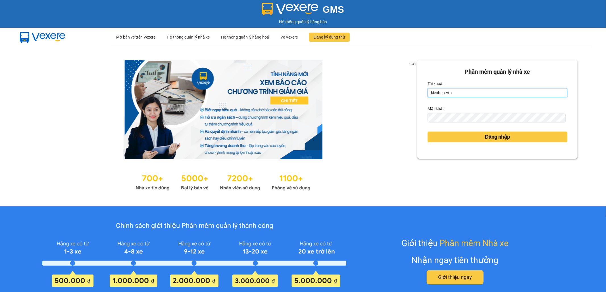
click at [450, 95] on input "kienhoa.vtp" at bounding box center [497, 92] width 140 height 9
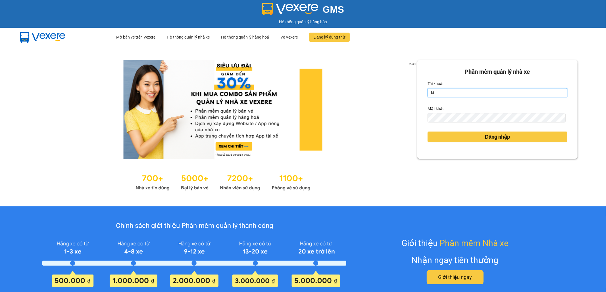
type input "k"
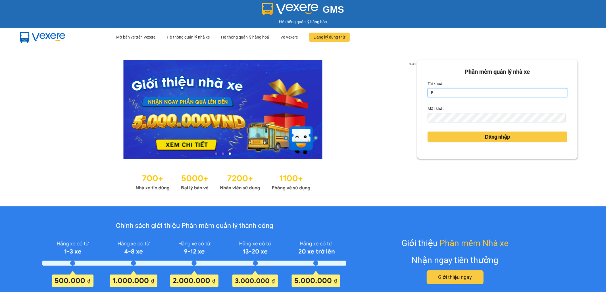
type input "buithithutrang.vtp"
click at [427, 132] on button "Đăng nhập" at bounding box center [497, 137] width 140 height 11
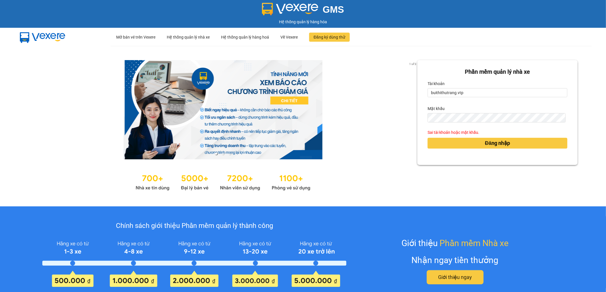
click at [444, 150] on div "Đăng nhập" at bounding box center [497, 143] width 140 height 15
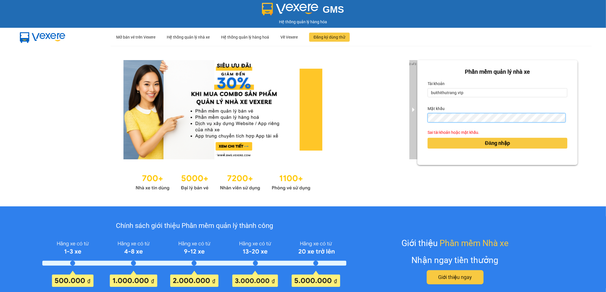
click at [412, 119] on div "2 of 3 Phần mềm quản lý nhà xe Tài khoản buithithutrang.vtp Mật khẩu Sai tài kh…" at bounding box center [303, 126] width 606 height 161
click at [427, 138] on button "Đăng nhập" at bounding box center [497, 143] width 140 height 11
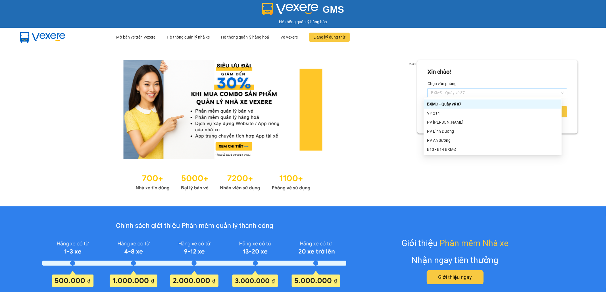
click at [499, 93] on span "BXMĐ - Quầy vé 87" at bounding box center [497, 93] width 133 height 9
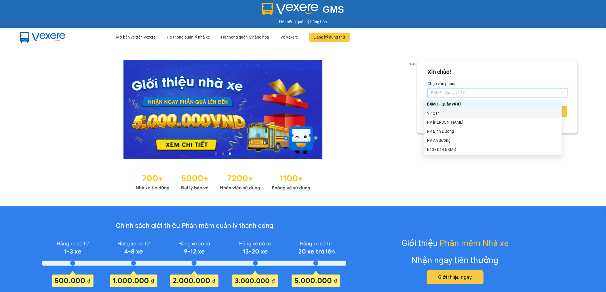
click at [488, 113] on div "VP 214" at bounding box center [492, 113] width 131 height 6
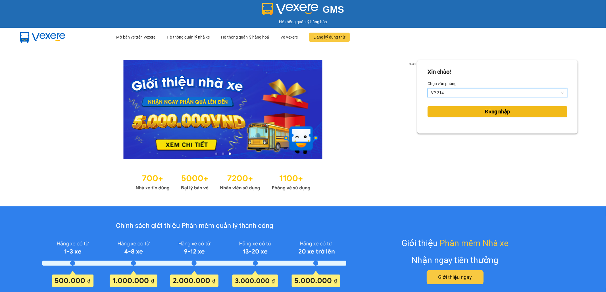
click at [472, 112] on button "Đăng nhập" at bounding box center [497, 111] width 140 height 11
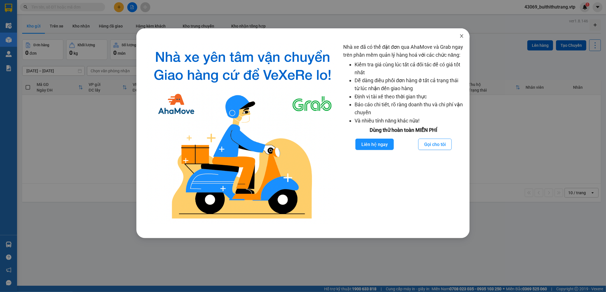
click at [461, 35] on icon "close" at bounding box center [461, 36] width 5 height 5
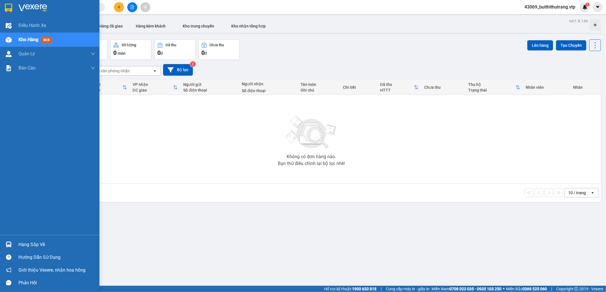
click at [35, 246] on div "Hàng sắp về" at bounding box center [56, 245] width 77 height 9
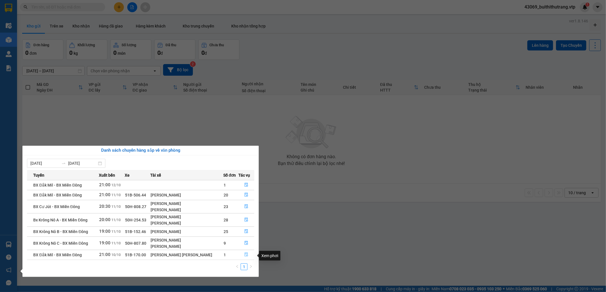
click at [244, 257] on icon "file-done" at bounding box center [246, 255] width 4 height 4
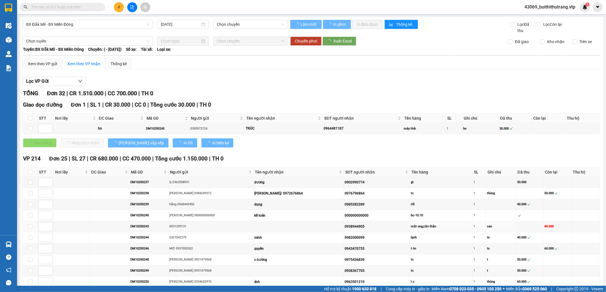
type input "10/10/2025"
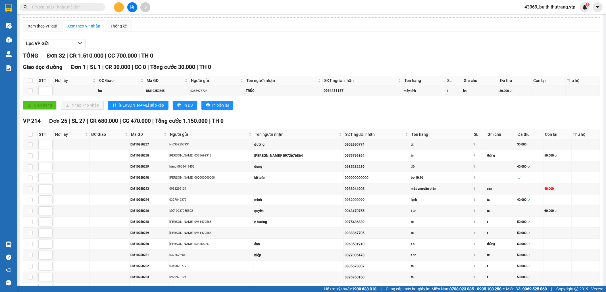
scroll to position [76, 0]
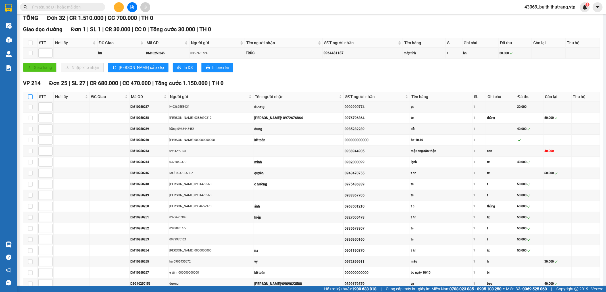
click at [29, 100] on label at bounding box center [30, 97] width 5 height 6
click at [29, 99] on input "checkbox" at bounding box center [30, 97] width 5 height 5
checkbox input "true"
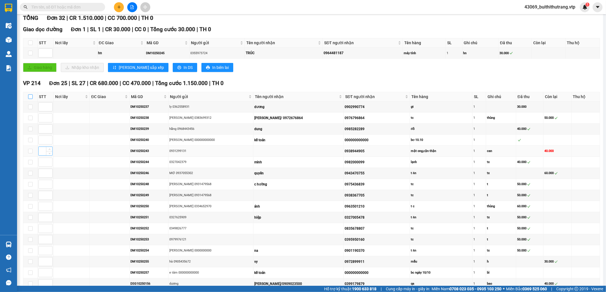
checkbox input "true"
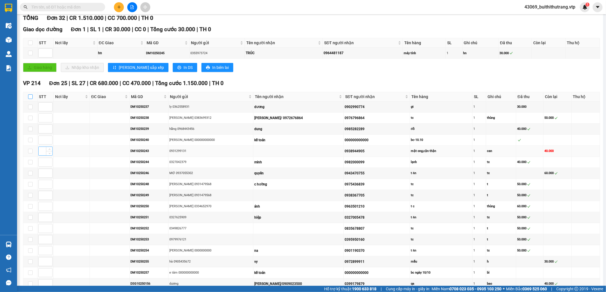
checkbox input "true"
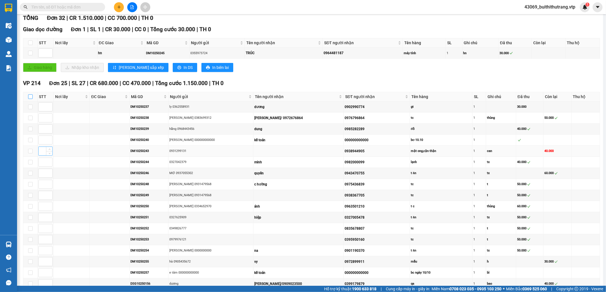
checkbox input "true"
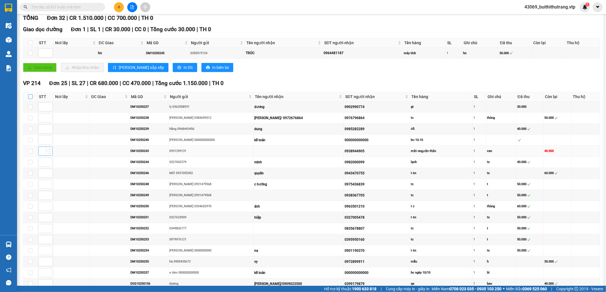
checkbox input "true"
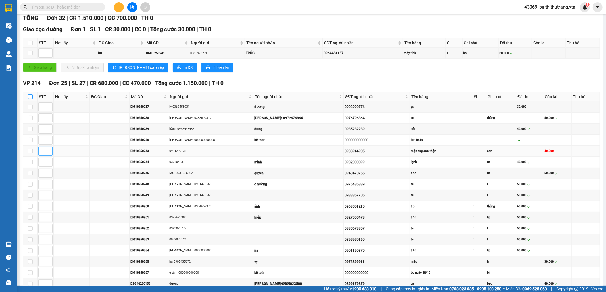
checkbox input "true"
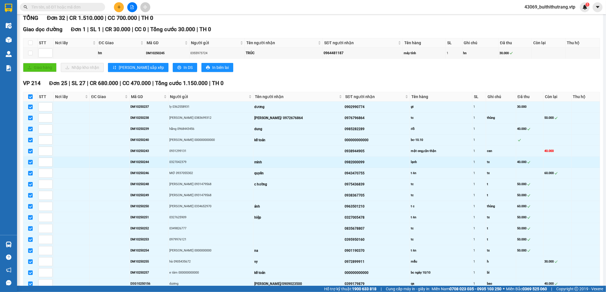
scroll to position [265, 0]
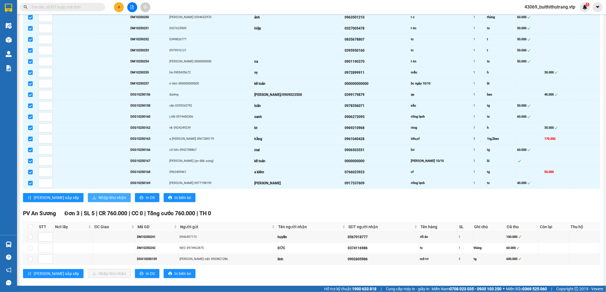
click at [99, 201] on span "Nhập kho nhận" at bounding box center [113, 198] width 28 height 6
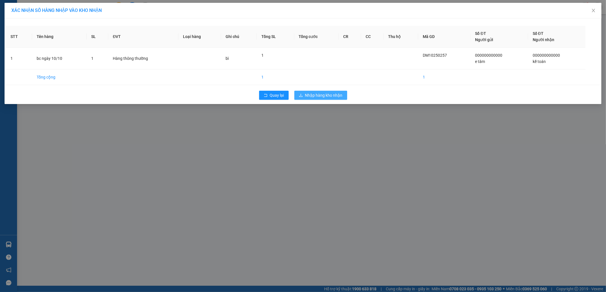
click at [319, 98] on span "Nhập hàng kho nhận" at bounding box center [323, 95] width 37 height 6
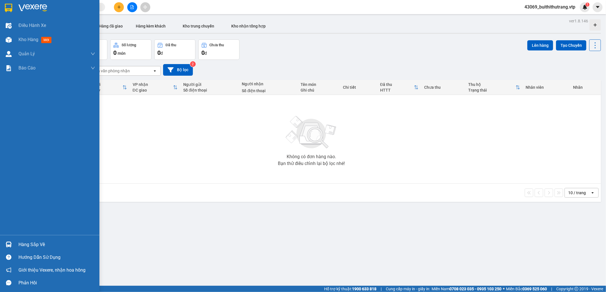
click at [25, 244] on div "Hàng sắp về" at bounding box center [56, 245] width 77 height 9
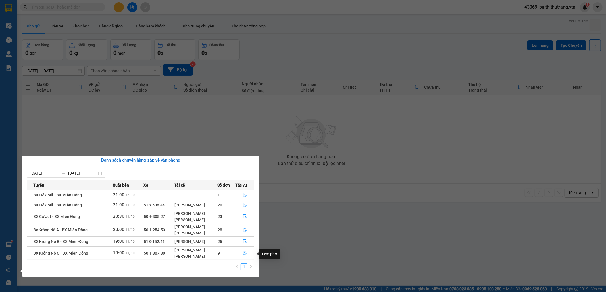
click at [243, 254] on icon "file-done" at bounding box center [245, 253] width 4 height 4
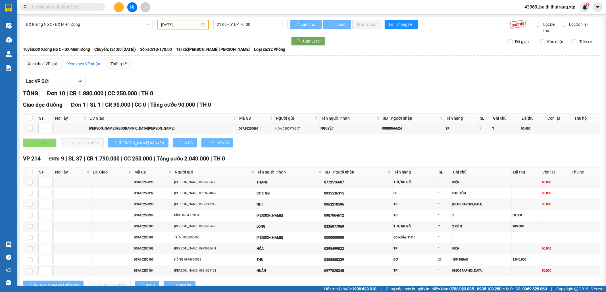
type input "[DATE]"
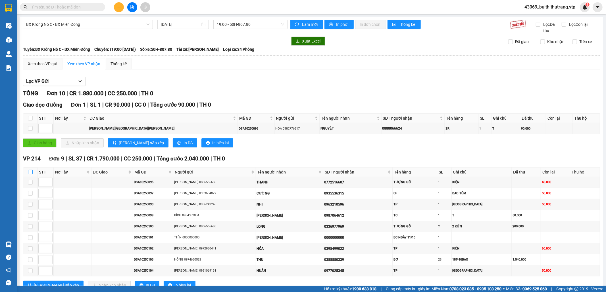
click at [30, 174] on input "checkbox" at bounding box center [30, 172] width 5 height 5
checkbox input "true"
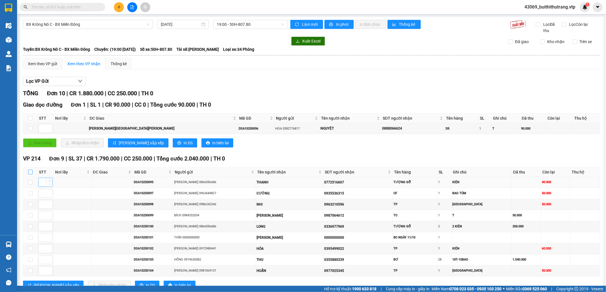
checkbox input "true"
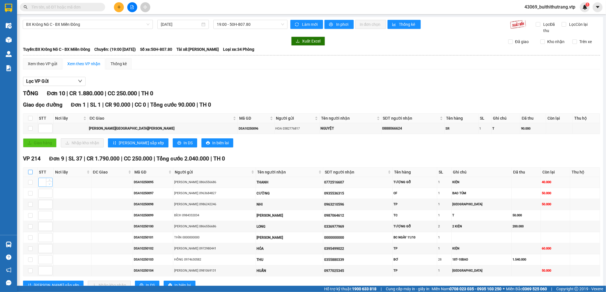
checkbox input "true"
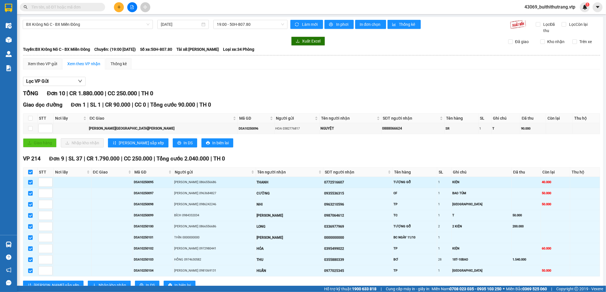
scroll to position [23, 0]
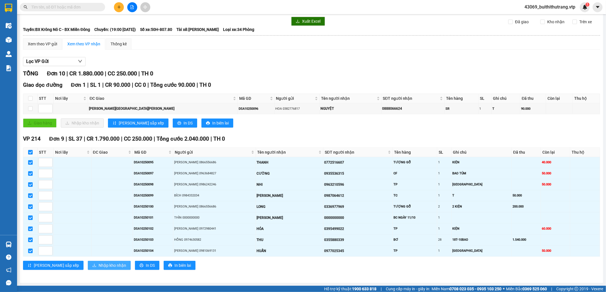
click at [99, 265] on span "Nhập kho nhận" at bounding box center [113, 266] width 28 height 6
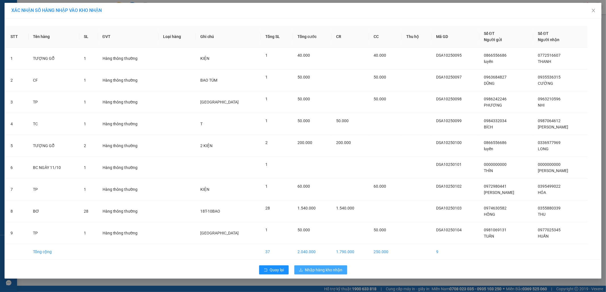
click at [327, 272] on span "Nhập hàng kho nhận" at bounding box center [323, 270] width 37 height 6
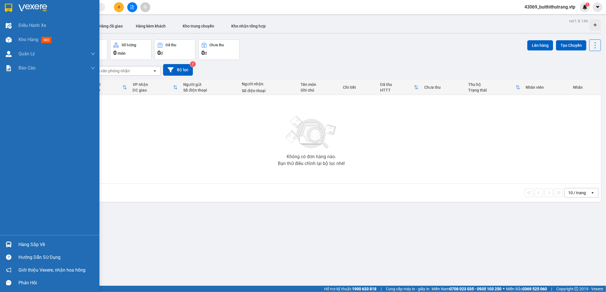
click at [28, 244] on div "Hàng sắp về" at bounding box center [56, 245] width 77 height 9
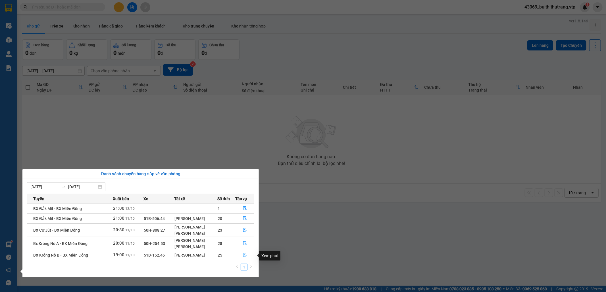
click at [245, 257] on icon "file-done" at bounding box center [245, 255] width 4 height 4
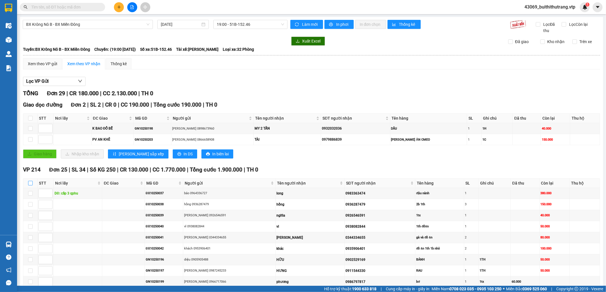
click at [29, 183] on input "checkbox" at bounding box center [30, 183] width 5 height 5
checkbox input "true"
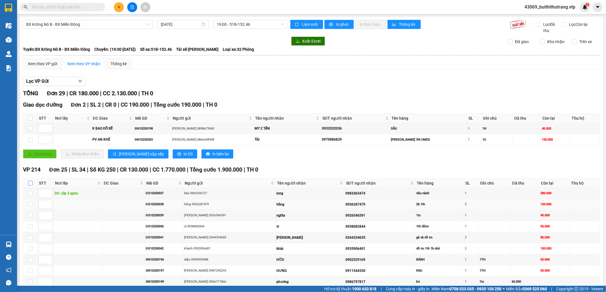
checkbox input "true"
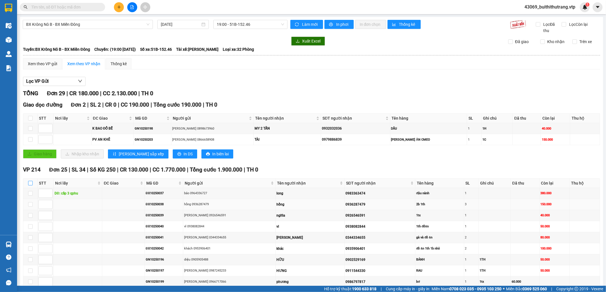
checkbox input "true"
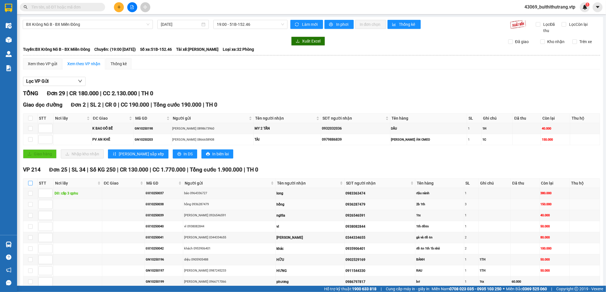
checkbox input "true"
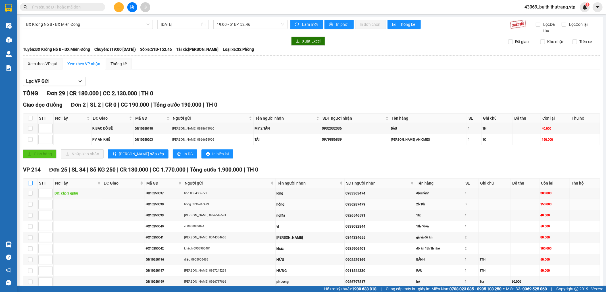
checkbox input "true"
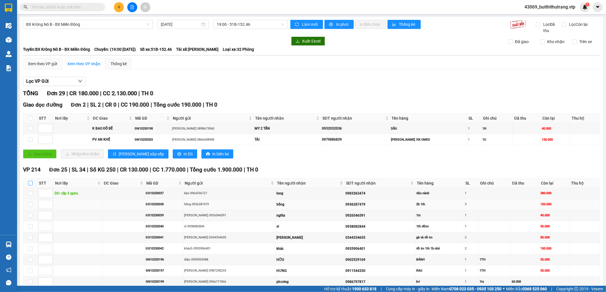
checkbox input "true"
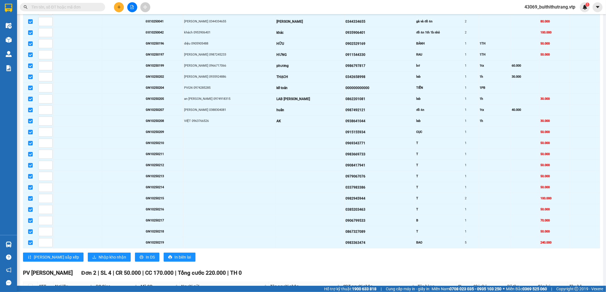
scroll to position [227, 0]
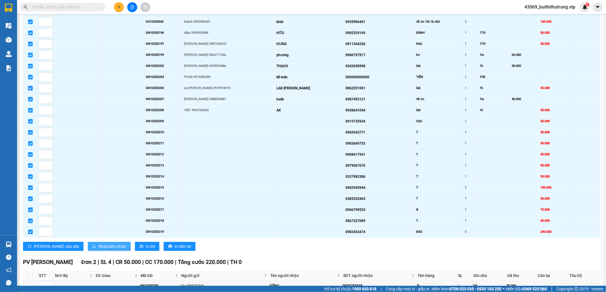
click at [99, 250] on span "Nhập kho nhận" at bounding box center [113, 247] width 28 height 6
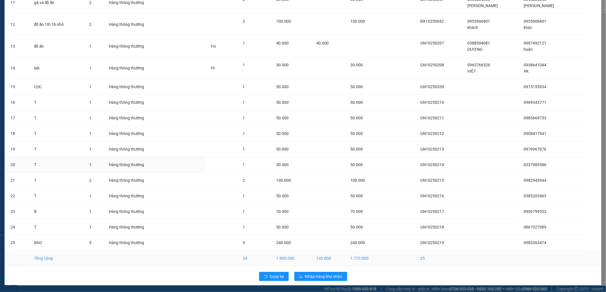
scroll to position [277, 0]
click at [315, 277] on span "Nhập hàng kho nhận" at bounding box center [323, 277] width 37 height 6
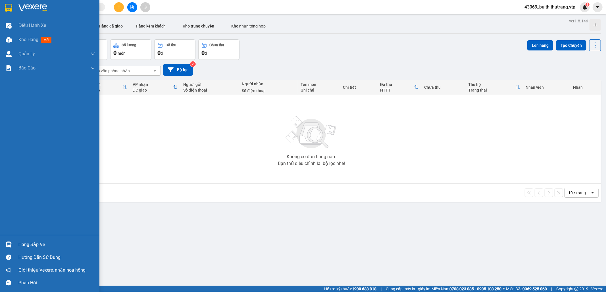
click at [32, 244] on div "Hàng sắp về" at bounding box center [56, 245] width 77 height 9
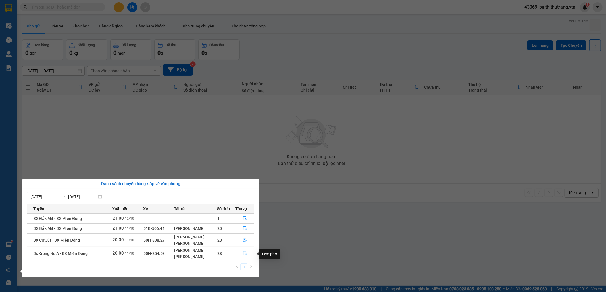
click at [245, 255] on icon "file-done" at bounding box center [245, 254] width 4 height 4
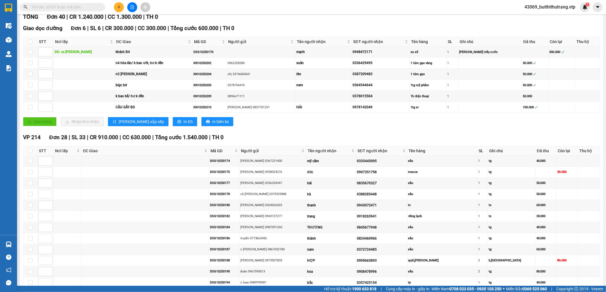
scroll to position [76, 0]
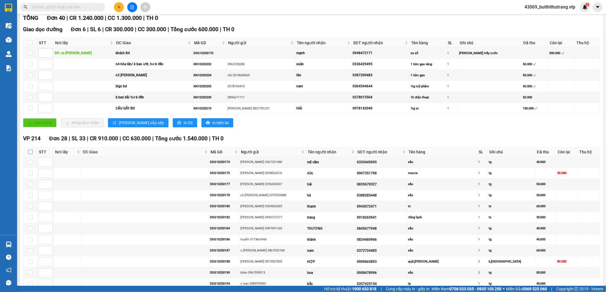
click at [31, 154] on input "checkbox" at bounding box center [30, 152] width 5 height 5
checkbox input "true"
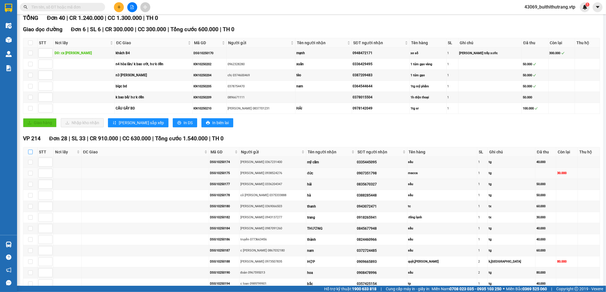
checkbox input "true"
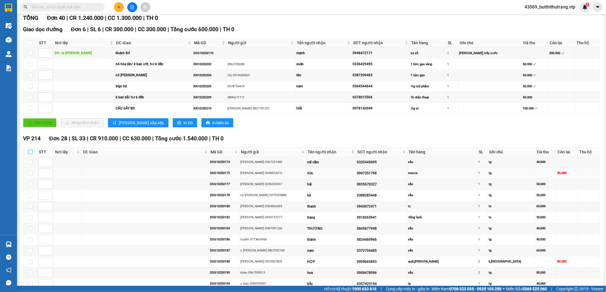
checkbox input "true"
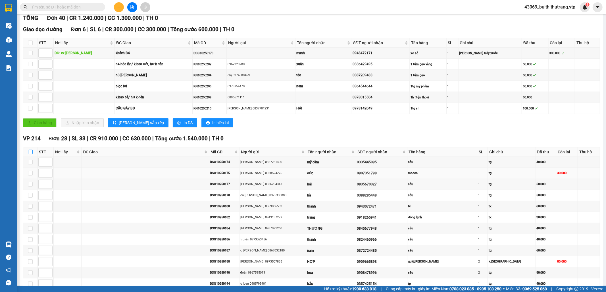
checkbox input "true"
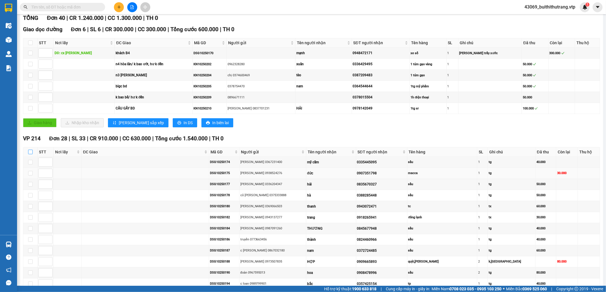
checkbox input "true"
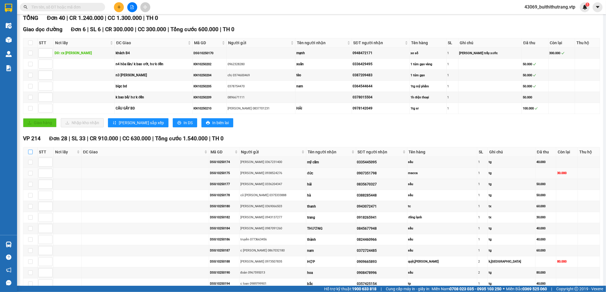
checkbox input "true"
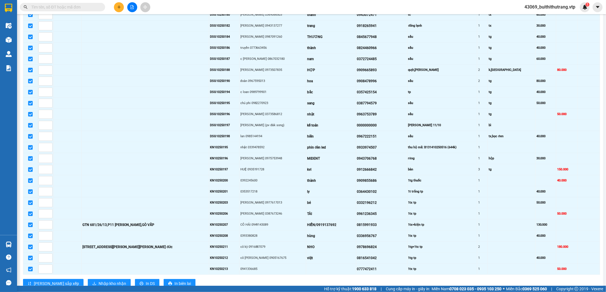
scroll to position [303, 0]
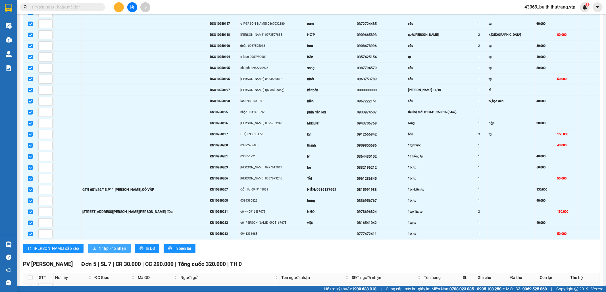
click at [99, 252] on span "Nhập kho nhận" at bounding box center [113, 249] width 28 height 6
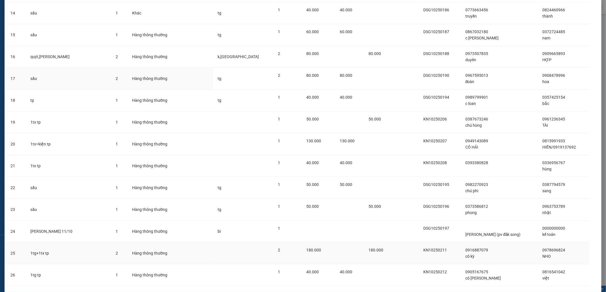
scroll to position [405, 0]
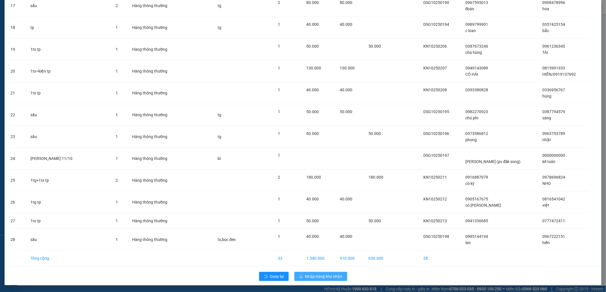
click at [315, 277] on span "Nhập hàng kho nhận" at bounding box center [323, 277] width 37 height 6
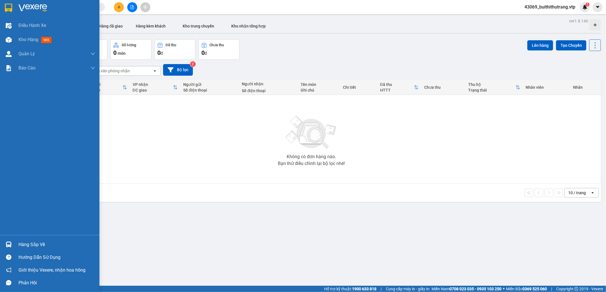
click at [23, 246] on div "Hàng sắp về" at bounding box center [56, 245] width 77 height 9
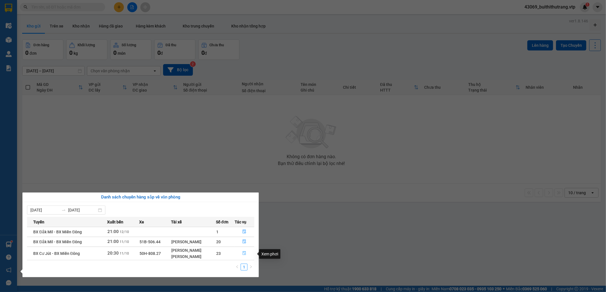
click at [244, 254] on icon "file-done" at bounding box center [244, 254] width 4 height 4
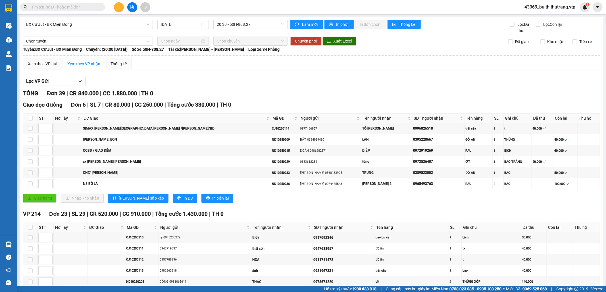
scroll to position [189, 0]
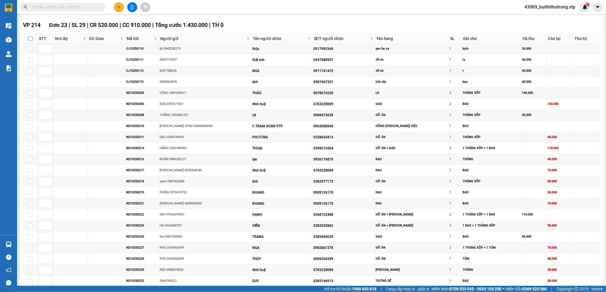
click at [30, 41] on input "checkbox" at bounding box center [30, 38] width 5 height 5
checkbox input "true"
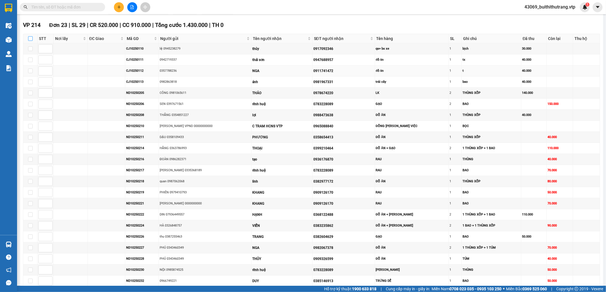
checkbox input "true"
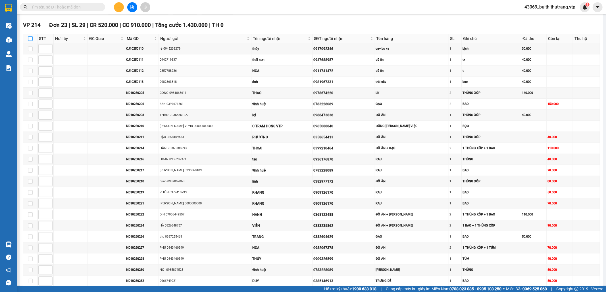
checkbox input "true"
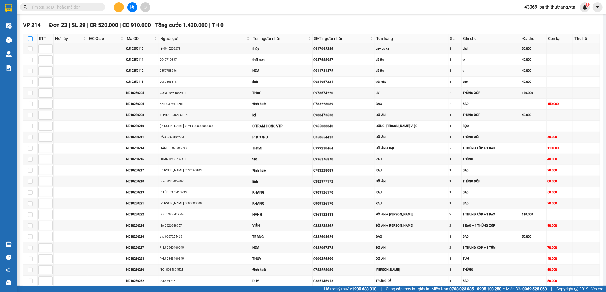
checkbox input "true"
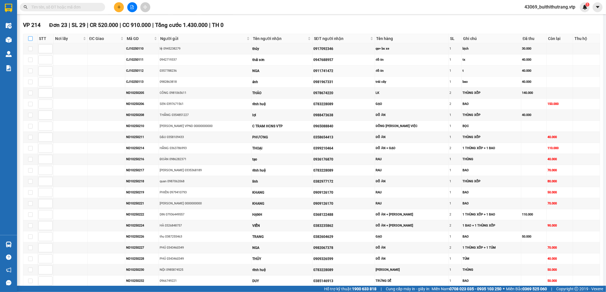
checkbox input "true"
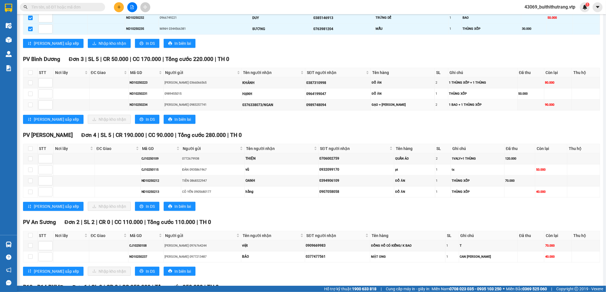
scroll to position [454, 0]
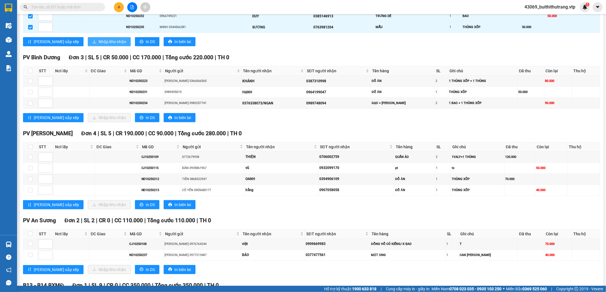
click at [99, 45] on span "Nhập kho nhận" at bounding box center [113, 42] width 28 height 6
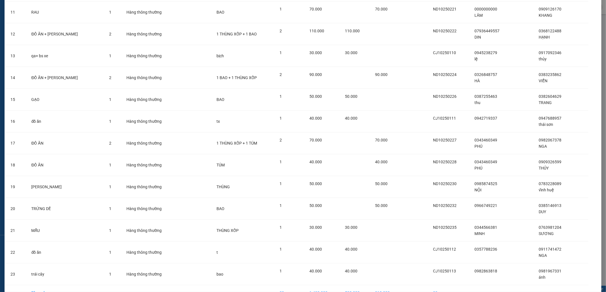
scroll to position [302, 0]
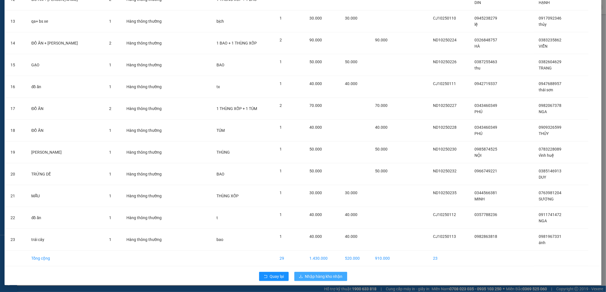
click at [319, 278] on span "Nhập hàng kho nhận" at bounding box center [323, 277] width 37 height 6
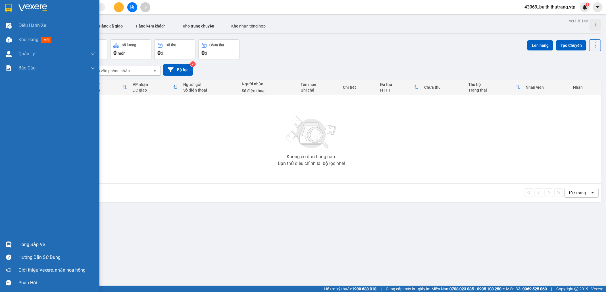
click at [31, 248] on div "Hàng sắp về" at bounding box center [56, 245] width 77 height 9
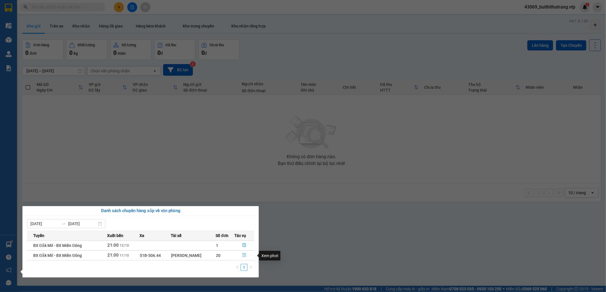
click at [244, 257] on icon "file-done" at bounding box center [244, 256] width 4 height 4
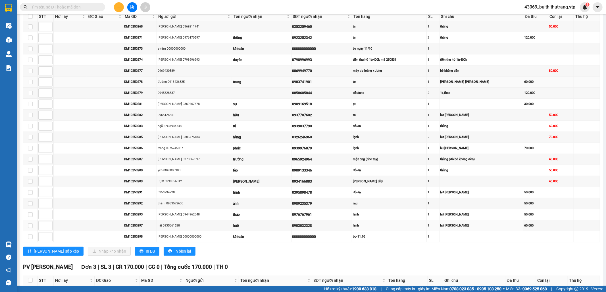
scroll to position [138, 0]
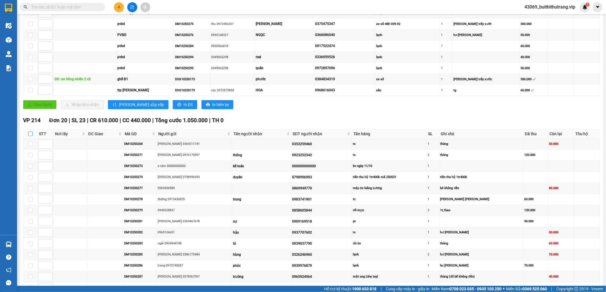
click at [29, 136] on input "checkbox" at bounding box center [30, 134] width 5 height 5
checkbox input "true"
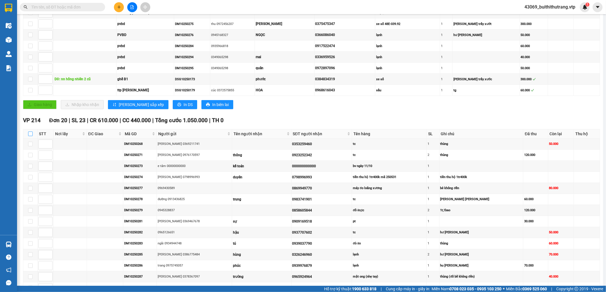
checkbox input "true"
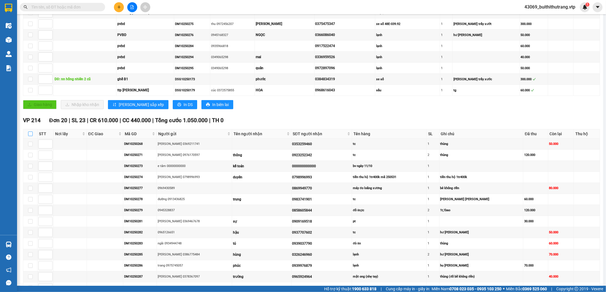
checkbox input "true"
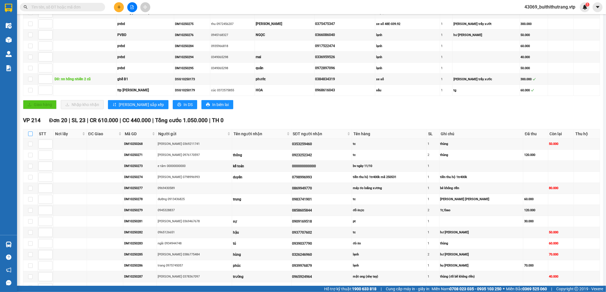
checkbox input "true"
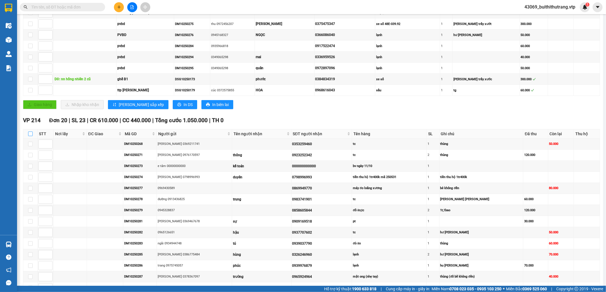
checkbox input "true"
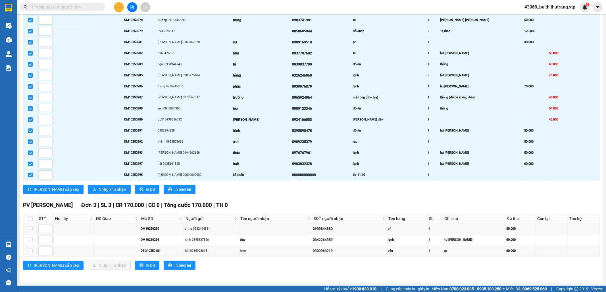
scroll to position [327, 0]
click at [99, 190] on span "Nhập kho nhận" at bounding box center [113, 190] width 28 height 6
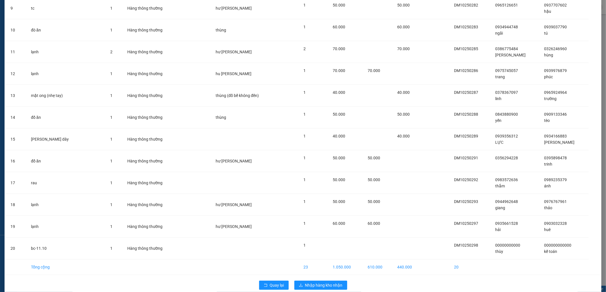
scroll to position [223, 0]
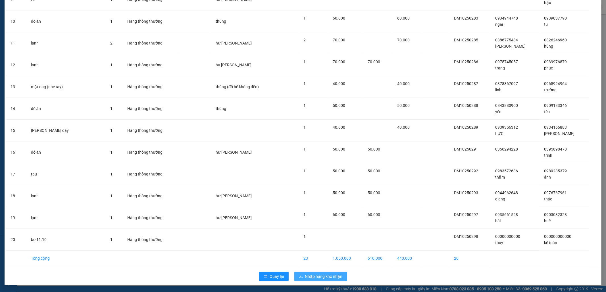
click at [328, 276] on span "Nhập hàng kho nhận" at bounding box center [323, 277] width 37 height 6
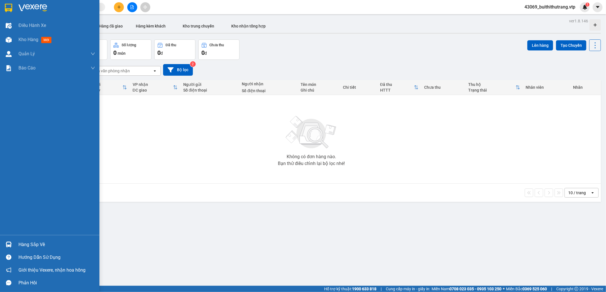
click at [32, 246] on div "Hàng sắp về" at bounding box center [56, 245] width 77 height 9
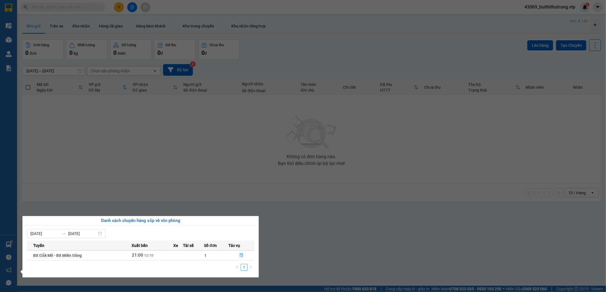
click at [382, 171] on section "Kết quả tìm kiếm ( 0 ) Bộ lọc No Data 43069_buithithutrang.vtp 1 Điều hành xe K…" at bounding box center [303, 146] width 606 height 292
click at [382, 171] on div "Không có đơn hàng nào. Bạn thử điều chỉnh lại bộ lọc nhé!" at bounding box center [311, 139] width 573 height 85
click at [382, 170] on div "Không có đơn hàng nào. Bạn thử điều chỉnh lại bộ lọc nhé!" at bounding box center [311, 139] width 573 height 85
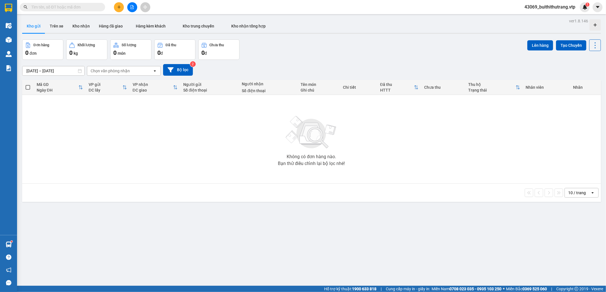
click at [47, 6] on input "text" at bounding box center [64, 7] width 67 height 6
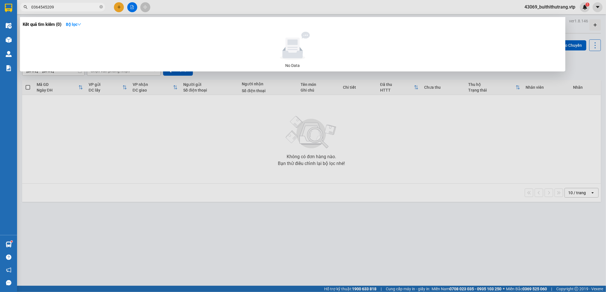
click at [53, 10] on span "0364545209" at bounding box center [62, 7] width 85 height 9
drag, startPoint x: 56, startPoint y: 7, endPoint x: 19, endPoint y: 10, distance: 36.7
click at [19, 10] on div "0364545209" at bounding box center [55, 7] width 111 height 9
click at [371, 227] on div at bounding box center [303, 146] width 606 height 292
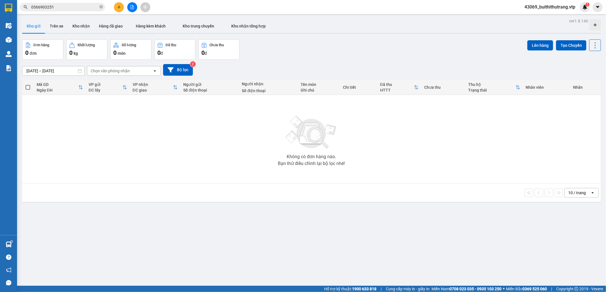
drag, startPoint x: 379, startPoint y: 231, endPoint x: 363, endPoint y: 235, distance: 16.8
click at [376, 231] on div "ver 1.8.146 Kho gửi Trên xe Kho nhận Hàng đã giao Hàng kèm khách Kho trung chuy…" at bounding box center [311, 163] width 583 height 292
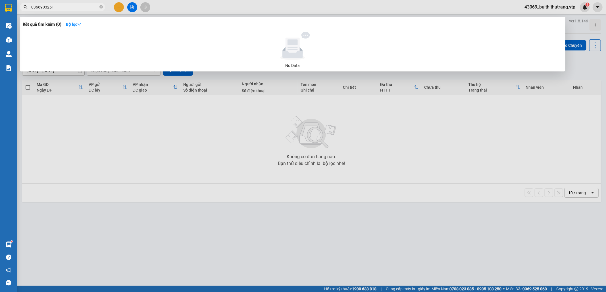
click at [69, 9] on input "0366903251" at bounding box center [64, 7] width 67 height 6
click at [62, 7] on input "0366903251" at bounding box center [64, 7] width 67 height 6
click at [57, 3] on span "0366903251" at bounding box center [62, 7] width 85 height 9
click at [56, 9] on input "0366903251" at bounding box center [64, 7] width 67 height 6
drag, startPoint x: 56, startPoint y: 9, endPoint x: 28, endPoint y: 13, distance: 28.2
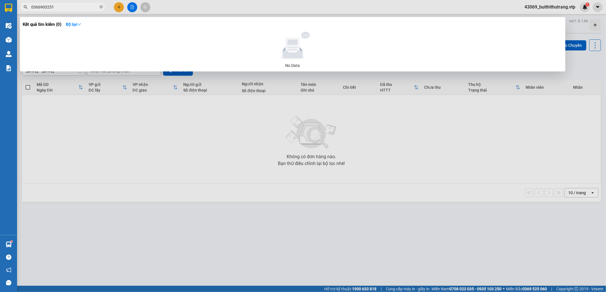
click at [28, 12] on div "Kết quả tìm kiếm ( 0 ) Bộ lọc No Data 0366903251" at bounding box center [55, 7] width 111 height 10
type input "0783228089"
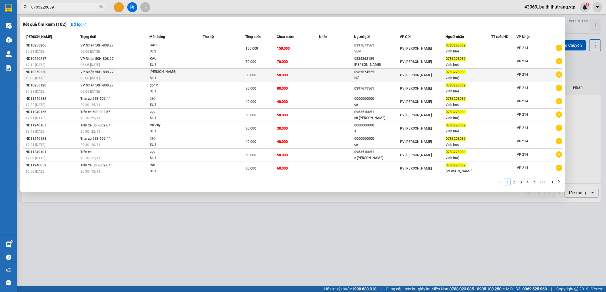
click at [190, 75] on div "SL: 1" at bounding box center [171, 78] width 43 height 6
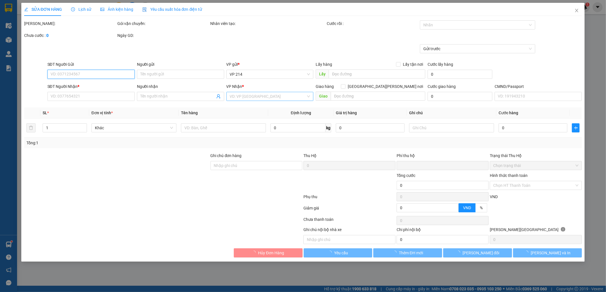
type input "2.500"
type input "0985874525"
type input "NỘI"
type input "0783228089"
type input "vĩnh huệ"
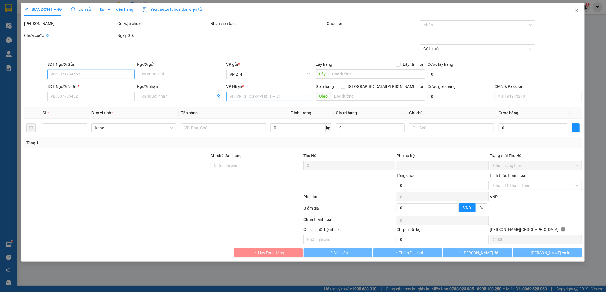
type input "0"
type input "50.000"
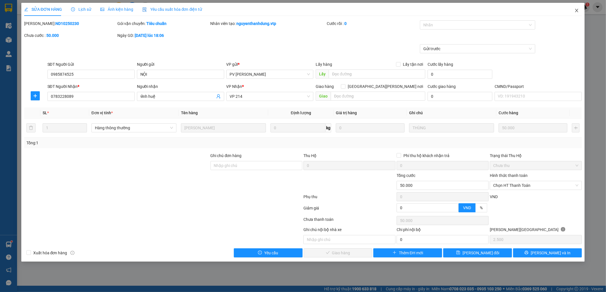
click at [578, 12] on icon "close" at bounding box center [576, 10] width 5 height 5
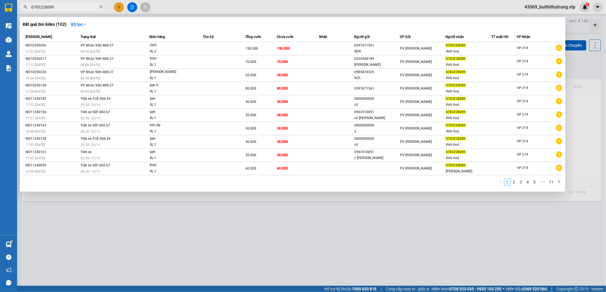
click at [59, 7] on input "0783228089" at bounding box center [64, 7] width 67 height 6
drag, startPoint x: 35, startPoint y: 8, endPoint x: 28, endPoint y: 10, distance: 8.1
click at [28, 10] on span "0783228089" at bounding box center [62, 7] width 85 height 9
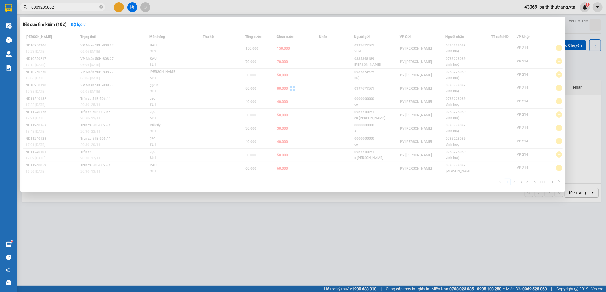
type input "0383235862"
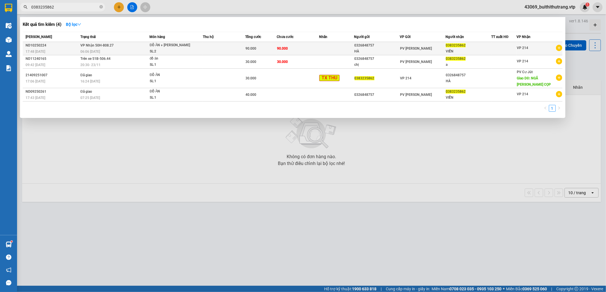
click at [164, 52] on div "SL: 2" at bounding box center [171, 52] width 43 height 6
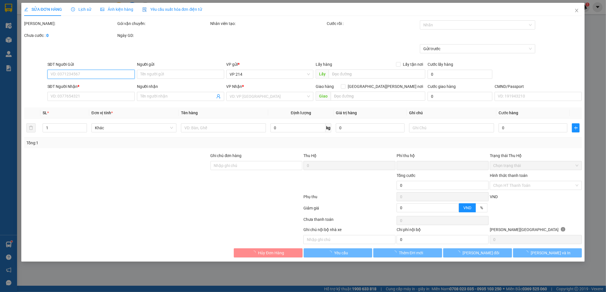
type input "0326848757"
type input "HÀ"
type input "0383235862"
type input "VIỄN"
type input "0"
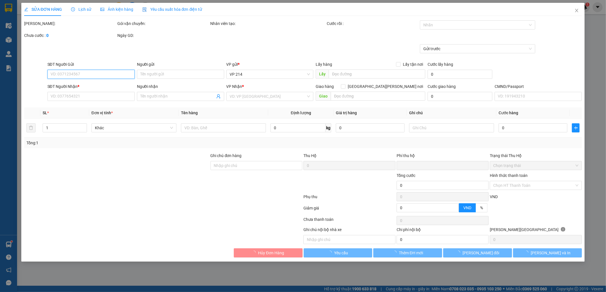
type input "90.000"
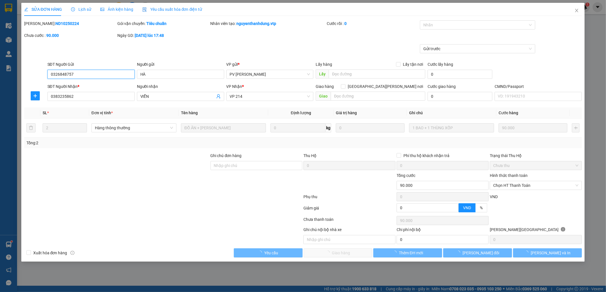
type input "4.500"
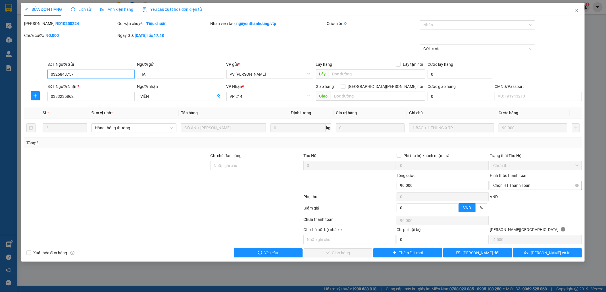
click at [539, 187] on span "Chọn HT Thanh Toán" at bounding box center [535, 185] width 85 height 9
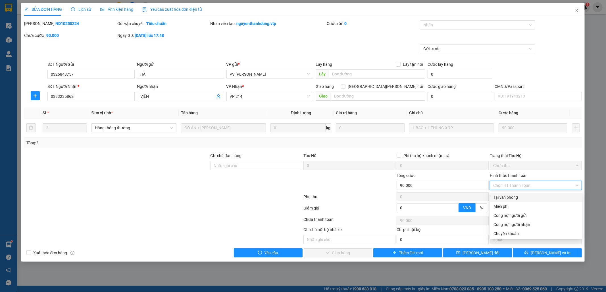
click at [534, 196] on div "Tại văn phòng" at bounding box center [535, 197] width 85 height 6
type input "0"
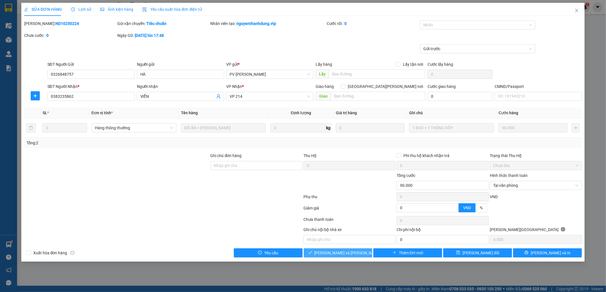
click at [353, 256] on span "[PERSON_NAME] và [PERSON_NAME] hàng" at bounding box center [352, 253] width 77 height 6
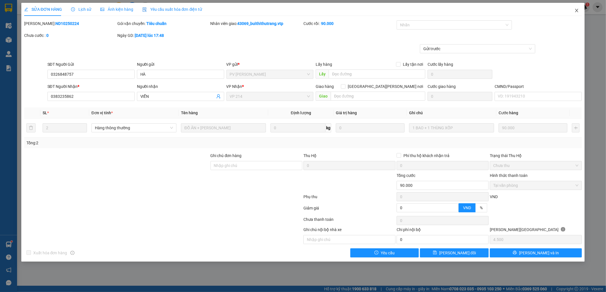
click at [576, 10] on icon "close" at bounding box center [576, 10] width 3 height 3
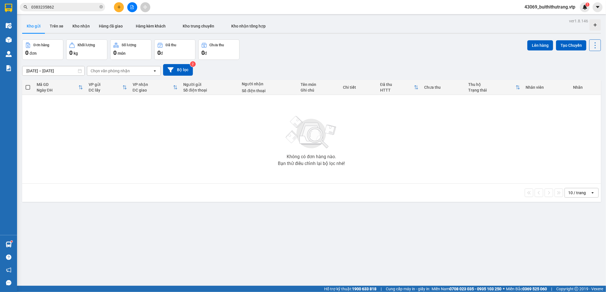
click at [59, 9] on input "0383235862" at bounding box center [64, 7] width 67 height 6
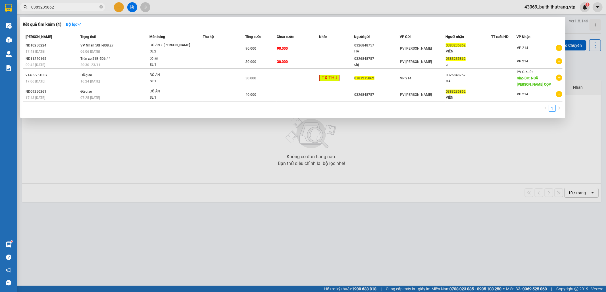
drag, startPoint x: 61, startPoint y: 8, endPoint x: 32, endPoint y: 10, distance: 29.3
click at [32, 10] on input "0383235862" at bounding box center [64, 7] width 67 height 6
type input "0983741901"
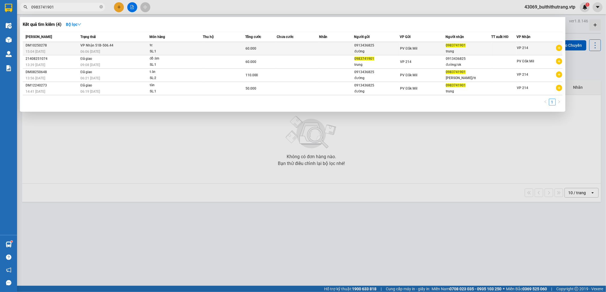
click at [175, 47] on div "tc" at bounding box center [171, 45] width 43 height 6
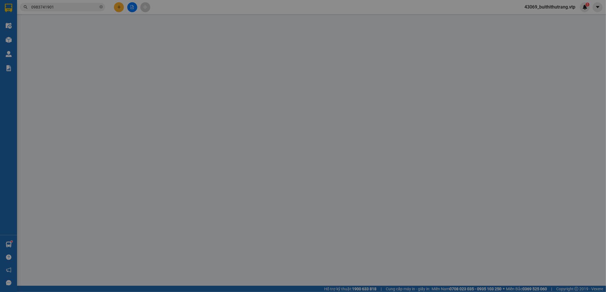
type input "3.000"
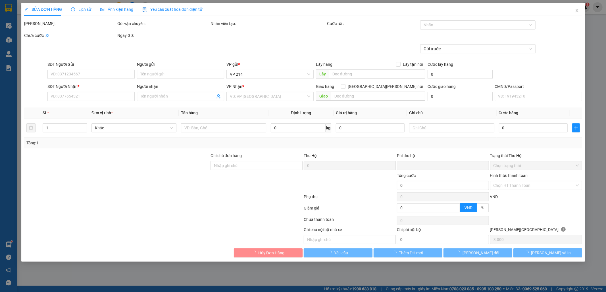
type input "0913436825"
type input "đường"
type input "0983741901"
type input "trung"
type input "0"
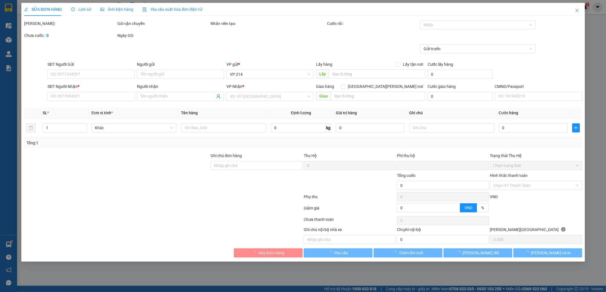
type input "60.000"
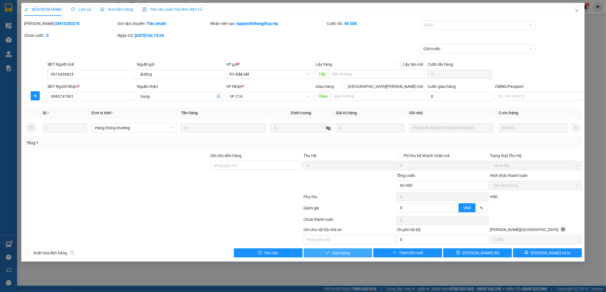
click at [359, 255] on button "Giao hàng" at bounding box center [338, 253] width 69 height 9
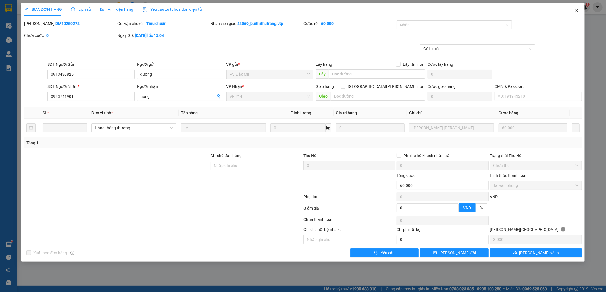
click at [577, 9] on icon "close" at bounding box center [576, 10] width 5 height 5
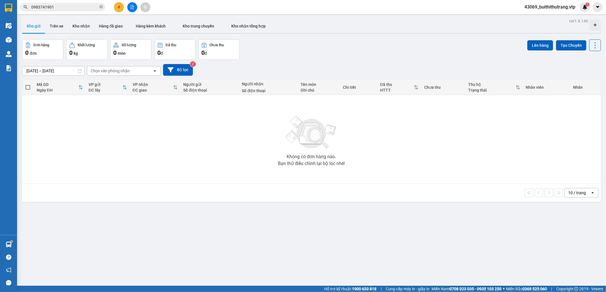
click at [58, 10] on input "0983741901" at bounding box center [64, 7] width 67 height 6
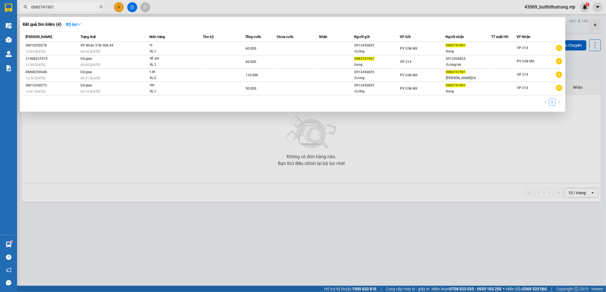
drag, startPoint x: 58, startPoint y: 10, endPoint x: 28, endPoint y: 11, distance: 30.4
click at [28, 11] on div "Kết quả tìm kiếm ( 4 ) Bộ lọc Mã ĐH Trạng thái Món hàng Thu hộ Tổng cước Chưa c…" at bounding box center [55, 7] width 111 height 10
type input "0911741472"
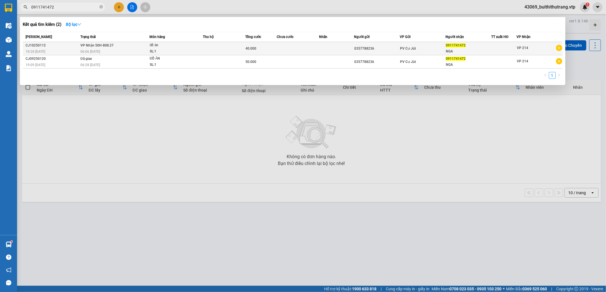
click at [189, 47] on div "đồ ăn" at bounding box center [171, 45] width 43 height 6
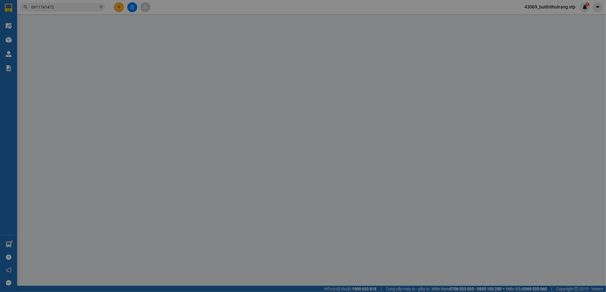
type input "0357788236"
type input "0911741472"
type input "NGA"
type input "0"
type input "40.000"
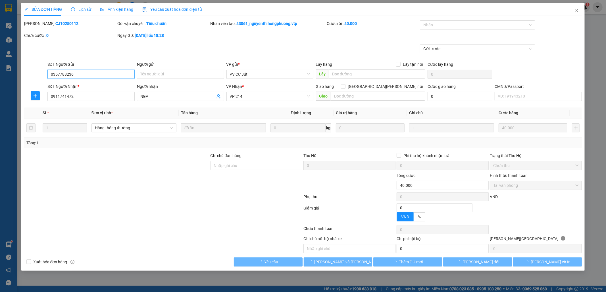
type input "2.000"
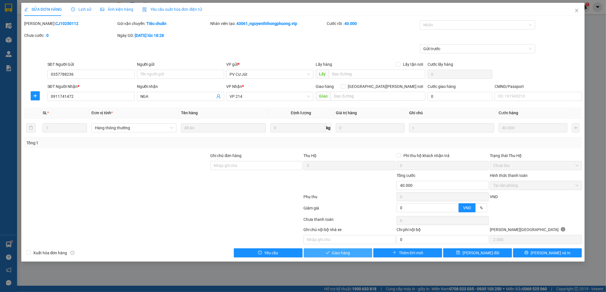
click at [360, 253] on button "Giao hàng" at bounding box center [338, 253] width 69 height 9
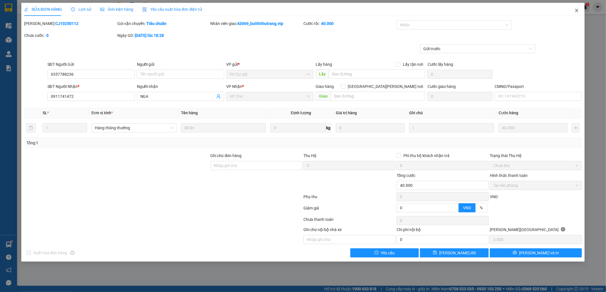
click at [577, 11] on icon "close" at bounding box center [576, 10] width 5 height 5
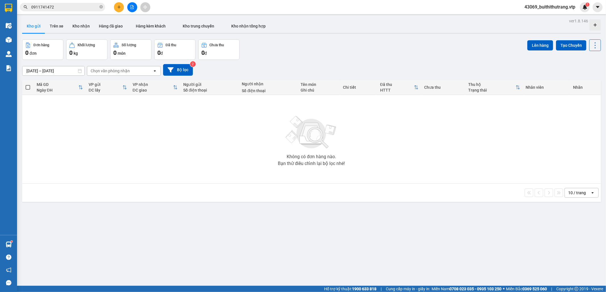
click at [59, 6] on input "0911741472" at bounding box center [64, 7] width 67 height 6
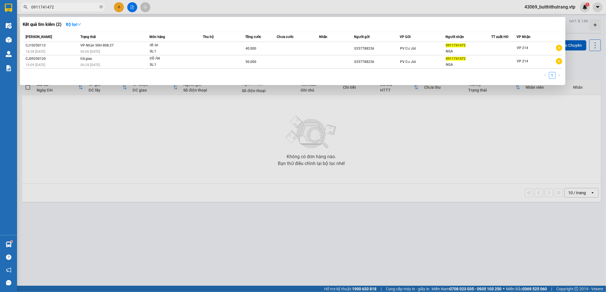
drag, startPoint x: 59, startPoint y: 6, endPoint x: 23, endPoint y: 7, distance: 36.4
click at [24, 7] on div "0911741472" at bounding box center [55, 7] width 111 height 9
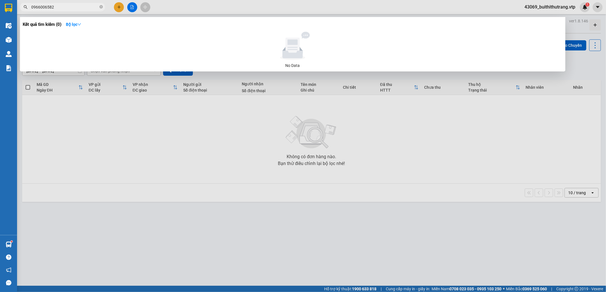
drag, startPoint x: 62, startPoint y: 7, endPoint x: 25, endPoint y: 12, distance: 37.5
click at [25, 12] on div "Kết quả tìm kiếm ( 0 ) Bộ lọc No Data 0966006582" at bounding box center [55, 7] width 111 height 10
click at [65, 7] on input "0365381647" at bounding box center [64, 7] width 67 height 6
drag, startPoint x: 59, startPoint y: 6, endPoint x: 30, endPoint y: 13, distance: 29.8
click at [30, 12] on div "Kết quả tìm kiếm ( 0 ) Bộ lọc No Data 0365381647" at bounding box center [55, 7] width 111 height 10
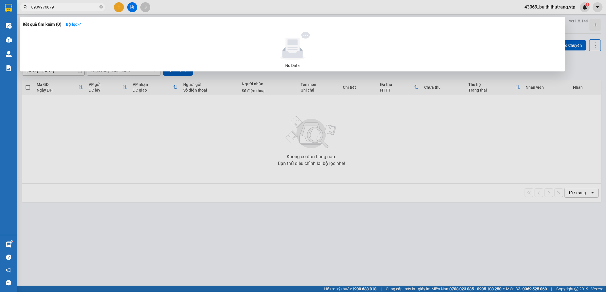
type input "0939976879"
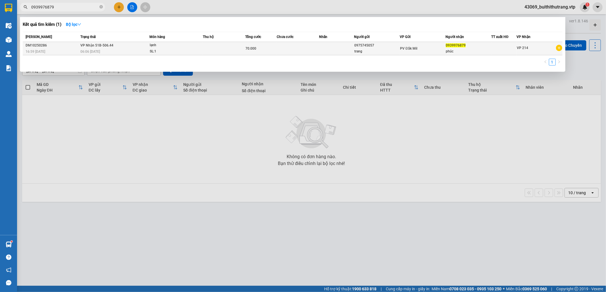
click at [155, 49] on div "SL: 1" at bounding box center [171, 52] width 43 height 6
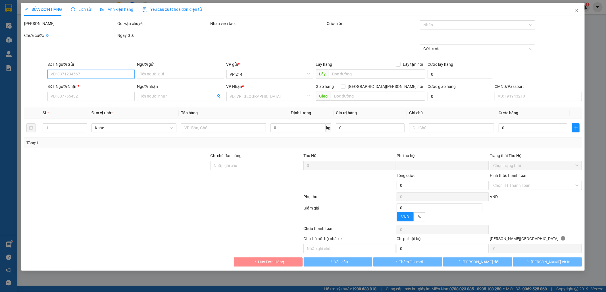
type input "3.500"
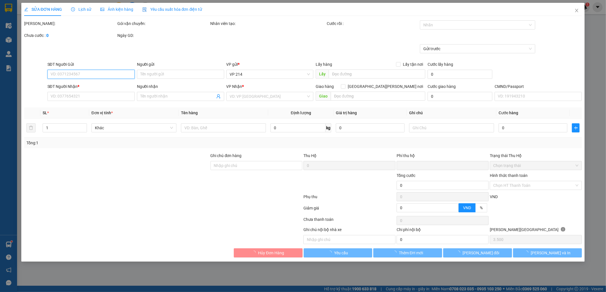
type input "0975745057"
type input "trang"
type input "0939976879"
type input "phúc"
type input "0"
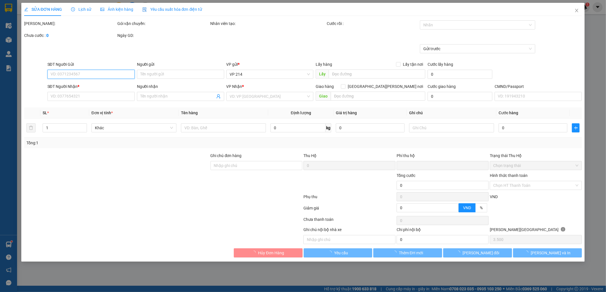
type input "70.000"
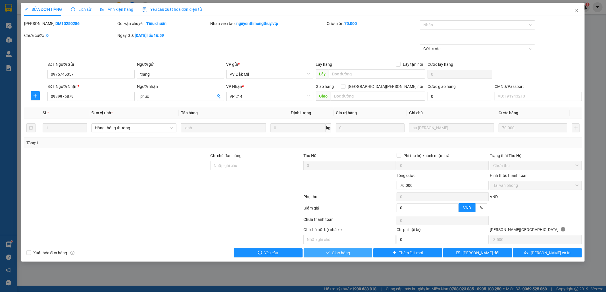
click at [327, 251] on button "Giao hàng" at bounding box center [338, 253] width 69 height 9
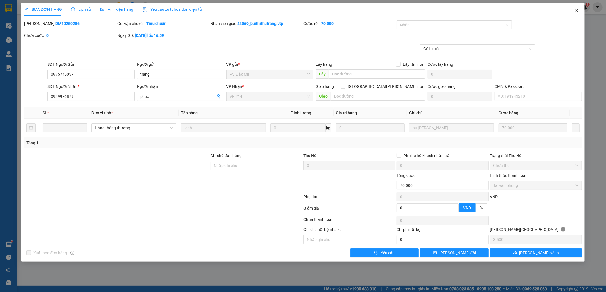
click at [578, 11] on icon "close" at bounding box center [576, 10] width 5 height 5
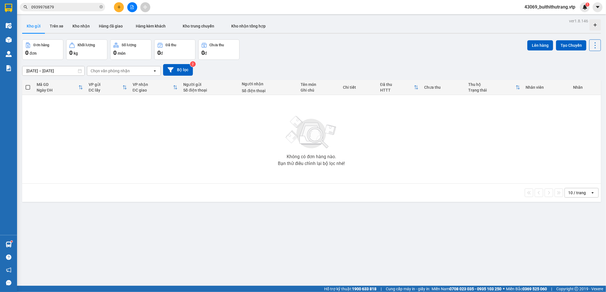
click at [62, 8] on input "0939976879" at bounding box center [64, 7] width 67 height 6
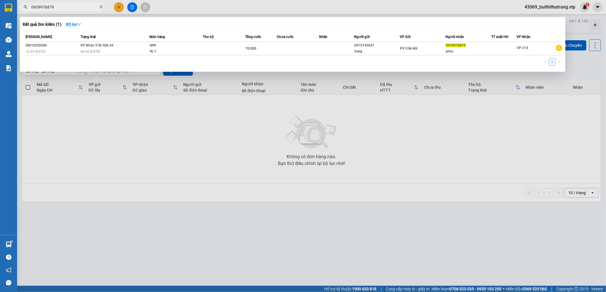
drag, startPoint x: 62, startPoint y: 8, endPoint x: 34, endPoint y: 8, distance: 28.4
click at [34, 8] on input "0939976879" at bounding box center [64, 7] width 67 height 6
type input "0939037790"
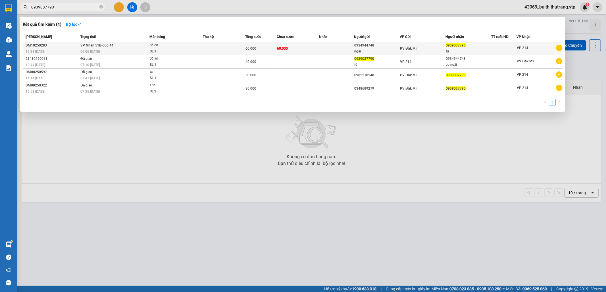
click at [322, 53] on td at bounding box center [336, 48] width 35 height 13
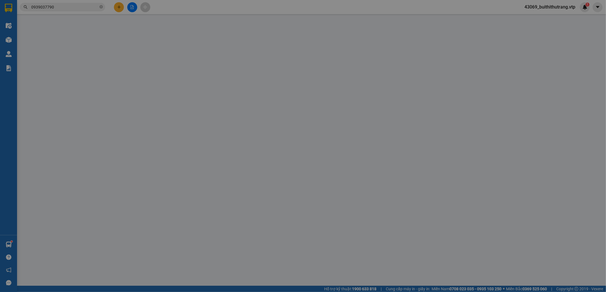
type input "0934944748"
type input "ngãi"
type input "0939037790"
type input "tú"
type input "0"
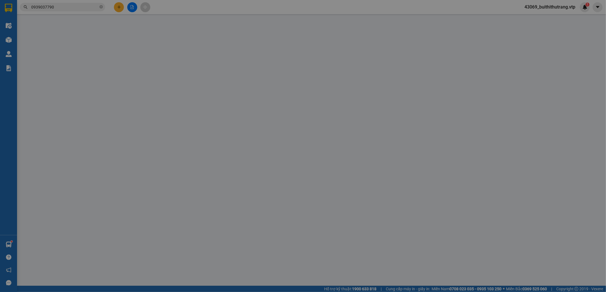
type input "60.000"
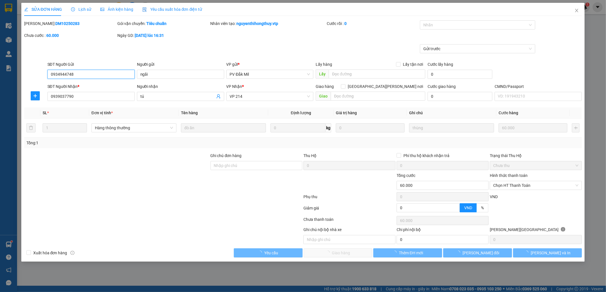
type input "3.000"
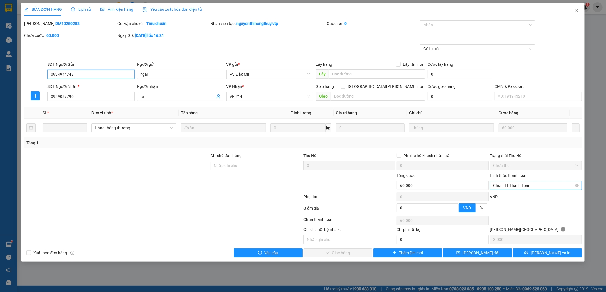
click at [549, 187] on span "Chọn HT Thanh Toán" at bounding box center [535, 185] width 85 height 9
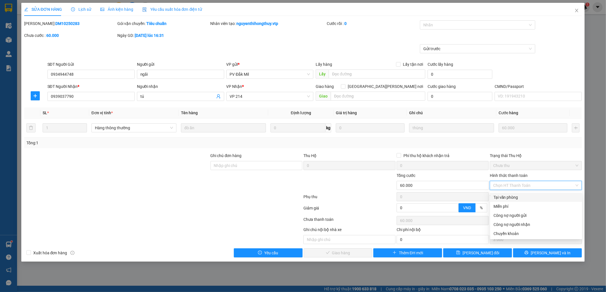
click at [539, 200] on div "Tại văn phòng" at bounding box center [535, 197] width 85 height 6
type input "0"
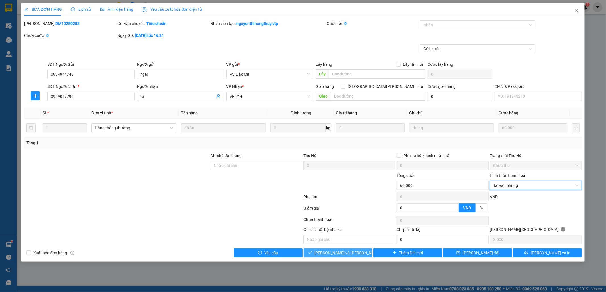
click at [349, 253] on span "[PERSON_NAME] và [PERSON_NAME] hàng" at bounding box center [352, 253] width 77 height 6
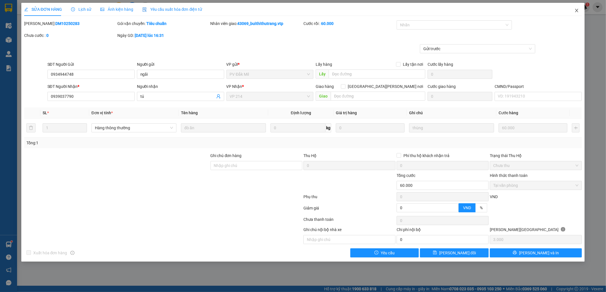
click at [577, 10] on icon "close" at bounding box center [576, 10] width 3 height 3
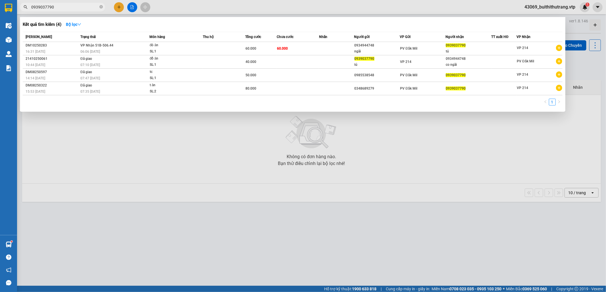
click at [58, 7] on input "0939037790" at bounding box center [64, 7] width 67 height 6
drag, startPoint x: 58, startPoint y: 7, endPoint x: 23, endPoint y: 11, distance: 35.1
click at [23, 11] on div "Kết quả tìm kiếm ( 4 ) Bộ lọc Mã ĐH Trạng thái Món hàng Thu hộ Tổng cước Chưa c…" at bounding box center [55, 7] width 111 height 10
click at [47, 8] on input "07" at bounding box center [64, 7] width 67 height 6
type input "0"
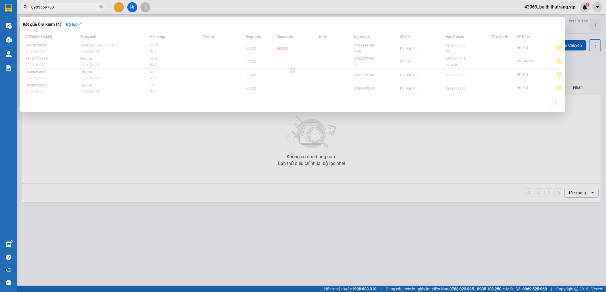
type input "0983669733"
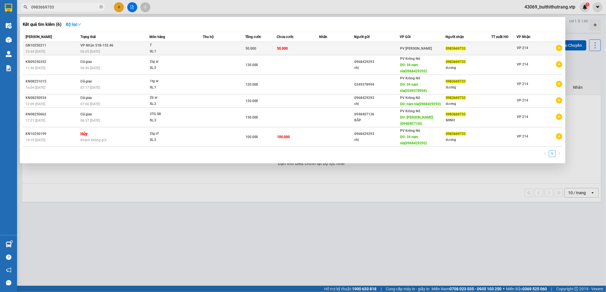
click at [183, 46] on div "T" at bounding box center [171, 45] width 43 height 6
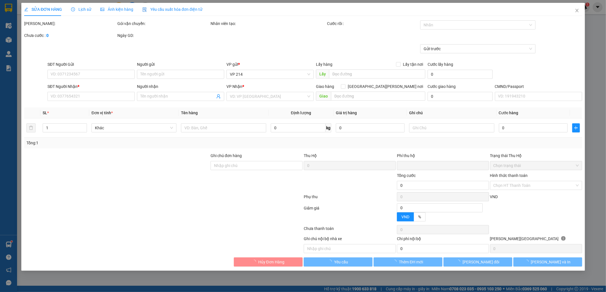
type input "10.000"
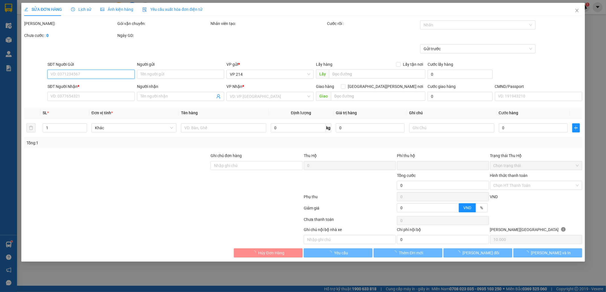
type input "0983669733"
type input "0"
type input "50.000"
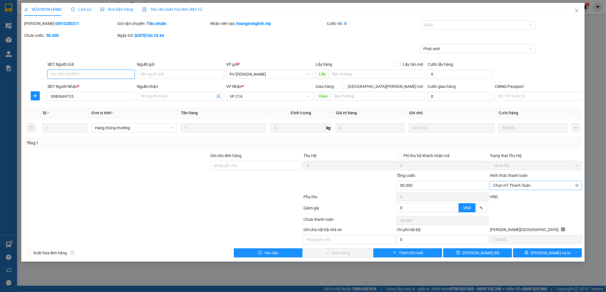
click at [514, 187] on span "Chọn HT Thanh Toán" at bounding box center [535, 185] width 85 height 9
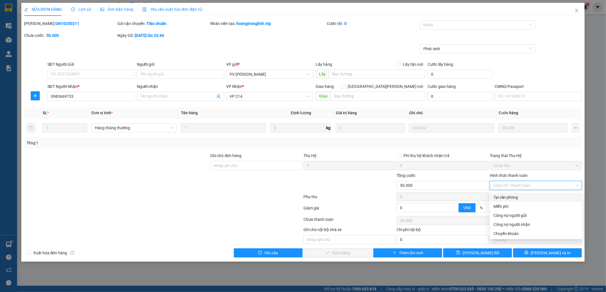
click at [522, 200] on div "Tại văn phòng" at bounding box center [535, 197] width 85 height 6
type input "0"
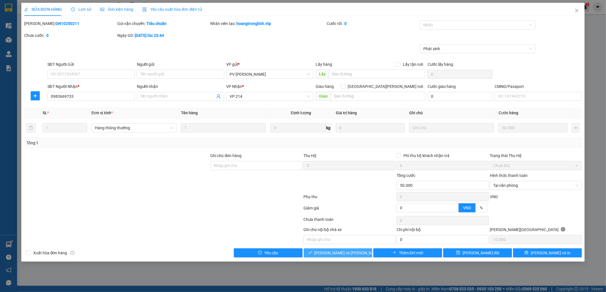
click at [351, 253] on span "[PERSON_NAME] và [PERSON_NAME] hàng" at bounding box center [352, 253] width 77 height 6
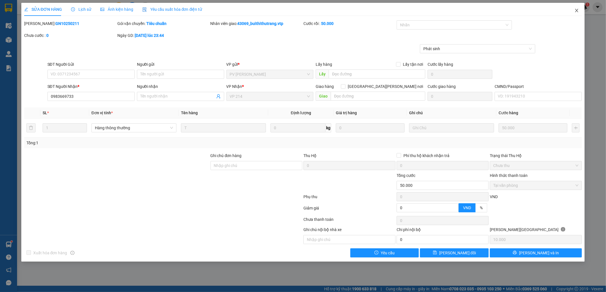
click at [578, 11] on icon "close" at bounding box center [576, 10] width 5 height 5
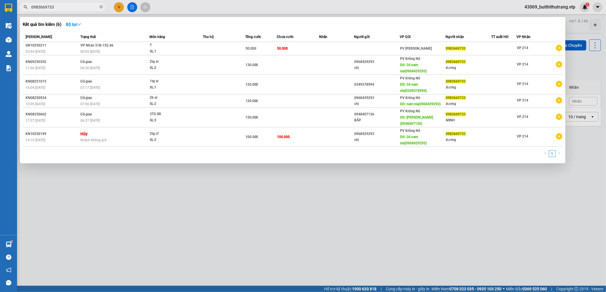
click at [59, 8] on input "0983669733" at bounding box center [64, 7] width 67 height 6
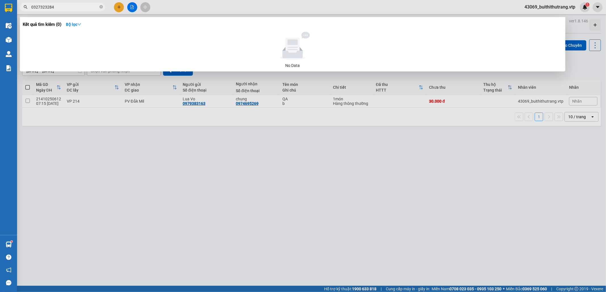
drag, startPoint x: 55, startPoint y: 5, endPoint x: 31, endPoint y: 13, distance: 25.1
click at [31, 12] on div "Kết quả tìm kiếm ( 0 ) Bộ lọc No Data 0327323284" at bounding box center [55, 7] width 111 height 10
type input "0981967331"
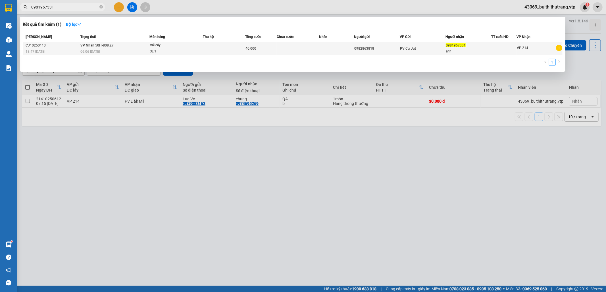
click at [443, 49] on div "PV Cư Jút" at bounding box center [422, 48] width 45 height 6
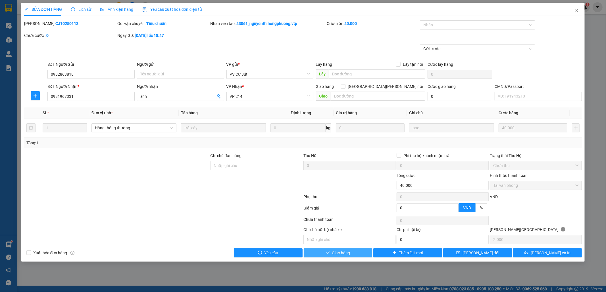
click at [358, 255] on button "Giao hàng" at bounding box center [338, 253] width 69 height 9
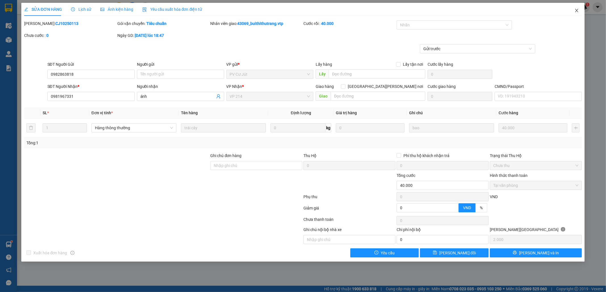
click at [576, 12] on icon "close" at bounding box center [576, 10] width 5 height 5
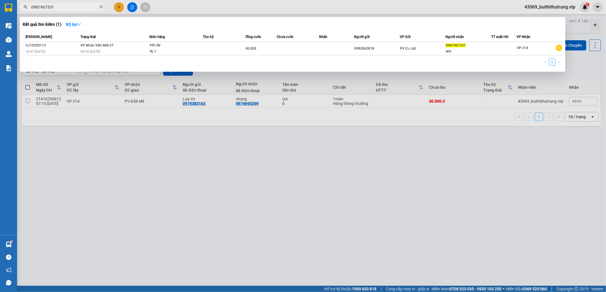
click at [57, 8] on input "0981967331" at bounding box center [64, 7] width 67 height 6
drag, startPoint x: 57, startPoint y: 8, endPoint x: 26, endPoint y: 11, distance: 30.5
click at [26, 11] on span "0981967331" at bounding box center [62, 7] width 85 height 9
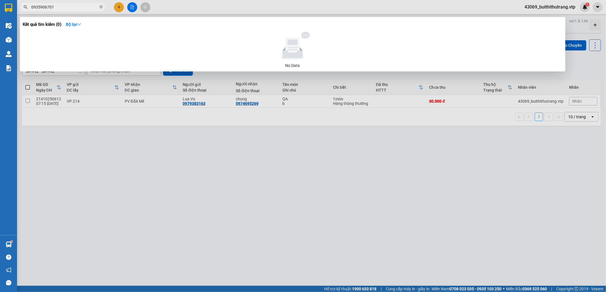
click at [72, 9] on input "0935906701" at bounding box center [64, 7] width 67 height 6
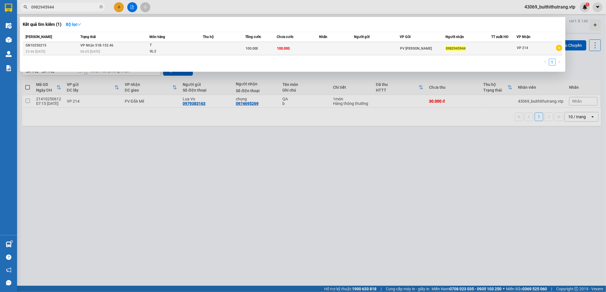
click at [319, 45] on td at bounding box center [336, 48] width 35 height 13
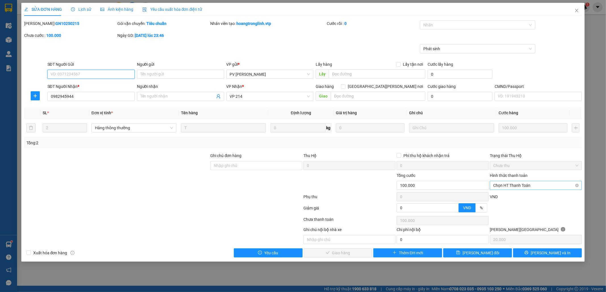
click at [551, 185] on span "Chọn HT Thanh Toán" at bounding box center [535, 185] width 85 height 9
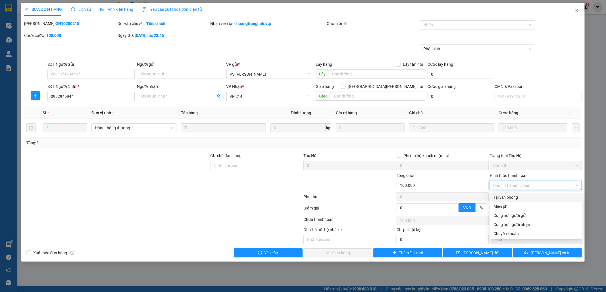
click at [536, 201] on div "Tại văn phòng" at bounding box center [536, 197] width 92 height 9
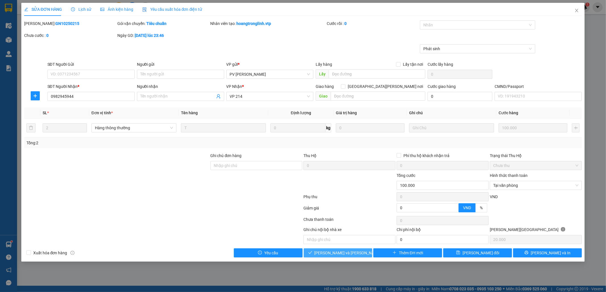
click at [352, 256] on span "[PERSON_NAME] và [PERSON_NAME] hàng" at bounding box center [352, 253] width 77 height 6
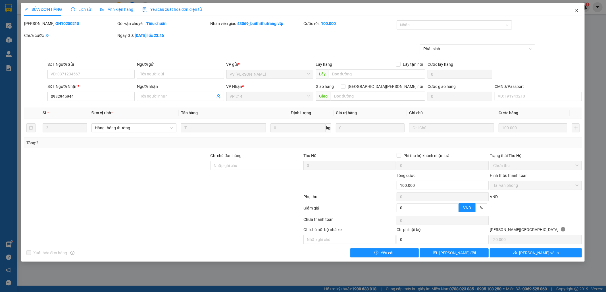
click at [575, 11] on icon "close" at bounding box center [576, 10] width 5 height 5
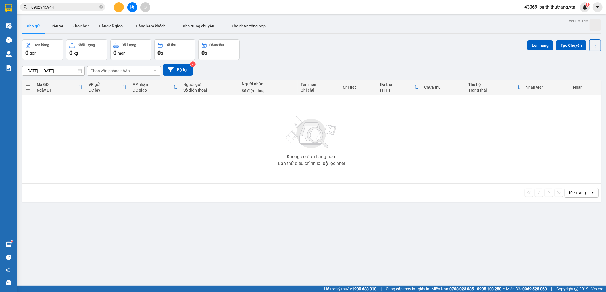
click at [60, 8] on input "0982945944" at bounding box center [64, 7] width 67 height 6
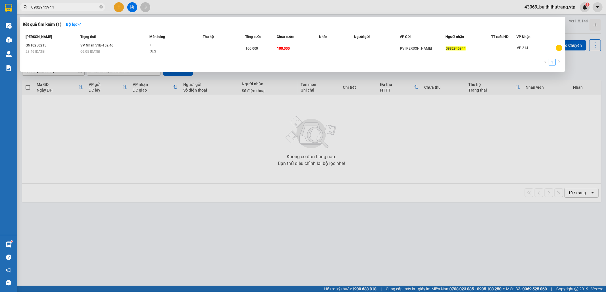
drag, startPoint x: 60, startPoint y: 8, endPoint x: 42, endPoint y: 11, distance: 17.5
click at [42, 11] on span "0982945944" at bounding box center [62, 7] width 85 height 9
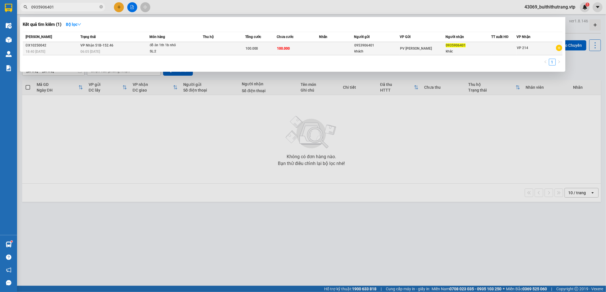
click at [285, 52] on td "100.000" at bounding box center [298, 48] width 42 height 13
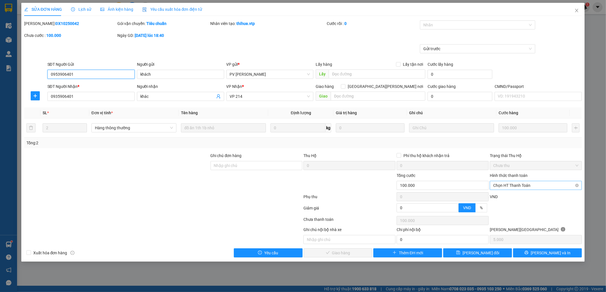
click at [530, 187] on span "Chọn HT Thanh Toán" at bounding box center [535, 185] width 85 height 9
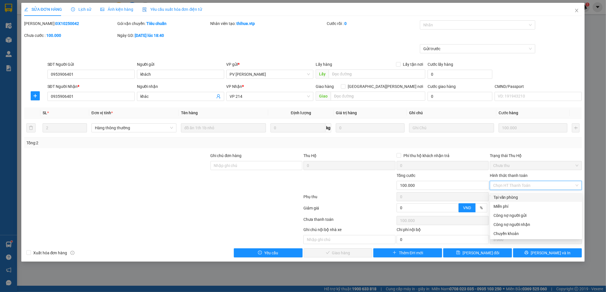
click at [530, 196] on div "Tại văn phòng" at bounding box center [535, 197] width 85 height 6
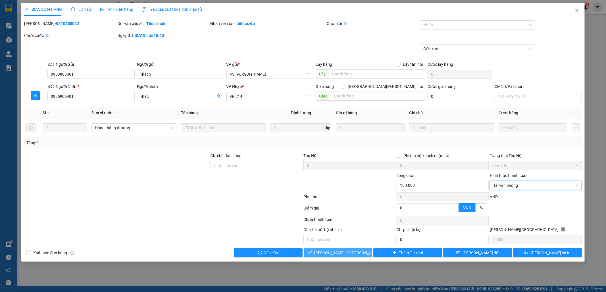
click at [340, 254] on span "[PERSON_NAME] và [PERSON_NAME] hàng" at bounding box center [352, 253] width 77 height 6
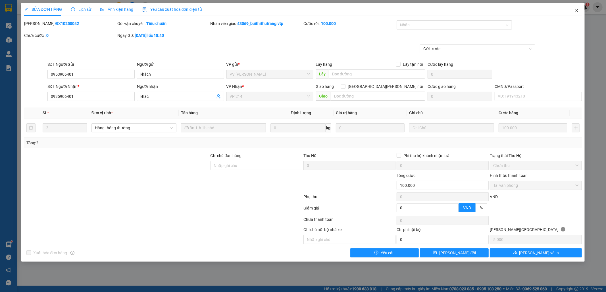
click at [577, 9] on icon "close" at bounding box center [576, 10] width 5 height 5
click at [577, 9] on span "43069_buithithutrang.vtp" at bounding box center [550, 6] width 60 height 7
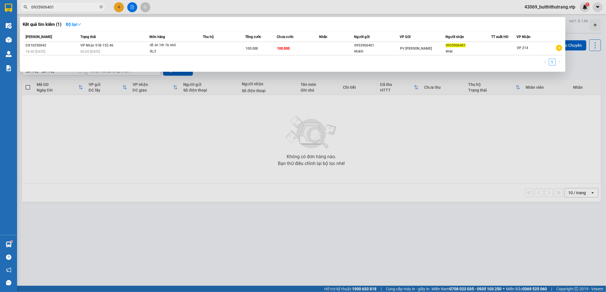
drag, startPoint x: 57, startPoint y: 7, endPoint x: 25, endPoint y: 8, distance: 32.1
click at [25, 8] on div "0935906401" at bounding box center [55, 7] width 111 height 9
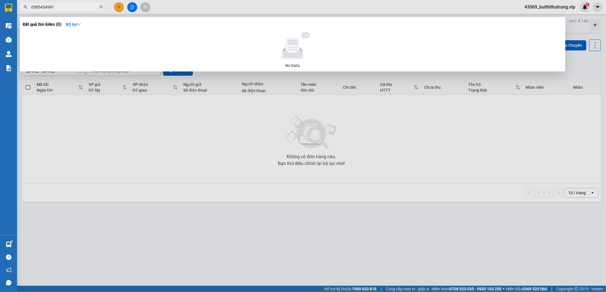
drag, startPoint x: 59, startPoint y: 5, endPoint x: 28, endPoint y: 11, distance: 32.4
click at [28, 11] on div "Kết quả tìm kiếm ( 0 ) Bộ lọc No Data 0585434981" at bounding box center [55, 7] width 111 height 10
drag, startPoint x: 56, startPoint y: 8, endPoint x: 30, endPoint y: 11, distance: 26.3
click at [30, 11] on div "Kết quả tìm kiếm ( 0 ) Bộ lọc No Data 0865392379" at bounding box center [55, 7] width 111 height 10
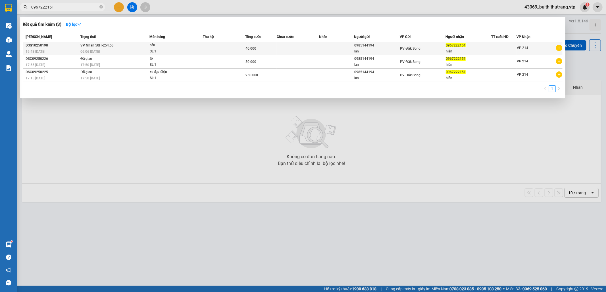
click at [420, 51] on div "PV Đắk Song" at bounding box center [422, 48] width 45 height 6
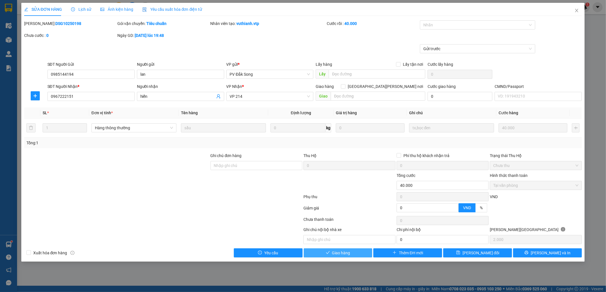
click at [352, 255] on button "Giao hàng" at bounding box center [338, 253] width 69 height 9
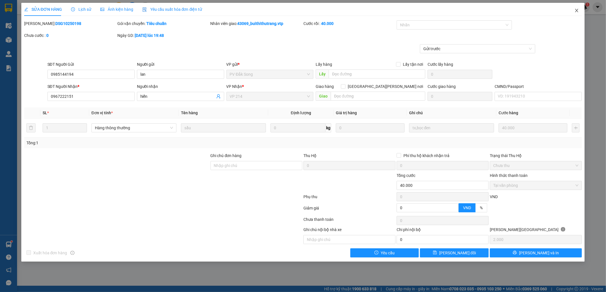
click at [575, 11] on icon "close" at bounding box center [576, 10] width 5 height 5
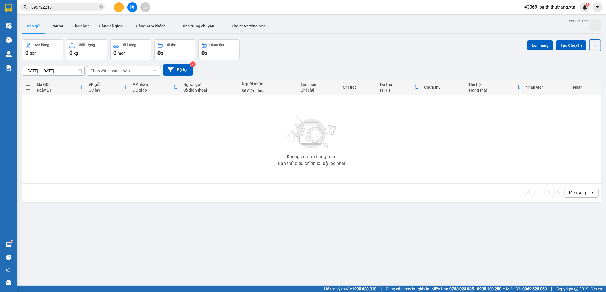
click at [56, 9] on input "0967222151" at bounding box center [64, 7] width 67 height 6
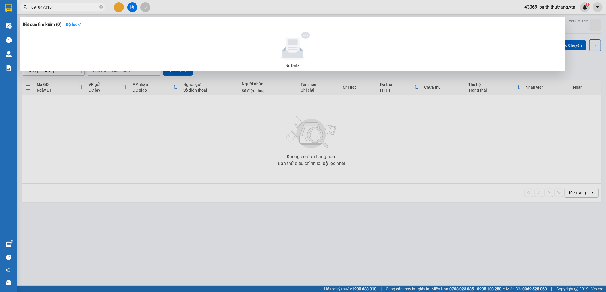
drag, startPoint x: 57, startPoint y: 9, endPoint x: 20, endPoint y: 15, distance: 37.4
click at [20, 12] on div "Kết quả tìm kiếm ( 0 ) Bộ lọc No Data 0918473161" at bounding box center [55, 7] width 111 height 10
click at [65, 10] on input "0367981204" at bounding box center [64, 7] width 67 height 6
click at [65, 6] on input "0367981204" at bounding box center [64, 7] width 67 height 6
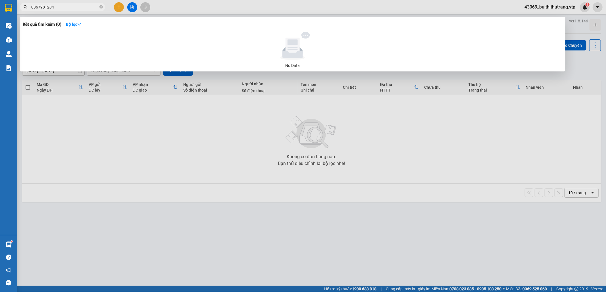
click at [309, 135] on div at bounding box center [303, 146] width 606 height 292
drag, startPoint x: 57, startPoint y: 6, endPoint x: 28, endPoint y: 10, distance: 29.7
click at [28, 10] on span "0367981204" at bounding box center [62, 7] width 85 height 9
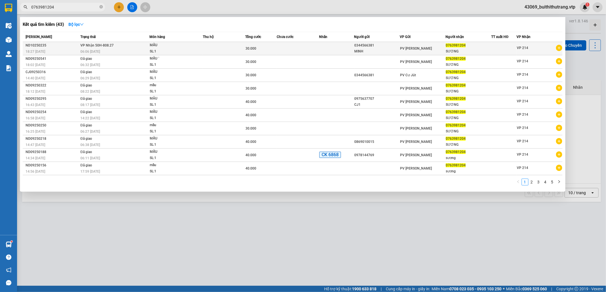
click at [226, 50] on td at bounding box center [224, 48] width 42 height 13
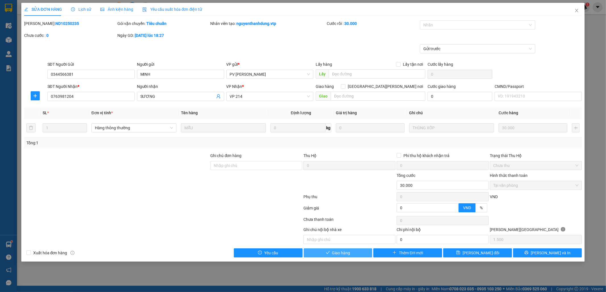
click at [331, 256] on button "Giao hàng" at bounding box center [338, 253] width 69 height 9
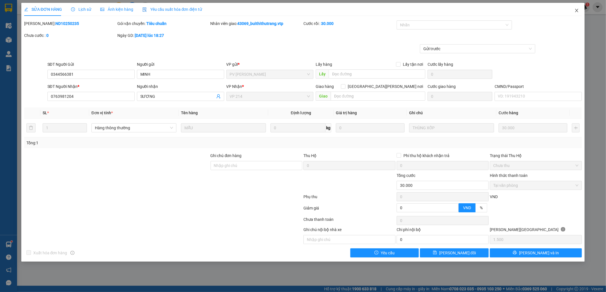
click at [577, 10] on icon "close" at bounding box center [576, 10] width 5 height 5
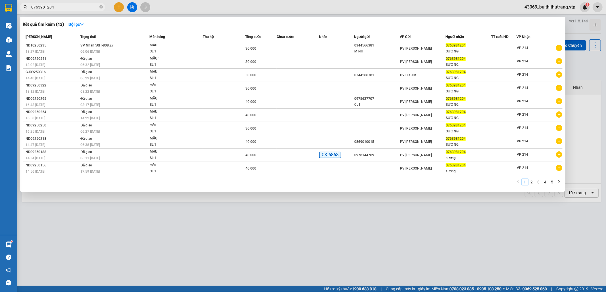
click at [53, 7] on input "0763981204" at bounding box center [64, 7] width 67 height 6
drag, startPoint x: 53, startPoint y: 7, endPoint x: 34, endPoint y: 9, distance: 19.4
click at [34, 9] on input "0763981204" at bounding box center [64, 7] width 67 height 6
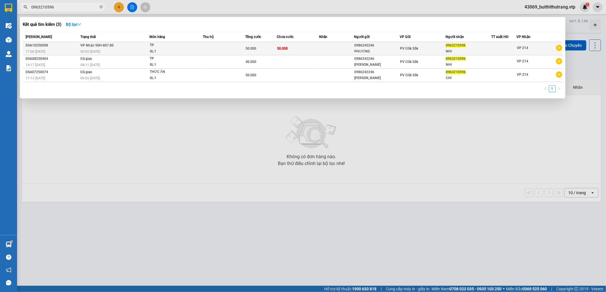
click at [326, 53] on td at bounding box center [336, 48] width 35 height 13
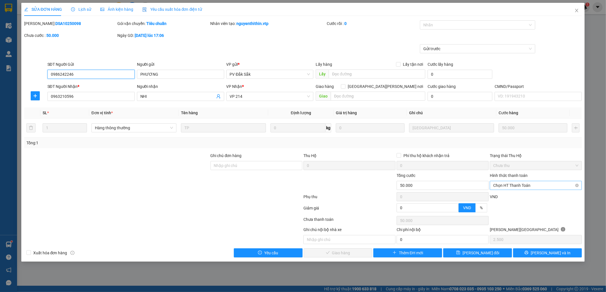
click at [539, 187] on span "Chọn HT Thanh Toán" at bounding box center [535, 185] width 85 height 9
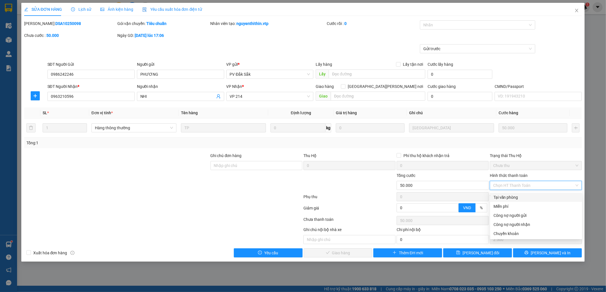
click at [528, 196] on div "Tại văn phòng" at bounding box center [535, 197] width 85 height 6
click at [528, 196] on div "VND" at bounding box center [535, 199] width 93 height 10
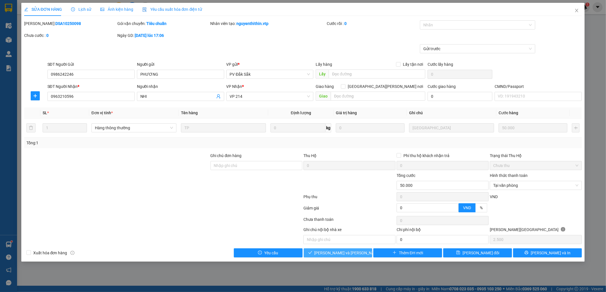
click at [351, 256] on span "[PERSON_NAME] và [PERSON_NAME] hàng" at bounding box center [352, 253] width 77 height 6
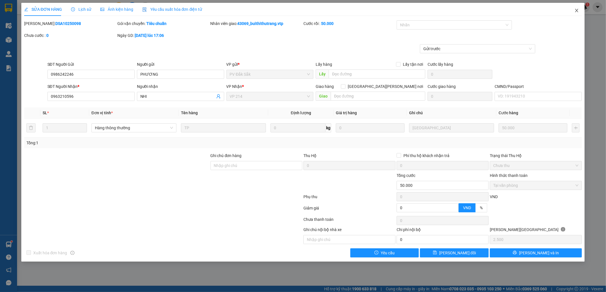
click at [576, 13] on icon "close" at bounding box center [576, 10] width 5 height 5
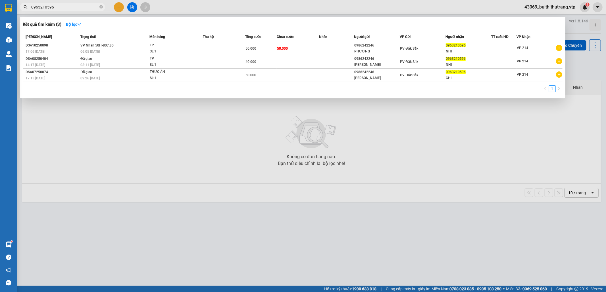
drag, startPoint x: 54, startPoint y: 9, endPoint x: 23, endPoint y: 10, distance: 30.4
click at [23, 10] on span "0963210596" at bounding box center [62, 7] width 85 height 9
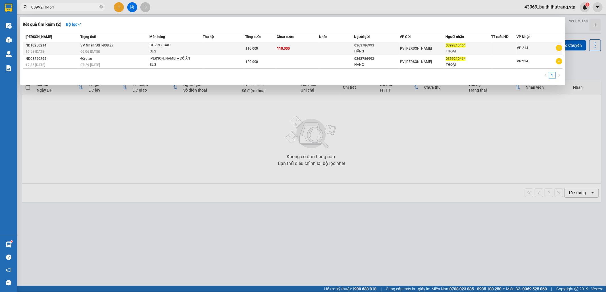
click at [303, 48] on td "110.000" at bounding box center [298, 48] width 42 height 13
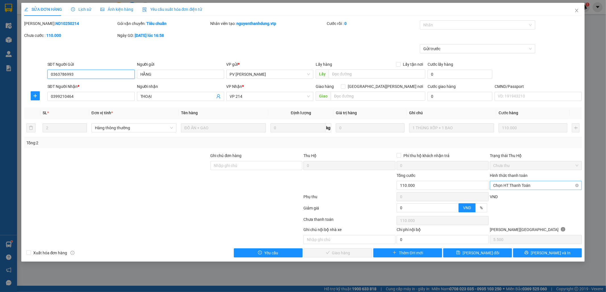
click at [542, 186] on span "Chọn HT Thanh Toán" at bounding box center [535, 185] width 85 height 9
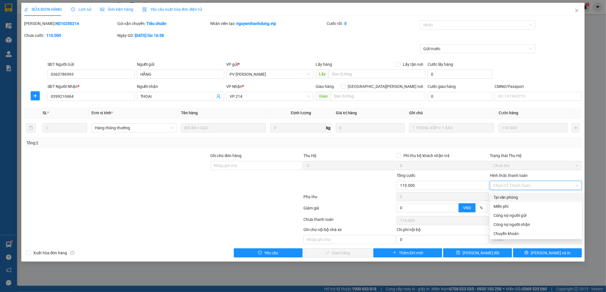
click at [535, 198] on div "Tại văn phòng" at bounding box center [535, 197] width 85 height 6
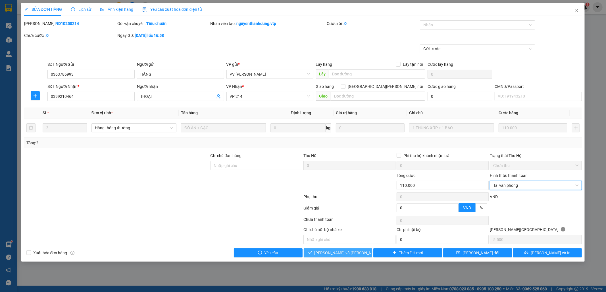
click at [312, 253] on icon "check" at bounding box center [310, 253] width 4 height 4
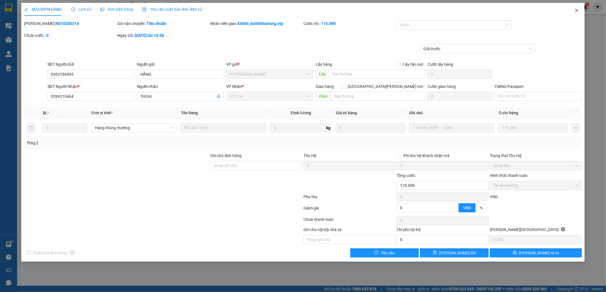
click at [576, 11] on icon "close" at bounding box center [576, 10] width 5 height 5
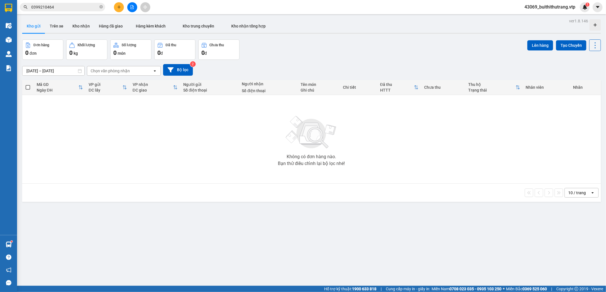
click at [58, 10] on input "0399210464" at bounding box center [64, 7] width 67 height 6
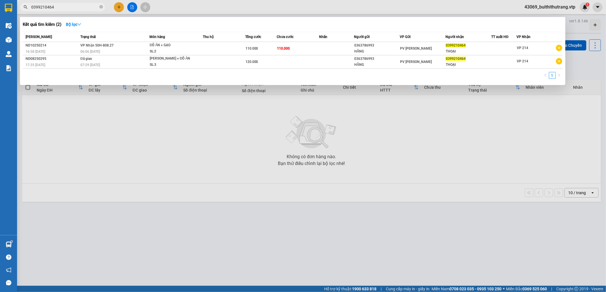
drag, startPoint x: 58, startPoint y: 10, endPoint x: 23, endPoint y: 7, distance: 35.0
click at [23, 7] on span "0399210464" at bounding box center [62, 7] width 85 height 9
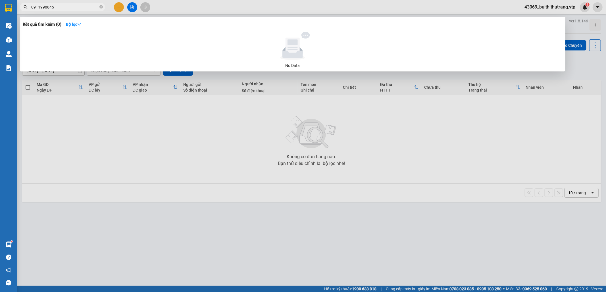
drag, startPoint x: 56, startPoint y: 6, endPoint x: 29, endPoint y: 8, distance: 27.1
click at [29, 8] on span "0911998845" at bounding box center [62, 7] width 85 height 9
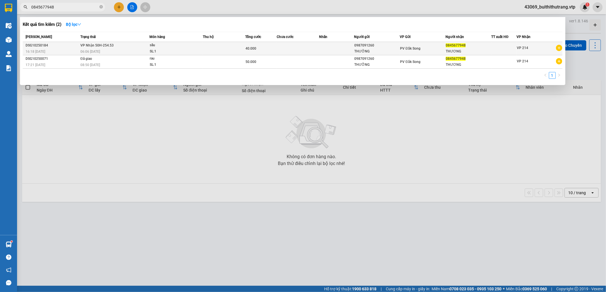
click at [336, 50] on td at bounding box center [336, 48] width 35 height 13
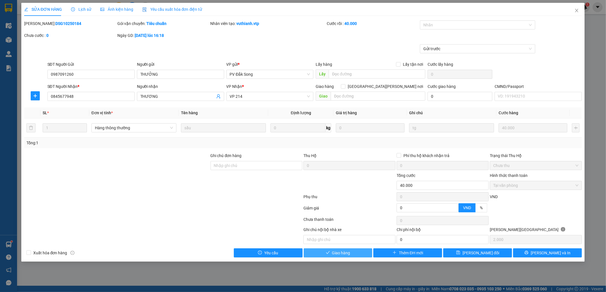
click at [349, 254] on span "Giao hàng" at bounding box center [341, 253] width 18 height 6
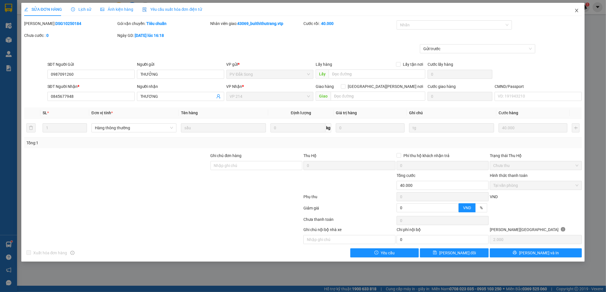
click at [575, 8] on span "Close" at bounding box center [576, 11] width 16 height 16
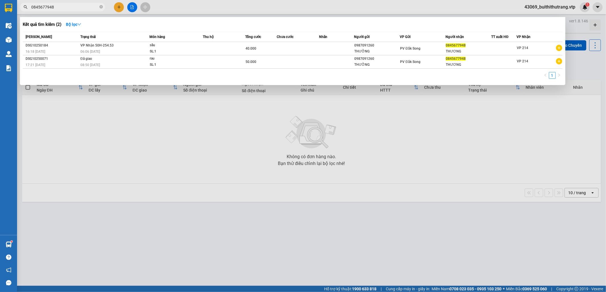
click at [56, 8] on input "0845677948" at bounding box center [64, 7] width 67 height 6
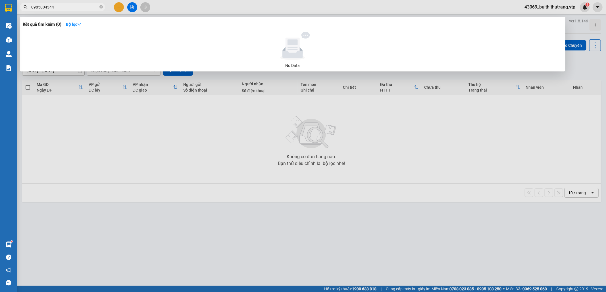
drag, startPoint x: 58, startPoint y: 7, endPoint x: 23, endPoint y: 9, distance: 34.9
click at [23, 9] on span "0985004344" at bounding box center [62, 7] width 85 height 9
click at [56, 9] on input "0985004344" at bounding box center [64, 7] width 67 height 6
drag, startPoint x: 53, startPoint y: 9, endPoint x: 0, endPoint y: 19, distance: 53.6
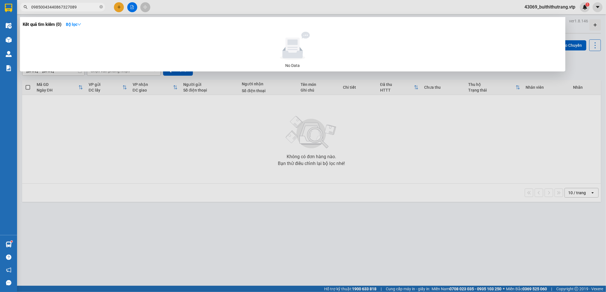
click at [5, 19] on section "Kết quả tìm kiếm ( 0 ) Bộ lọc No Data 09850043440867327089 43069_buithithutrang…" at bounding box center [303, 146] width 606 height 292
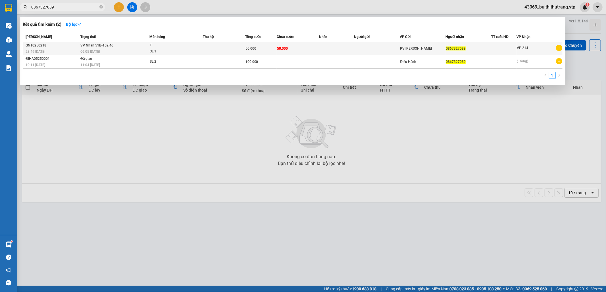
click at [351, 53] on td at bounding box center [336, 48] width 35 height 13
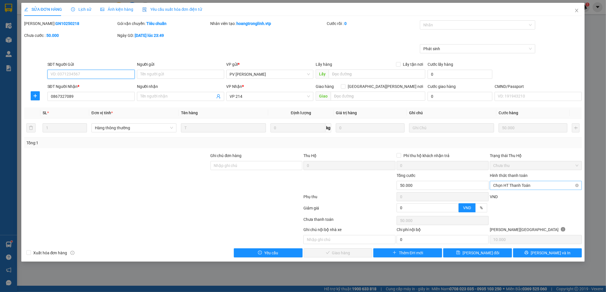
click at [522, 188] on span "Chọn HT Thanh Toán" at bounding box center [535, 185] width 85 height 9
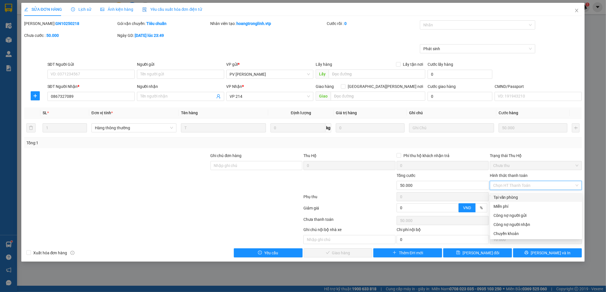
click at [517, 198] on div "Tại văn phòng" at bounding box center [535, 197] width 85 height 6
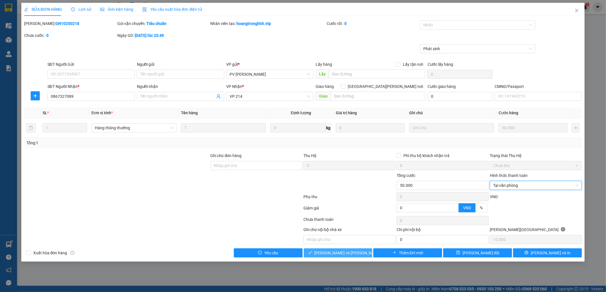
click at [364, 256] on button "[PERSON_NAME] và [PERSON_NAME] hàng" at bounding box center [338, 253] width 69 height 9
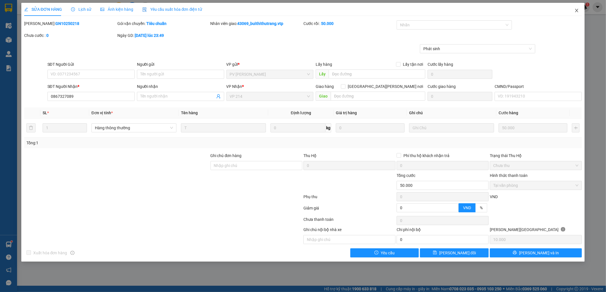
click at [576, 11] on icon "close" at bounding box center [576, 10] width 5 height 5
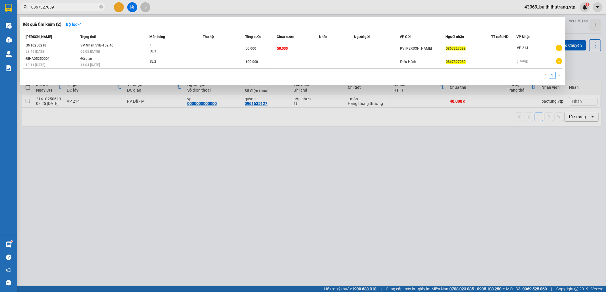
click at [58, 8] on input "0867327089" at bounding box center [64, 7] width 67 height 6
drag, startPoint x: 58, startPoint y: 8, endPoint x: 19, endPoint y: 10, distance: 38.7
click at [20, 11] on div "0867327089" at bounding box center [55, 7] width 111 height 9
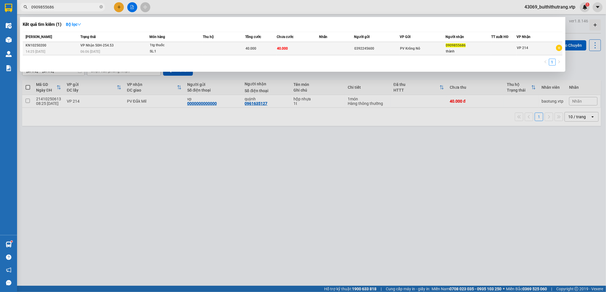
click at [194, 46] on span "1tg thuốc SL: 1" at bounding box center [176, 48] width 53 height 12
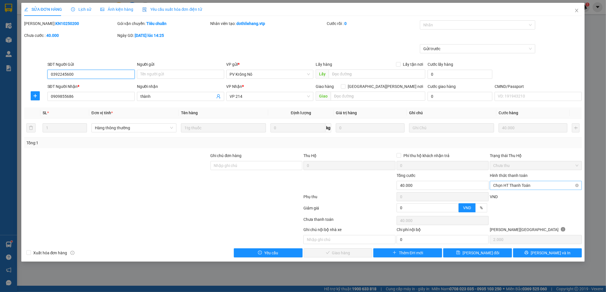
click at [521, 185] on span "Chọn HT Thanh Toán" at bounding box center [535, 185] width 85 height 9
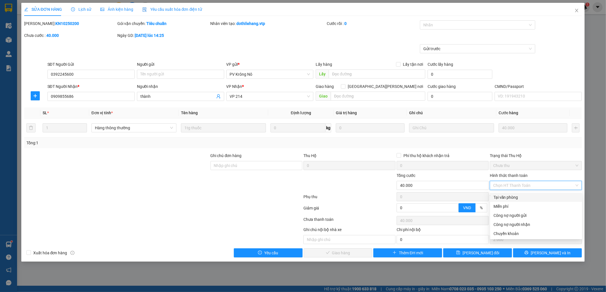
click at [520, 200] on div "Tại văn phòng" at bounding box center [535, 197] width 85 height 6
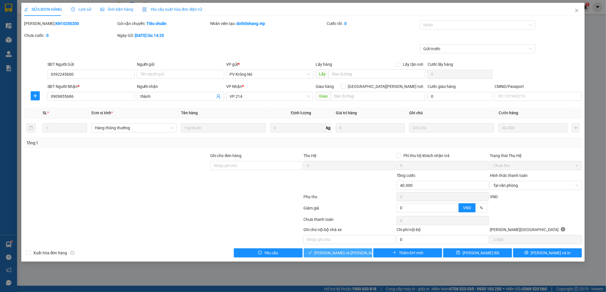
click at [359, 251] on button "[PERSON_NAME] và [PERSON_NAME] hàng" at bounding box center [338, 253] width 69 height 9
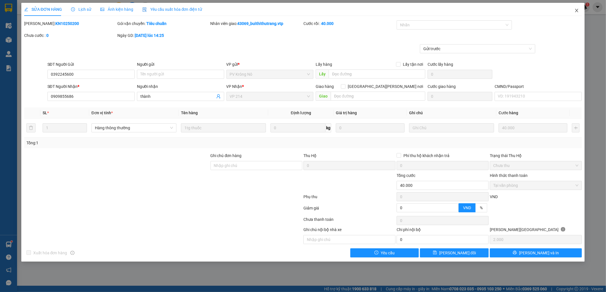
click at [575, 11] on icon "close" at bounding box center [576, 10] width 5 height 5
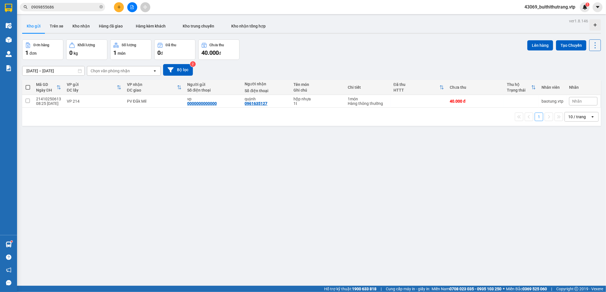
click at [62, 8] on input "0909855686" at bounding box center [64, 7] width 67 height 6
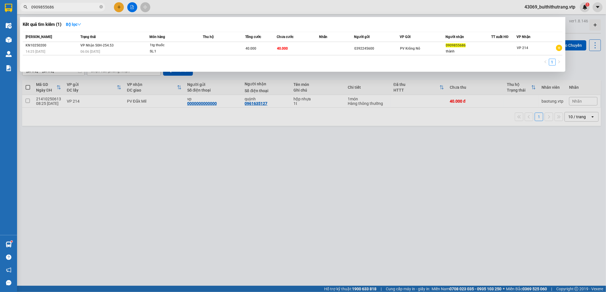
drag, startPoint x: 62, startPoint y: 8, endPoint x: 38, endPoint y: 7, distance: 23.6
click at [26, 10] on span "0909855686" at bounding box center [62, 7] width 85 height 9
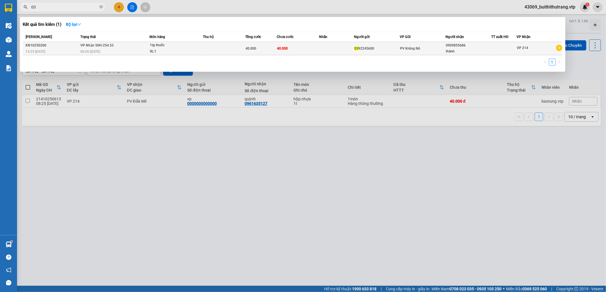
click at [203, 47] on td at bounding box center [224, 48] width 42 height 13
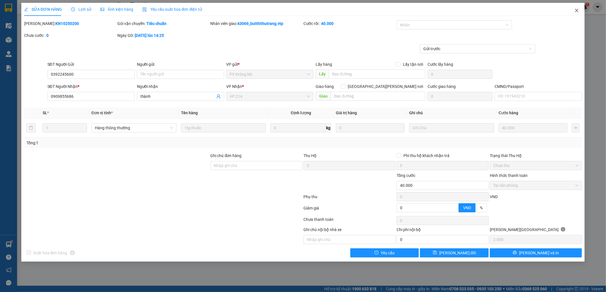
click at [577, 12] on icon "close" at bounding box center [576, 10] width 3 height 3
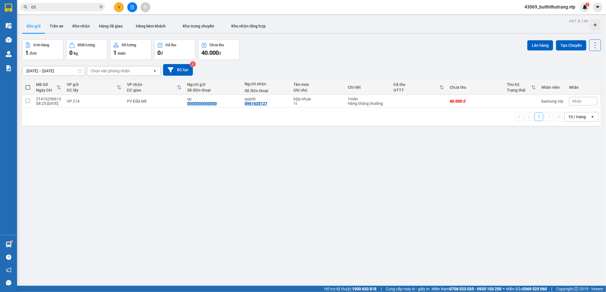
click at [72, 7] on input "03" at bounding box center [64, 7] width 67 height 6
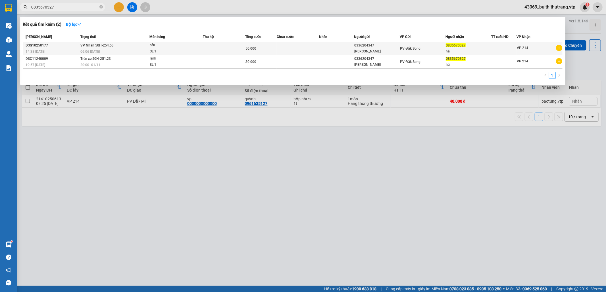
click at [243, 43] on td at bounding box center [224, 48] width 42 height 13
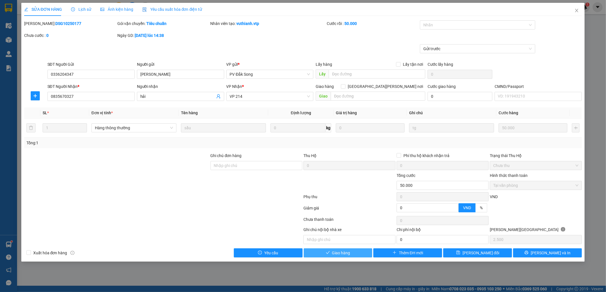
click at [344, 254] on span "Giao hàng" at bounding box center [341, 253] width 18 height 6
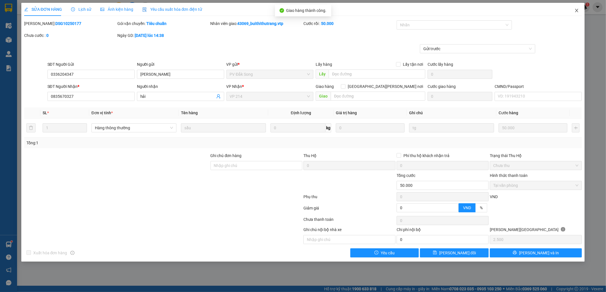
click at [575, 11] on icon "close" at bounding box center [576, 10] width 5 height 5
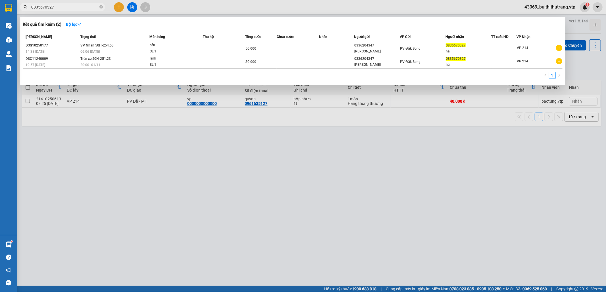
drag, startPoint x: 55, startPoint y: 9, endPoint x: 25, endPoint y: 13, distance: 29.8
click at [25, 12] on div "Kết quả tìm kiếm ( 2 ) Bộ lọc Mã ĐH Trạng thái Món hàng Thu hộ Tổng cước Chưa c…" at bounding box center [55, 7] width 111 height 10
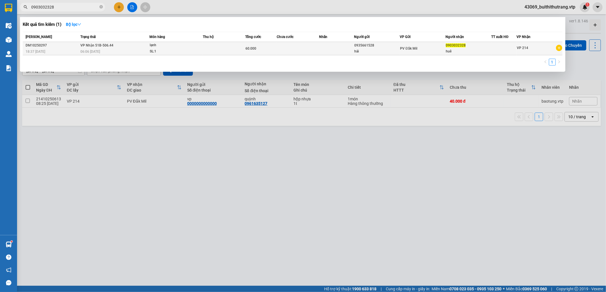
click at [280, 49] on td at bounding box center [298, 48] width 42 height 13
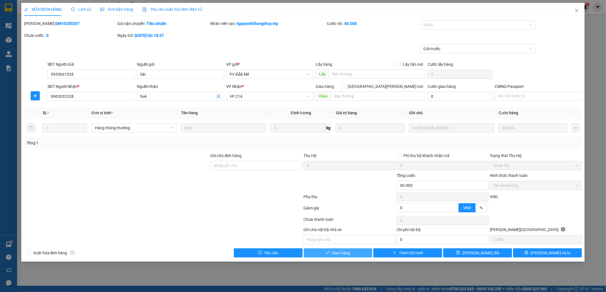
click at [355, 252] on button "Giao hàng" at bounding box center [338, 253] width 69 height 9
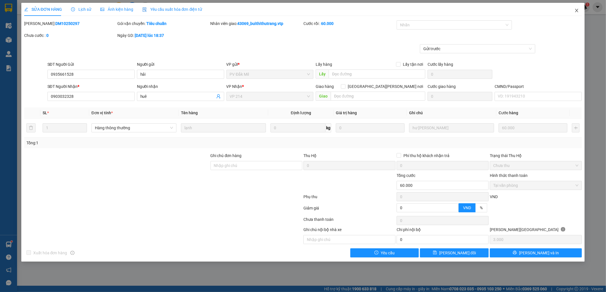
click at [577, 9] on icon "close" at bounding box center [576, 10] width 5 height 5
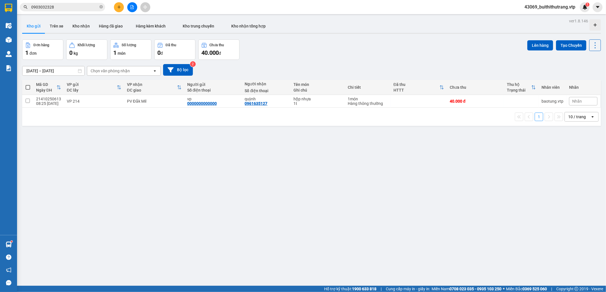
click at [57, 9] on input "0903032328" at bounding box center [64, 7] width 67 height 6
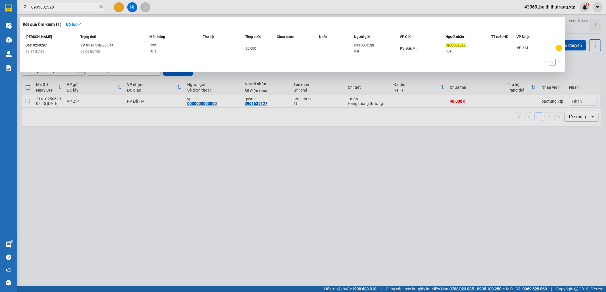
drag, startPoint x: 57, startPoint y: 9, endPoint x: 38, endPoint y: 12, distance: 19.5
click at [32, 12] on div "Kết quả tìm kiếm ( 1 ) Bộ lọc Mã ĐH Trạng thái Món hàng Thu hộ Tổng cước Chưa c…" at bounding box center [55, 7] width 111 height 10
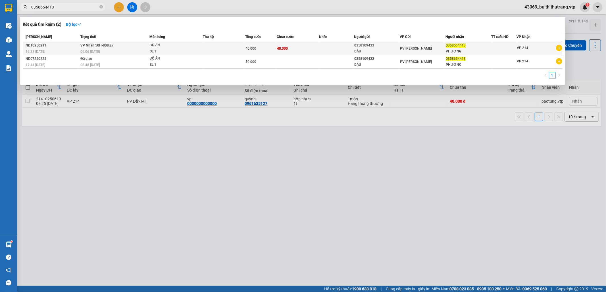
click at [268, 47] on div "40.000" at bounding box center [260, 48] width 31 height 6
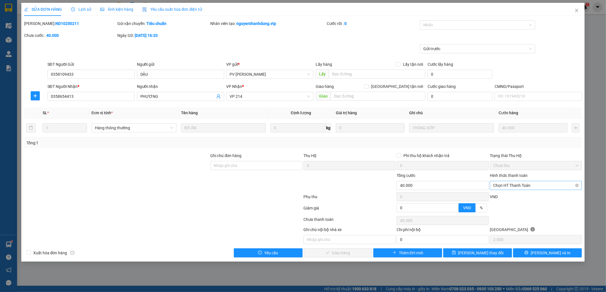
click at [550, 189] on span "Chọn HT Thanh Toán" at bounding box center [535, 185] width 85 height 9
click at [538, 199] on div "Tại văn phòng" at bounding box center [535, 197] width 85 height 6
type input "0"
click at [350, 252] on span "[PERSON_NAME] và Giao hàng" at bounding box center [341, 253] width 55 height 6
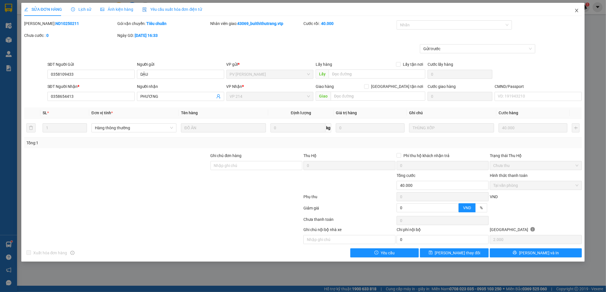
click at [579, 9] on span "Close" at bounding box center [576, 11] width 16 height 16
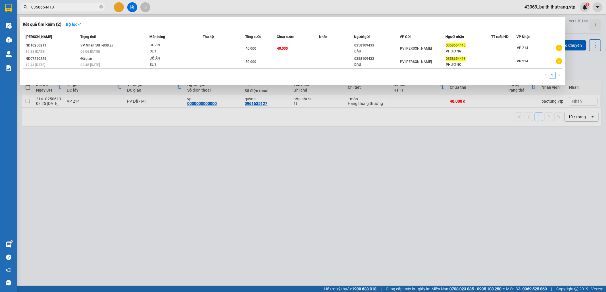
drag, startPoint x: 62, startPoint y: 9, endPoint x: 20, endPoint y: 11, distance: 42.1
click at [20, 11] on div "Kết quả tìm kiếm ( 2 ) Bộ lọc Mã ĐH Trạng thái Món hàng Thu hộ Tổng cước Chưa c…" at bounding box center [55, 7] width 111 height 10
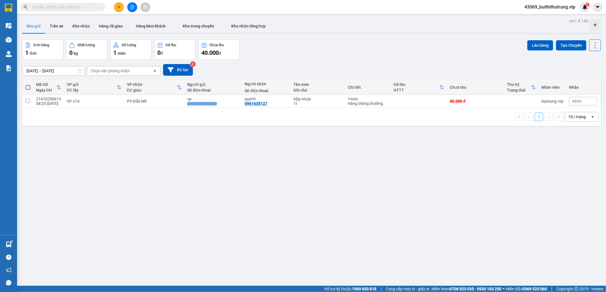
type input "b"
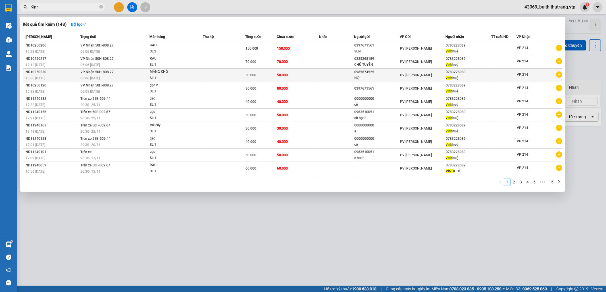
type input "vĩnh"
click at [284, 78] on td "50.000" at bounding box center [298, 75] width 42 height 13
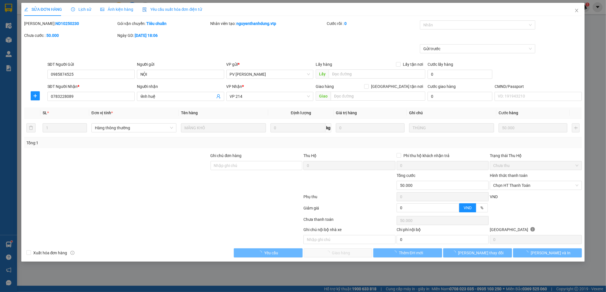
type input "0985874525"
type input "NỘI"
type input "0783228089"
type input "vĩnh huệ"
type input "0"
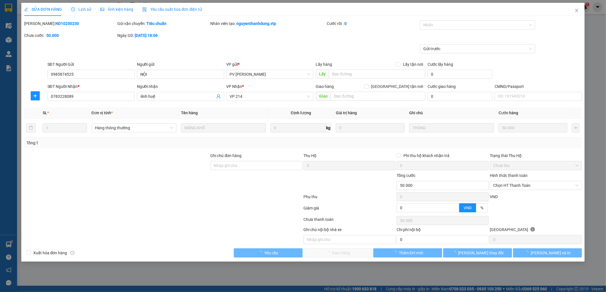
type input "50.000"
type input "2.500"
click at [535, 187] on span "Chọn HT Thanh Toán" at bounding box center [535, 185] width 85 height 9
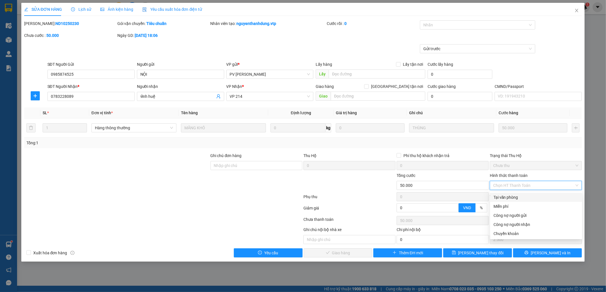
click at [521, 199] on div "Tại văn phòng" at bounding box center [535, 197] width 85 height 6
type input "0"
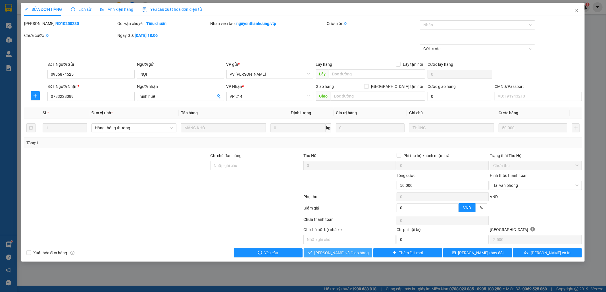
click at [355, 256] on span "[PERSON_NAME] và Giao hàng" at bounding box center [341, 253] width 55 height 6
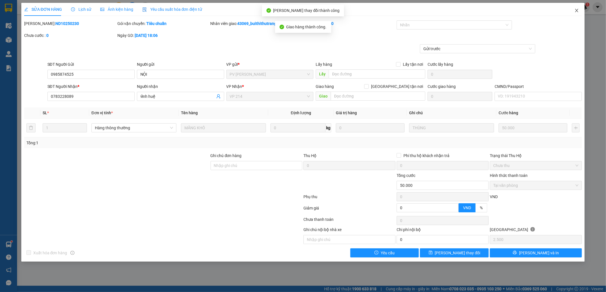
click at [575, 10] on icon "close" at bounding box center [576, 10] width 5 height 5
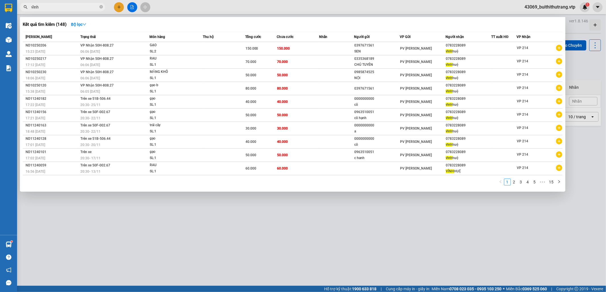
click at [53, 5] on input "vĩnh" at bounding box center [64, 7] width 67 height 6
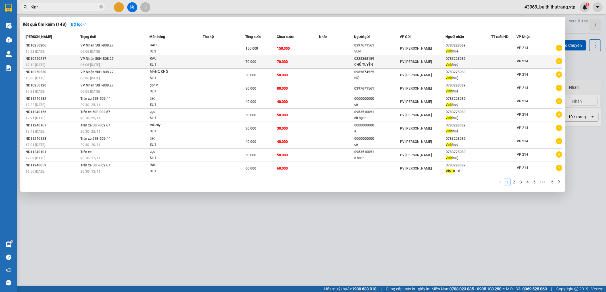
click at [323, 64] on td at bounding box center [336, 61] width 35 height 13
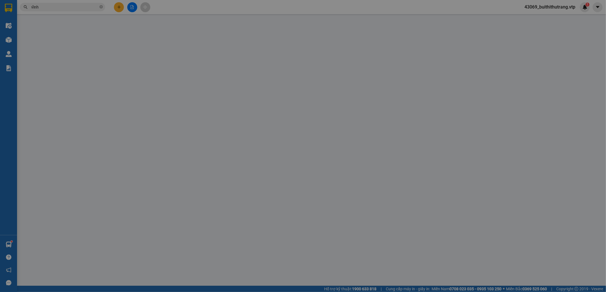
type input "0335368189"
type input "CHÚ TUYÊN"
type input "0783228089"
type input "vĩnh huệ"
type input "0"
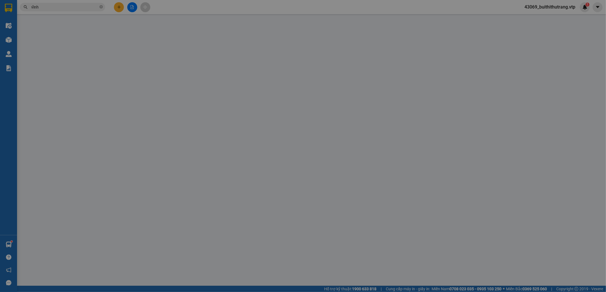
type input "70.000"
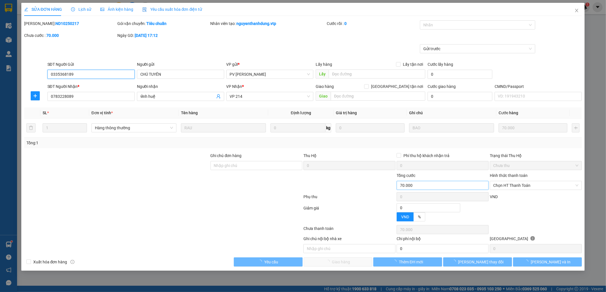
type input "3.500"
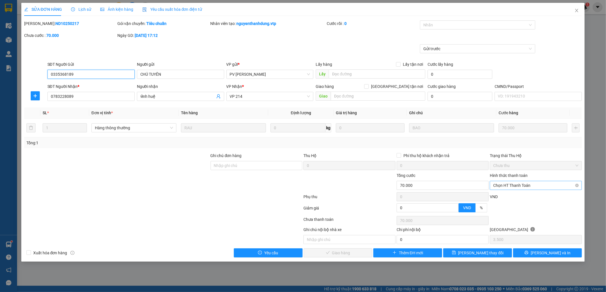
click at [535, 187] on span "Chọn HT Thanh Toán" at bounding box center [535, 185] width 85 height 9
click at [532, 199] on div "Tại văn phòng" at bounding box center [535, 197] width 85 height 6
type input "0"
click at [354, 256] on span "[PERSON_NAME] và Giao hàng" at bounding box center [341, 253] width 55 height 6
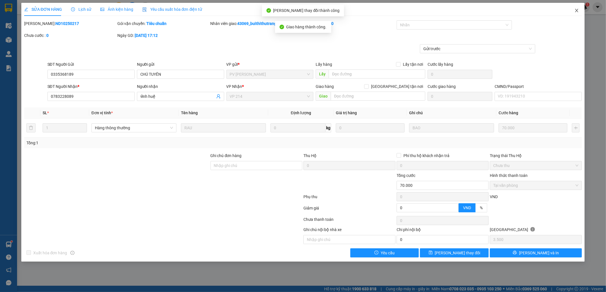
click at [577, 9] on icon "close" at bounding box center [576, 10] width 5 height 5
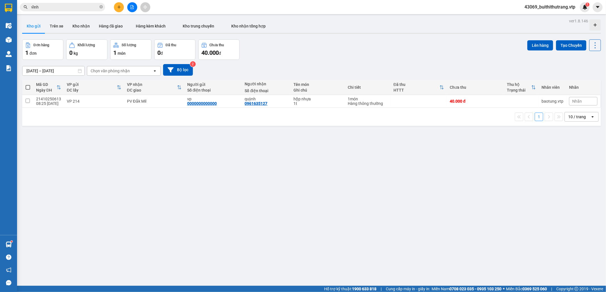
click at [57, 9] on input "vĩnh" at bounding box center [64, 7] width 67 height 6
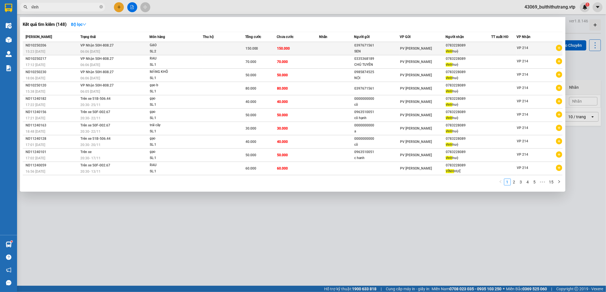
click at [282, 49] on span "150.000" at bounding box center [283, 49] width 13 height 4
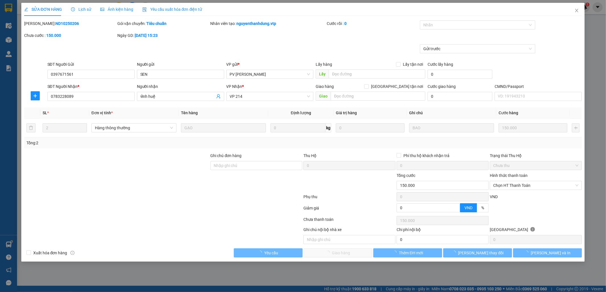
type input "0397671561"
type input "SEN"
type input "0783228089"
type input "vĩnh huệ"
type input "0"
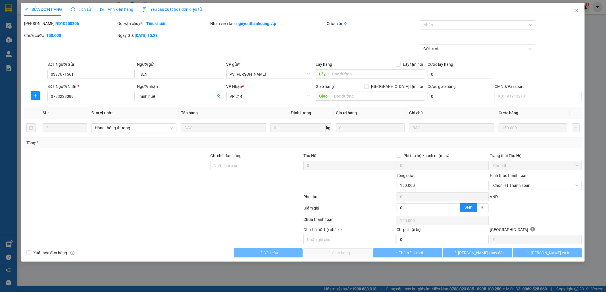
type input "150.000"
type input "7.500"
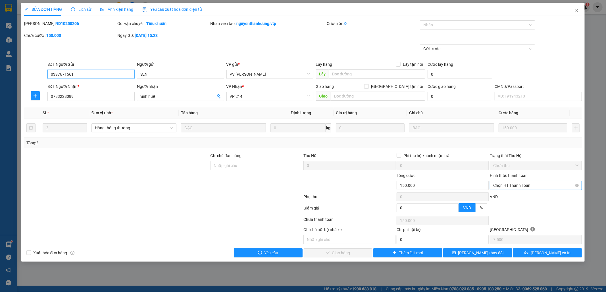
click at [529, 188] on span "Chọn HT Thanh Toán" at bounding box center [535, 185] width 85 height 9
click at [514, 198] on div "Tại văn phòng" at bounding box center [535, 197] width 85 height 6
type input "0"
click at [355, 254] on span "[PERSON_NAME] và Giao hàng" at bounding box center [341, 253] width 55 height 6
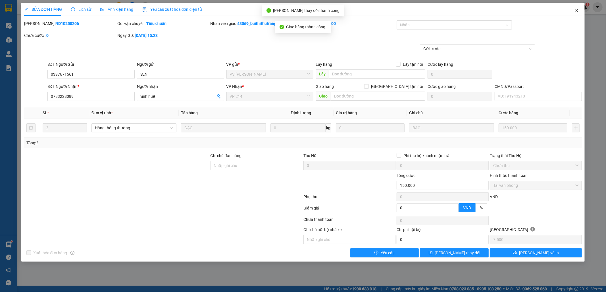
click at [576, 11] on icon "close" at bounding box center [576, 10] width 3 height 3
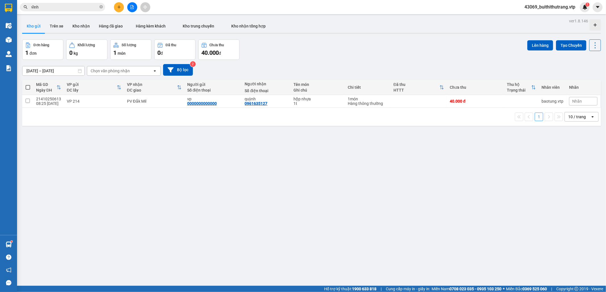
click at [283, 200] on div "ver 1.8.146 Kho gửi Trên xe Kho nhận Hàng đã giao Hàng kèm khách Kho trung chuy…" at bounding box center [311, 163] width 583 height 292
click at [82, 27] on button "Kho nhận" at bounding box center [81, 26] width 26 height 14
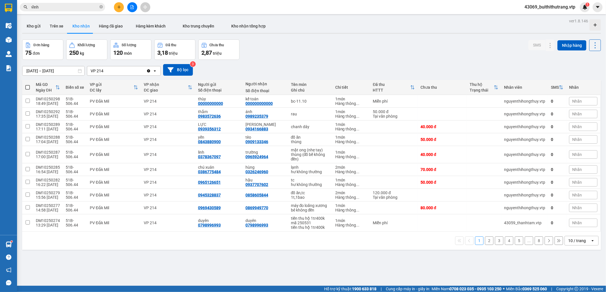
click at [573, 244] on div "10 / trang" at bounding box center [577, 241] width 18 height 6
click at [574, 231] on span "100 / trang" at bounding box center [573, 230] width 20 height 6
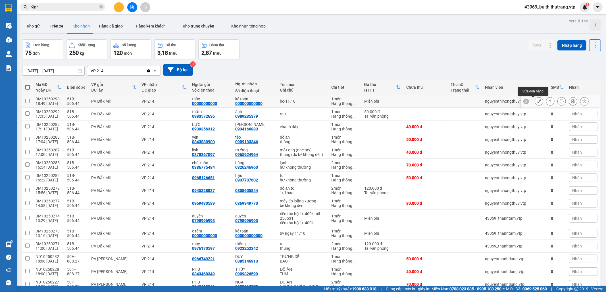
click at [537, 102] on icon at bounding box center [539, 101] width 4 height 4
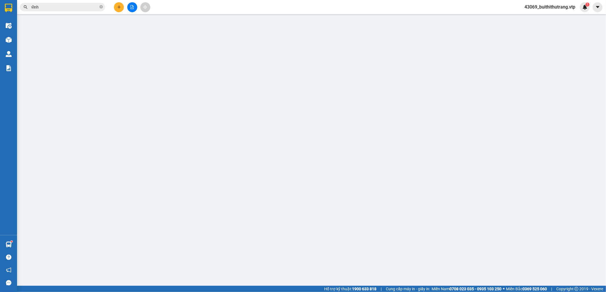
type input "00000000000"
type input "thùy"
type input "000000000000"
type input "kế toán"
type input "0"
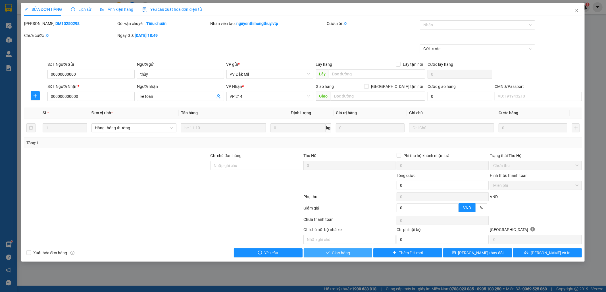
click at [355, 255] on button "Giao hàng" at bounding box center [338, 253] width 69 height 9
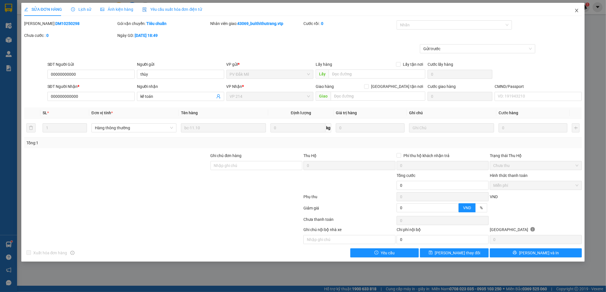
click at [576, 12] on icon "close" at bounding box center [576, 10] width 3 height 3
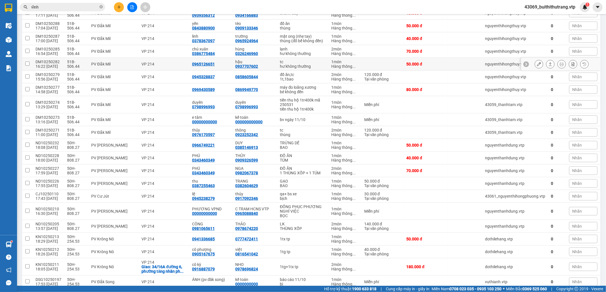
scroll to position [114, 0]
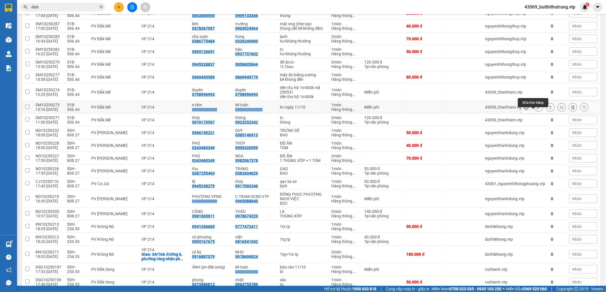
click at [537, 109] on icon at bounding box center [539, 107] width 4 height 4
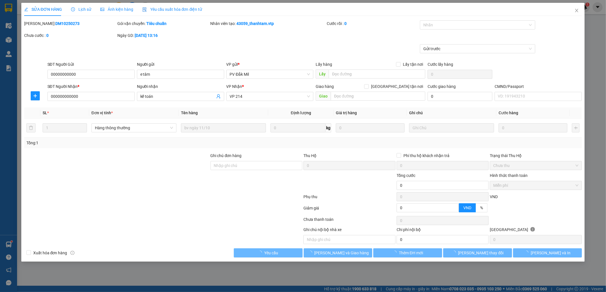
type input "00000000000"
type input "e tâm"
type input "000000000000"
type input "kế toán"
type input "0"
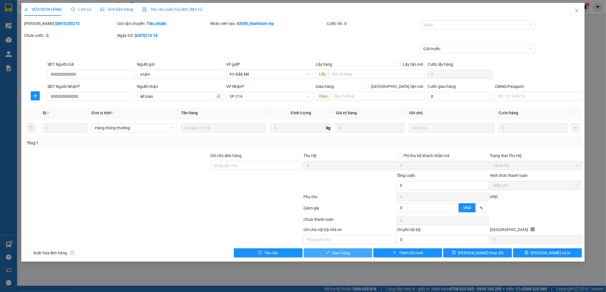
click at [355, 254] on button "Giao hàng" at bounding box center [338, 253] width 69 height 9
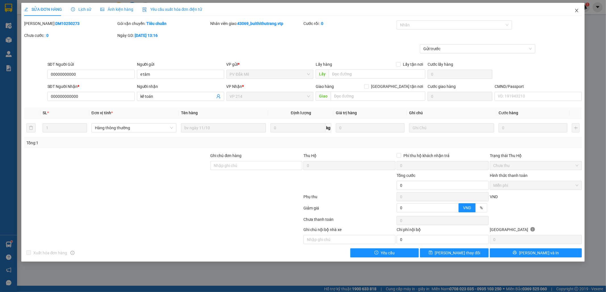
click at [577, 11] on icon "close" at bounding box center [576, 10] width 5 height 5
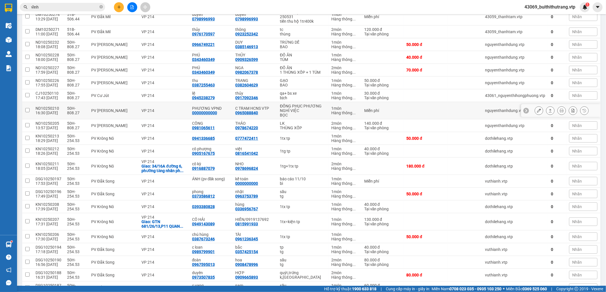
scroll to position [227, 0]
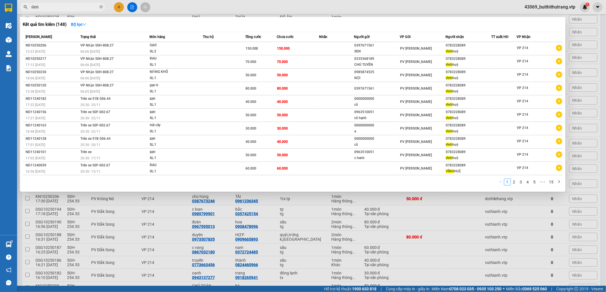
click at [48, 5] on input "vĩnh" at bounding box center [64, 7] width 67 height 6
drag, startPoint x: 45, startPoint y: 7, endPoint x: 28, endPoint y: 11, distance: 17.4
click at [28, 11] on span "vĩnh" at bounding box center [62, 7] width 85 height 9
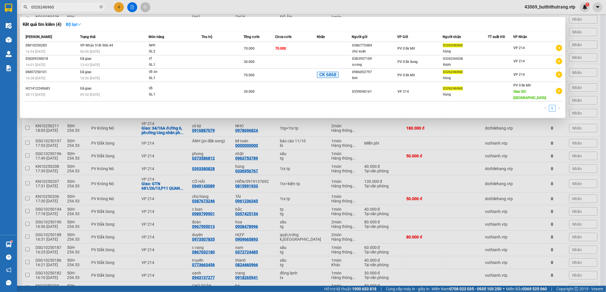
type input "0326246960"
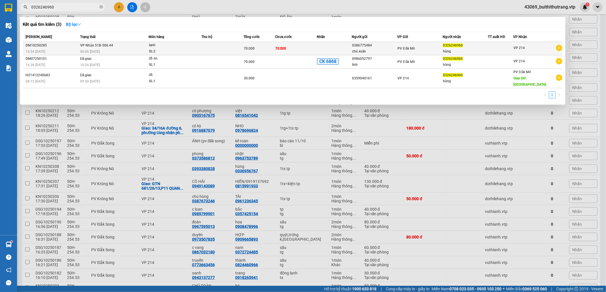
click at [317, 47] on td "70.000" at bounding box center [296, 48] width 42 height 13
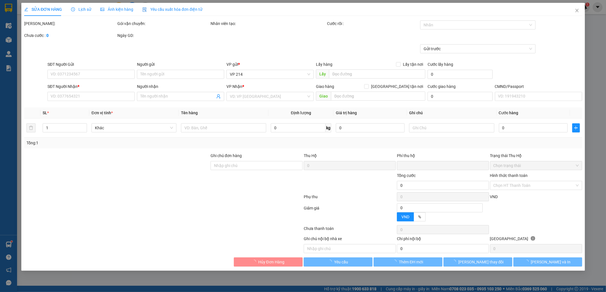
type input "3.500"
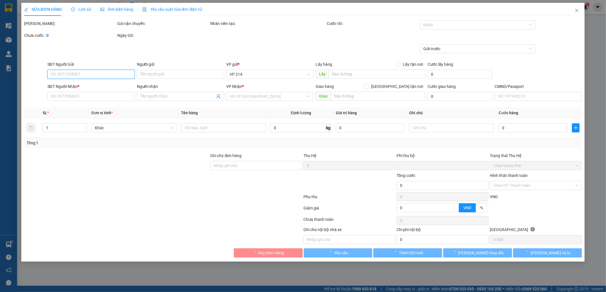
type input "0386775484"
type input "chú xuân"
type input "0326246960"
type input "hùng"
type input "0"
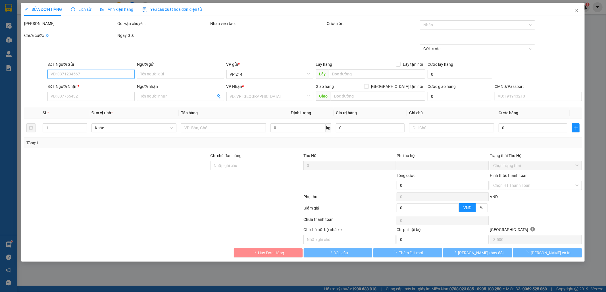
type input "70.000"
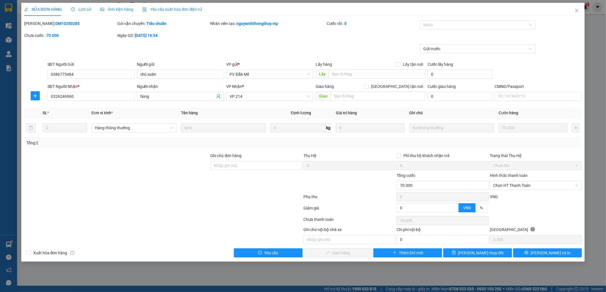
click at [137, 213] on div at bounding box center [163, 209] width 279 height 11
click at [509, 182] on span "Chọn HT Thanh Toán" at bounding box center [535, 185] width 85 height 9
click at [505, 233] on div "Chuyển khoản" at bounding box center [535, 234] width 85 height 6
type input "0"
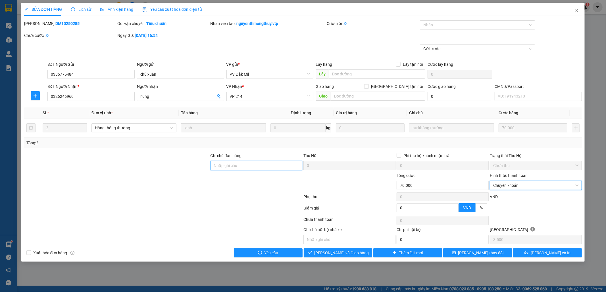
click at [250, 169] on input "Ghi chú đơn hàng" at bounding box center [256, 165] width 92 height 9
click at [457, 25] on div at bounding box center [474, 25] width 107 height 7
type input "ck 6839 lúc 8h54 ngày 12/10/2025"
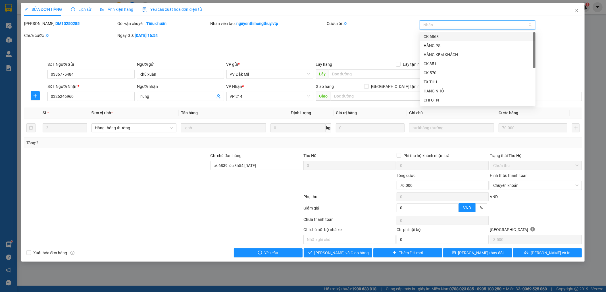
click at [455, 39] on div "CK 6868" at bounding box center [477, 37] width 108 height 6
click at [354, 256] on span "[PERSON_NAME] và Giao hàng" at bounding box center [341, 253] width 55 height 6
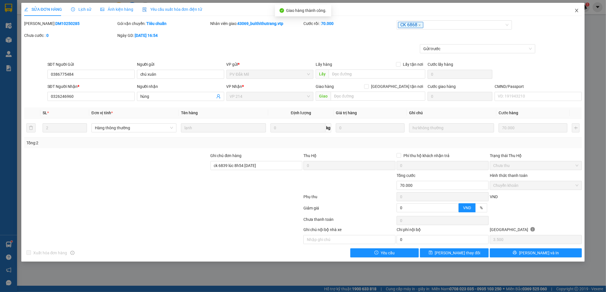
click at [576, 10] on icon "close" at bounding box center [576, 10] width 3 height 3
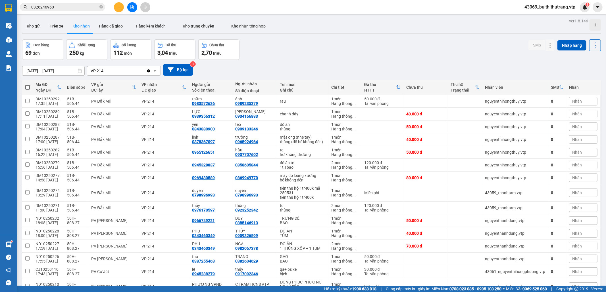
click at [52, 7] on input "0326246960" at bounding box center [64, 7] width 67 height 6
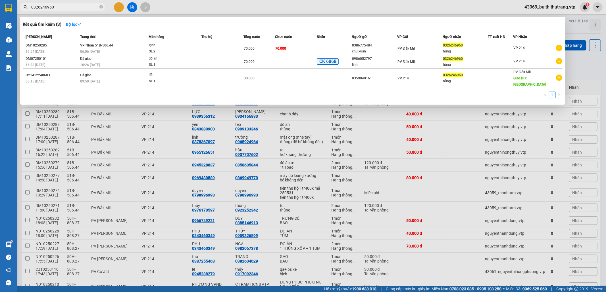
drag, startPoint x: 58, startPoint y: 9, endPoint x: 26, endPoint y: 13, distance: 32.6
click at [26, 12] on div "Kết quả tìm kiếm ( 3 ) Bộ lọc Mã ĐH Trạng thái Món hàng Thu hộ Tổng cước Chưa c…" at bounding box center [55, 7] width 111 height 10
type input "0989235379"
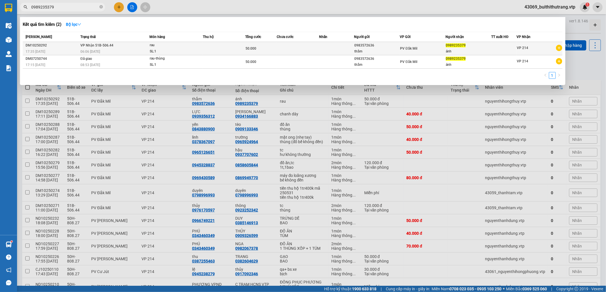
click at [447, 50] on div "ánh" at bounding box center [467, 52] width 45 height 6
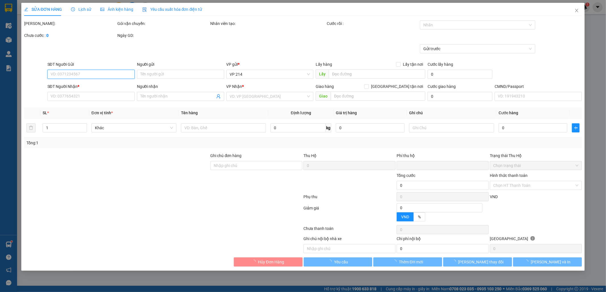
type input "0983572636"
type input "thắm"
type input "0989235379"
type input "ánh"
type input "0"
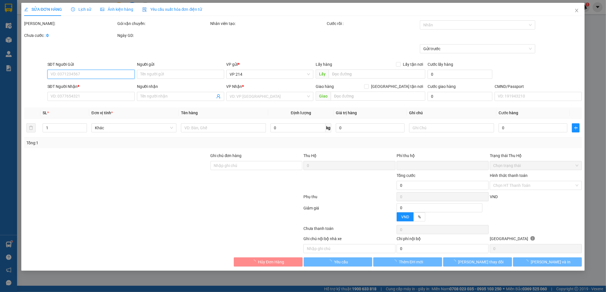
type input "50.000"
type input "2.500"
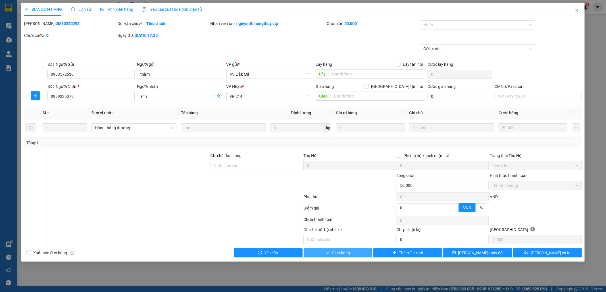
click at [339, 256] on span "Giao hàng" at bounding box center [341, 253] width 18 height 6
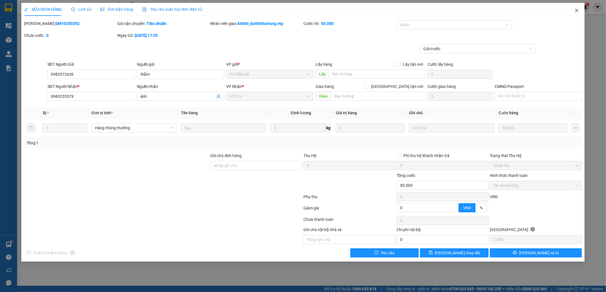
click at [576, 11] on icon "close" at bounding box center [576, 10] width 5 height 5
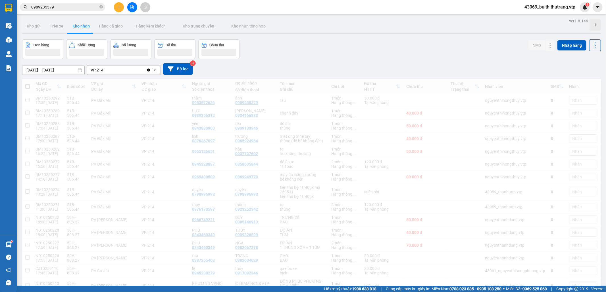
click at [57, 7] on input "0989235379" at bounding box center [64, 7] width 67 height 6
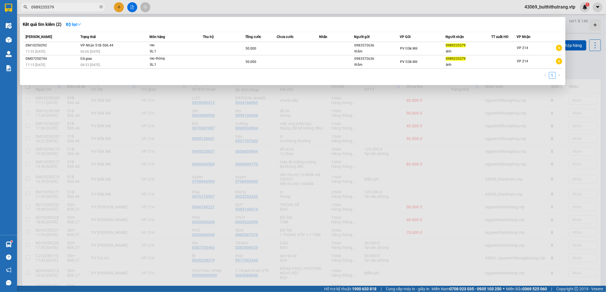
drag, startPoint x: 57, startPoint y: 7, endPoint x: 26, endPoint y: 13, distance: 31.7
click at [27, 11] on span "0989235379" at bounding box center [62, 7] width 85 height 9
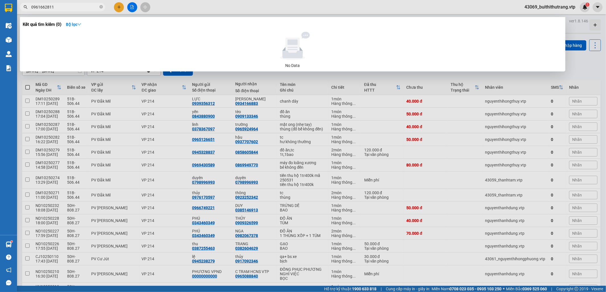
drag, startPoint x: 55, startPoint y: 10, endPoint x: 21, endPoint y: 14, distance: 34.3
click at [25, 12] on div "Kết quả tìm kiếm ( 0 ) Bộ lọc No Data 0961662811" at bounding box center [55, 7] width 111 height 10
type input "0961236345"
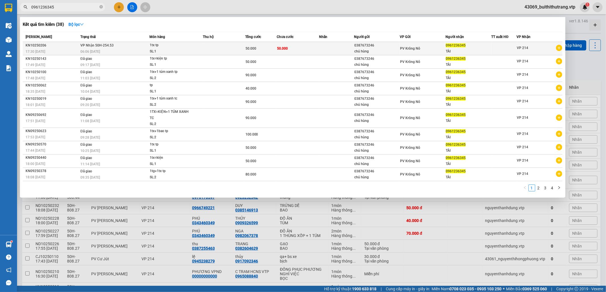
click at [450, 51] on div "TÀI" at bounding box center [467, 52] width 45 height 6
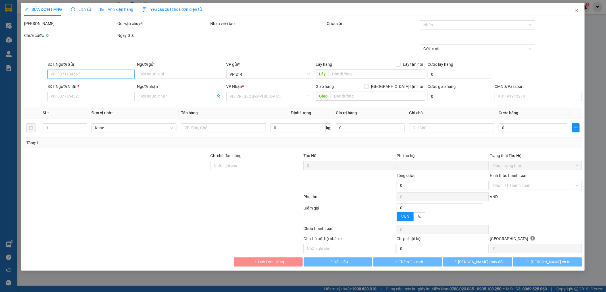
type input "2.500"
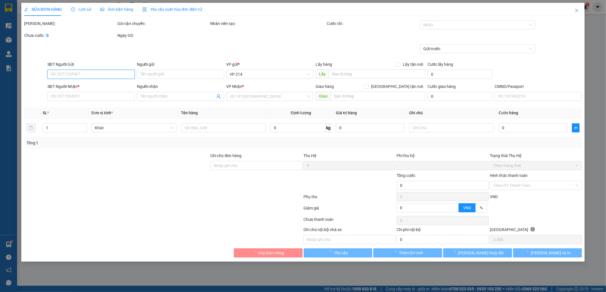
type input "0387673246"
type input "chú hùng"
type input "0961236345"
type input "TÀI"
type input "0"
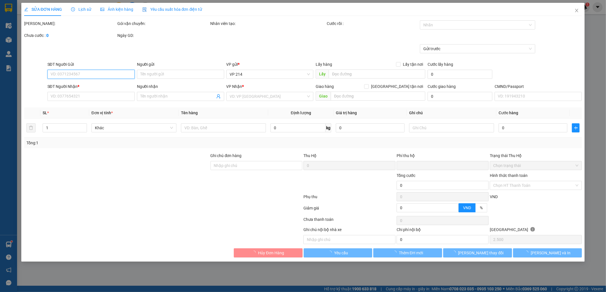
type input "50.000"
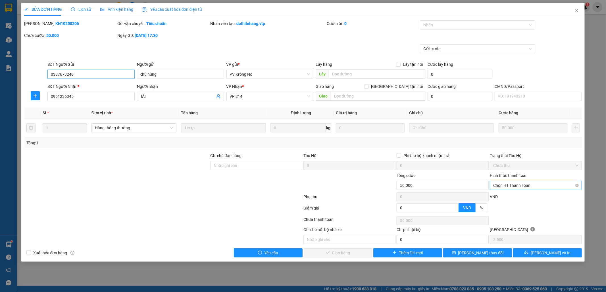
click at [509, 187] on span "Chọn HT Thanh Toán" at bounding box center [535, 185] width 85 height 9
click at [508, 197] on div "Tại văn phòng" at bounding box center [535, 197] width 85 height 6
type input "0"
click at [342, 256] on span "[PERSON_NAME] và Giao hàng" at bounding box center [341, 253] width 55 height 6
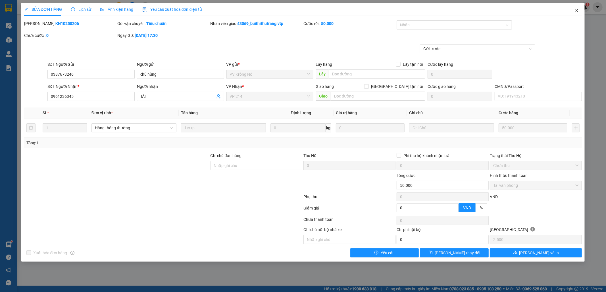
click at [576, 11] on icon "close" at bounding box center [576, 10] width 5 height 5
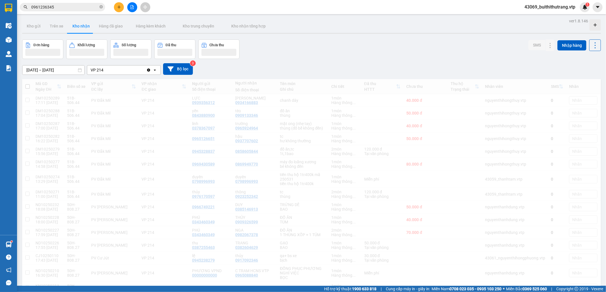
click at [58, 6] on input "0961236345" at bounding box center [64, 7] width 67 height 6
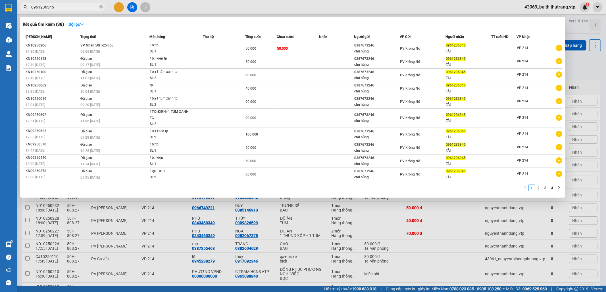
click at [23, 8] on div "0961236345" at bounding box center [55, 7] width 111 height 9
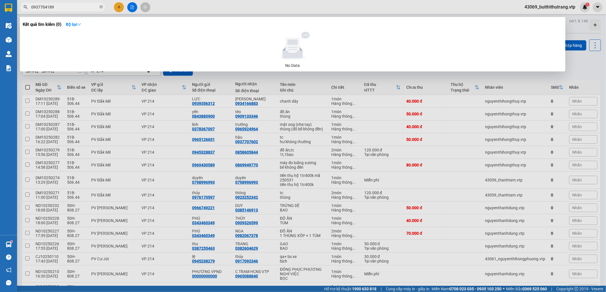
drag, startPoint x: 54, startPoint y: 6, endPoint x: 27, endPoint y: 10, distance: 26.9
click at [27, 10] on span "0937704189" at bounding box center [62, 7] width 85 height 9
type input "0378015504"
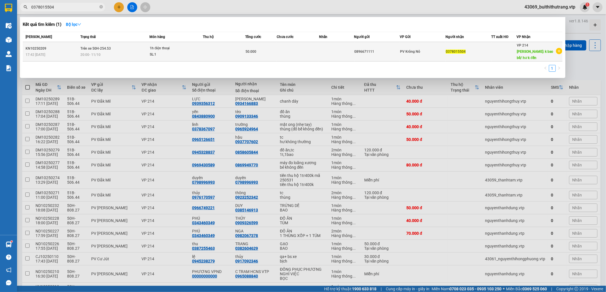
click at [185, 48] on div "1h điện thoại" at bounding box center [171, 48] width 43 height 6
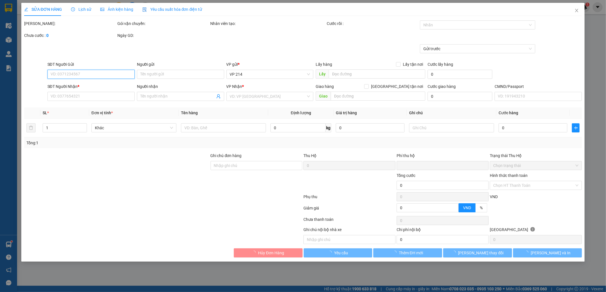
type input "2.500"
type input "0896671111"
type input "0378015504"
type input "k bao bể/ hư k đền"
type input "0"
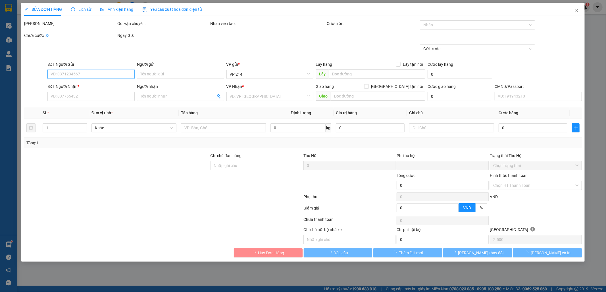
type input "50.000"
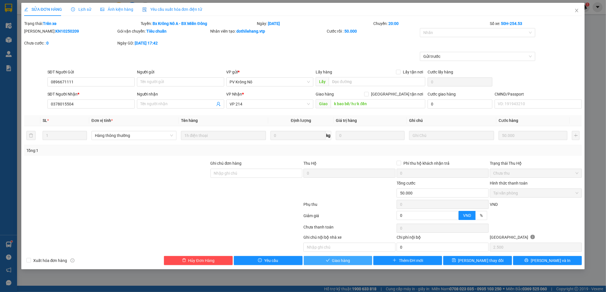
click at [353, 261] on button "Giao hàng" at bounding box center [338, 260] width 69 height 9
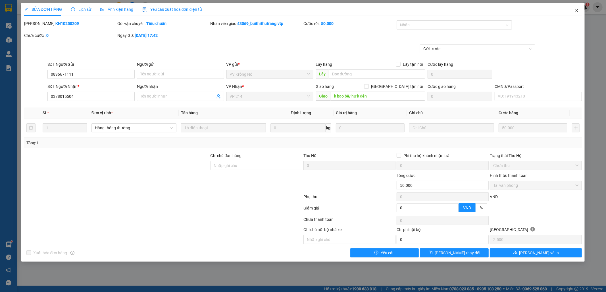
click at [577, 11] on icon "close" at bounding box center [576, 10] width 5 height 5
click at [577, 11] on div "43069_buithithutrang.vtp 1" at bounding box center [555, 7] width 70 height 10
click at [575, 10] on span "43069_buithithutrang.vtp" at bounding box center [550, 6] width 60 height 7
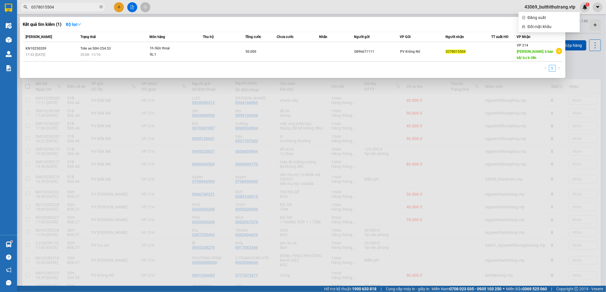
click at [62, 8] on input "0378015504" at bounding box center [64, 7] width 67 height 6
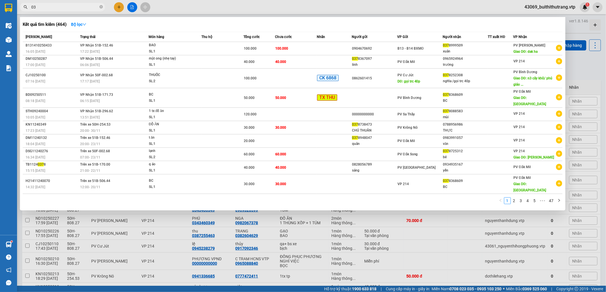
type input "0"
type input "0372724485"
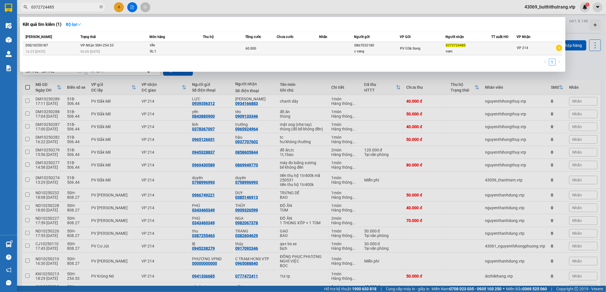
click at [323, 51] on td at bounding box center [336, 48] width 35 height 13
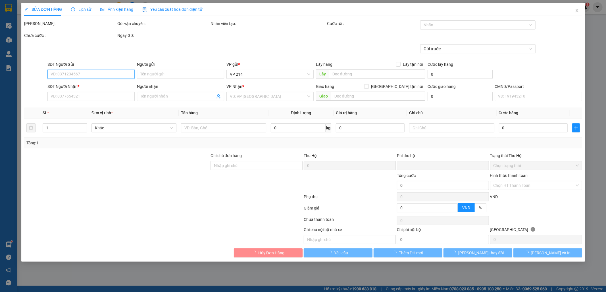
type input "0867032180"
type input "c vang"
type input "0372724485"
type input "nam"
type input "0"
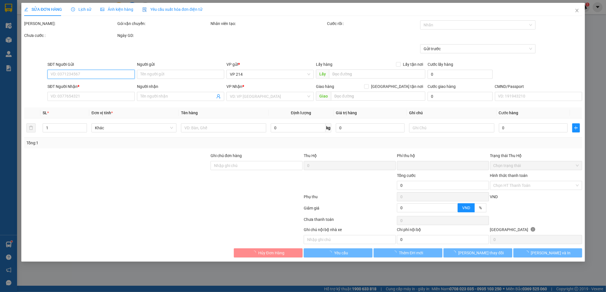
type input "60.000"
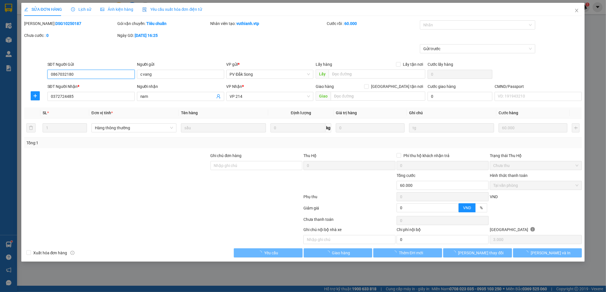
type input "3.000"
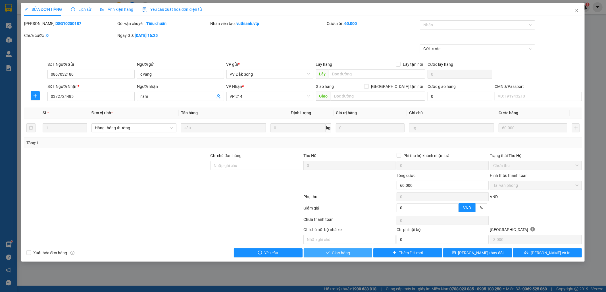
click at [357, 252] on button "Giao hàng" at bounding box center [338, 253] width 69 height 9
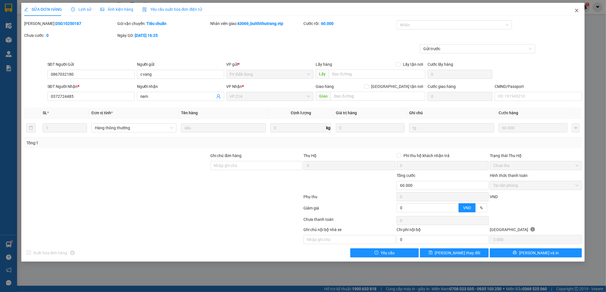
click at [575, 11] on icon "close" at bounding box center [576, 10] width 5 height 5
click at [575, 11] on div "43069_buithithutrang.vtp 1" at bounding box center [555, 7] width 70 height 10
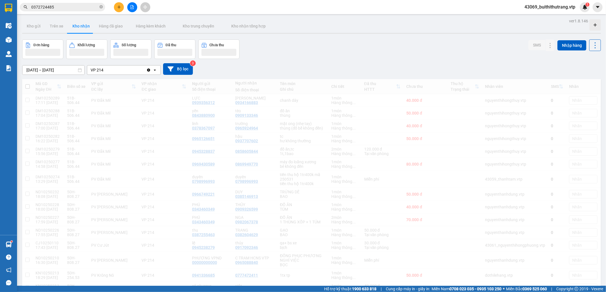
click at [62, 4] on input "0372724485" at bounding box center [64, 7] width 67 height 6
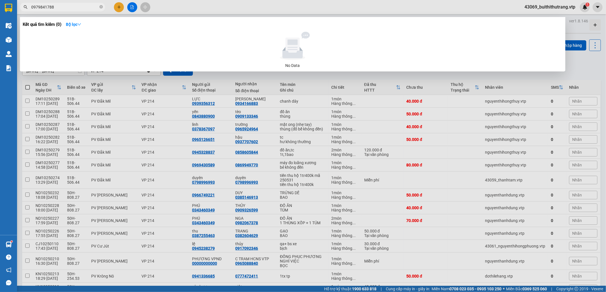
drag, startPoint x: 55, startPoint y: 6, endPoint x: 23, endPoint y: 8, distance: 31.9
click at [23, 8] on div "0979841788" at bounding box center [55, 7] width 111 height 9
type input "0937869298"
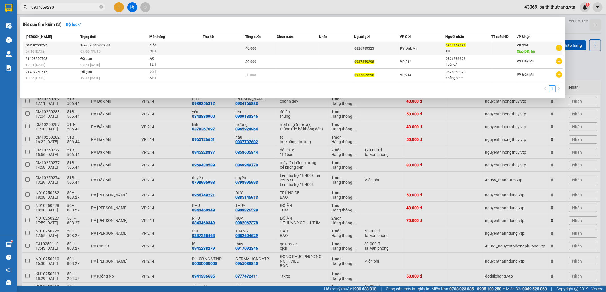
click at [238, 53] on td at bounding box center [224, 48] width 42 height 13
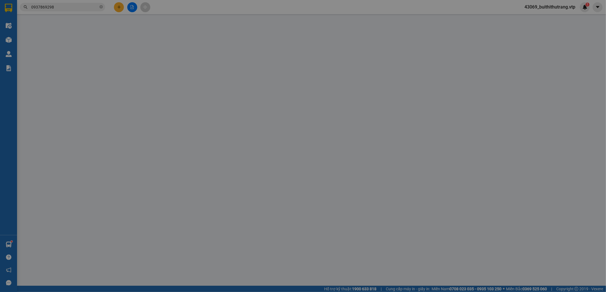
type input "2.000"
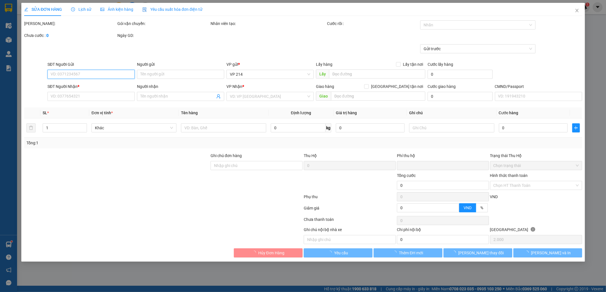
type input "0826989323"
type input "0937869298"
type input "siu"
type input "hn"
type input "0"
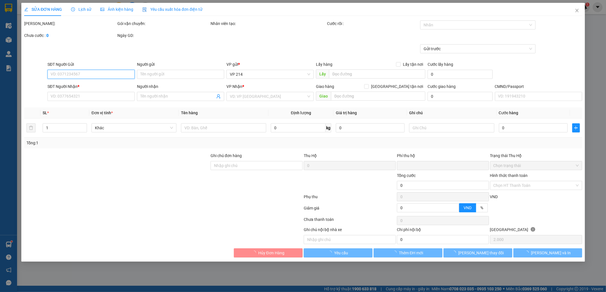
type input "40.000"
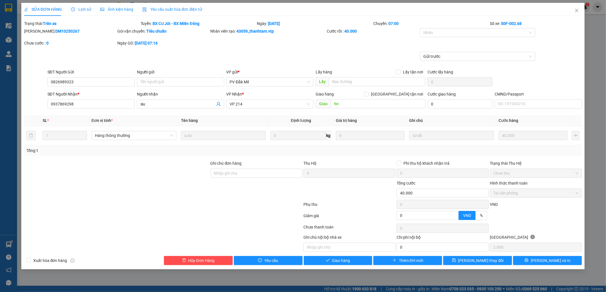
click at [82, 8] on span "Lịch sử" at bounding box center [81, 9] width 20 height 5
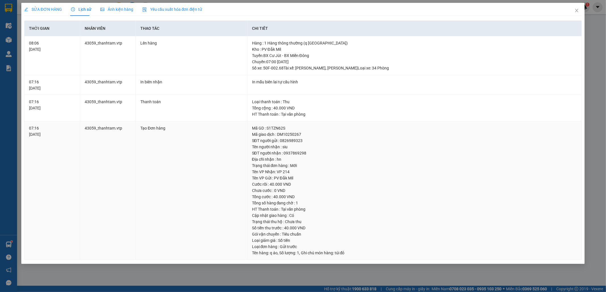
click at [160, 220] on td "Tạo Đơn hàng" at bounding box center [192, 191] width 112 height 139
click at [577, 12] on icon "close" at bounding box center [576, 10] width 3 height 3
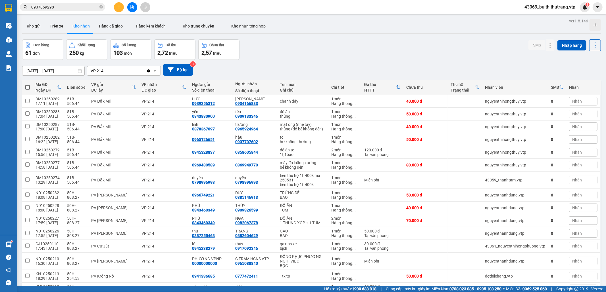
click at [72, 5] on input "0937869298" at bounding box center [64, 7] width 67 height 6
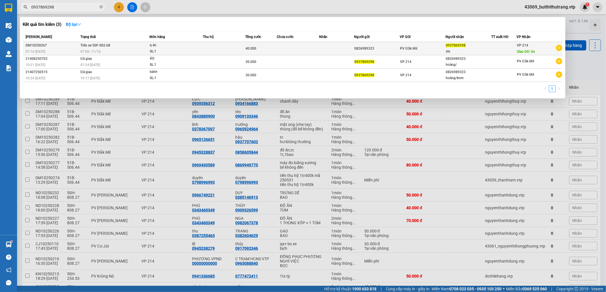
click at [206, 46] on td at bounding box center [224, 48] width 42 height 13
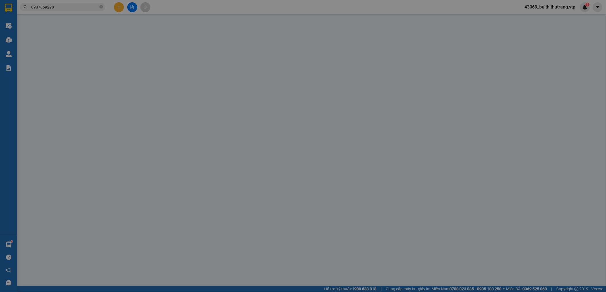
type input "0826989323"
type input "0937869298"
type input "siu"
type input "hn"
type input "0"
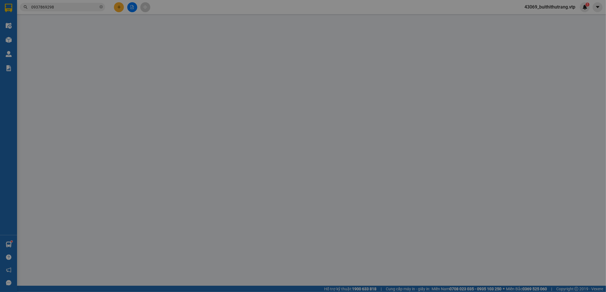
type input "40.000"
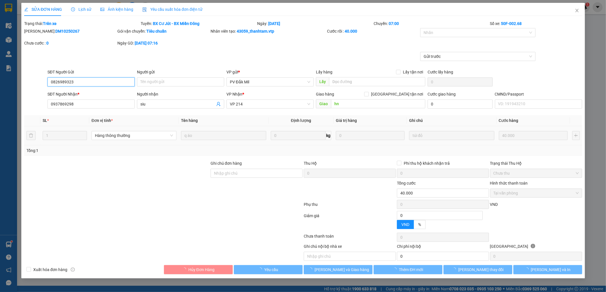
type input "2.000"
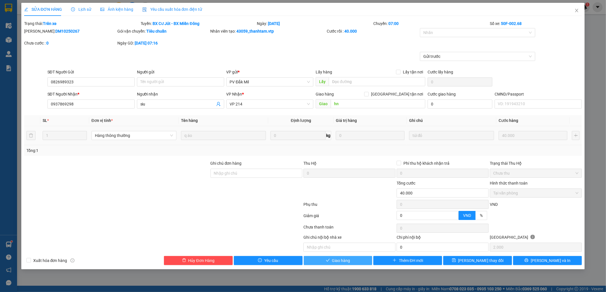
click at [333, 261] on span "Giao hàng" at bounding box center [341, 261] width 18 height 6
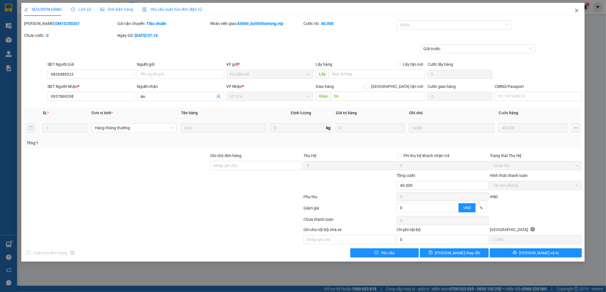
click at [575, 11] on icon "close" at bounding box center [576, 10] width 5 height 5
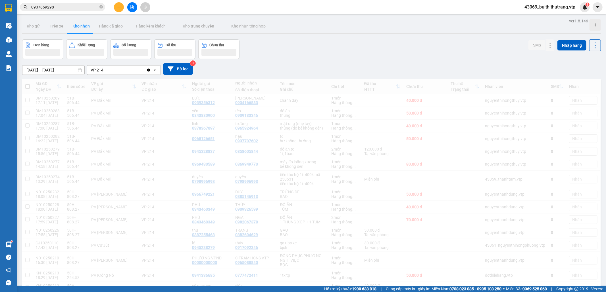
click at [56, 10] on span "0937869298" at bounding box center [62, 7] width 85 height 9
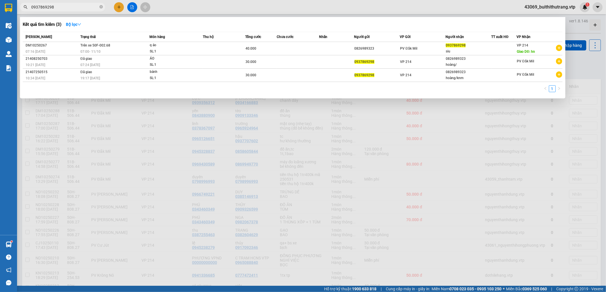
click at [59, 8] on input "0937869298" at bounding box center [64, 7] width 67 height 6
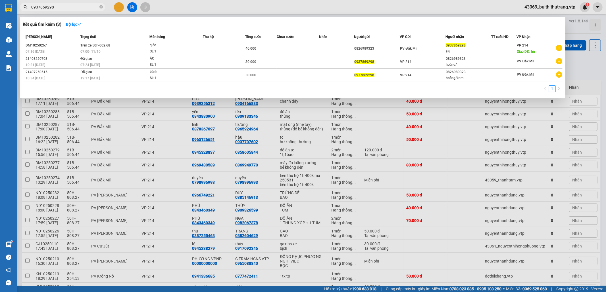
drag, startPoint x: 54, startPoint y: 7, endPoint x: 20, endPoint y: 11, distance: 33.6
click at [20, 11] on div "0937869298" at bounding box center [55, 7] width 111 height 9
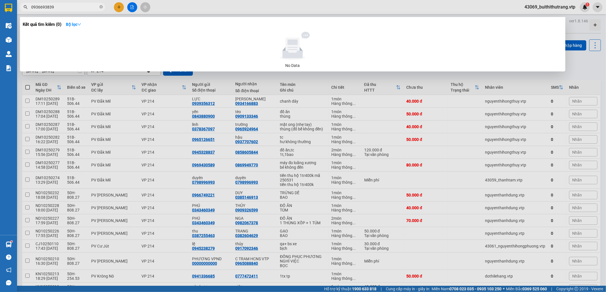
drag, startPoint x: 53, startPoint y: 8, endPoint x: 20, endPoint y: 14, distance: 33.4
click at [20, 12] on div "Kết quả tìm kiếm ( 0 ) Bộ lọc No Data 0936693839" at bounding box center [55, 7] width 111 height 10
drag, startPoint x: 55, startPoint y: 9, endPoint x: 30, endPoint y: 13, distance: 25.3
click at [30, 12] on div "Kết quả tìm kiếm ( 0 ) Bộ lọc No Data 0972158079" at bounding box center [55, 7] width 111 height 10
type input "0902529169"
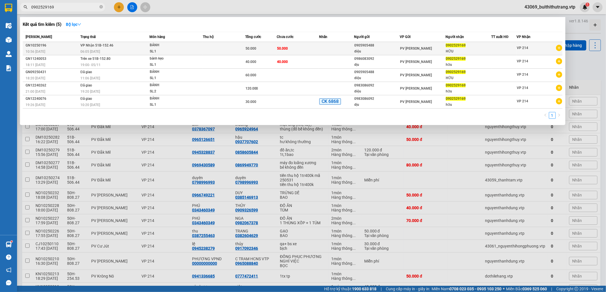
click at [251, 49] on span "50.000" at bounding box center [250, 49] width 11 height 4
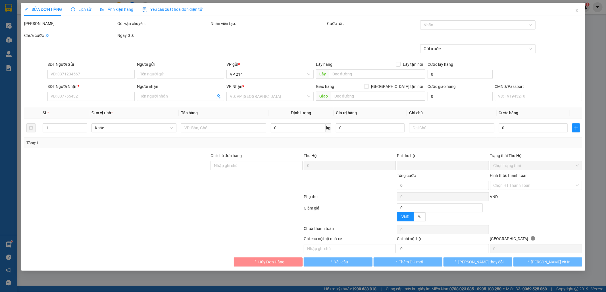
type input "2.500"
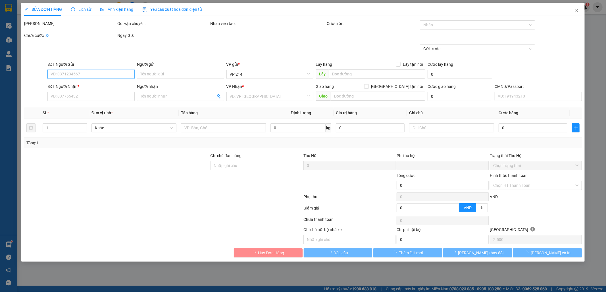
type input "0905905488"
type input "diệu"
type input "0902529169"
type input "HỮU"
type input "0"
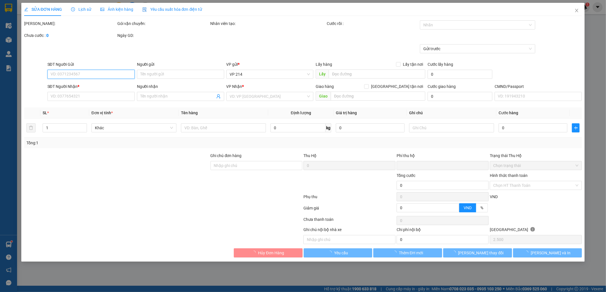
type input "50.000"
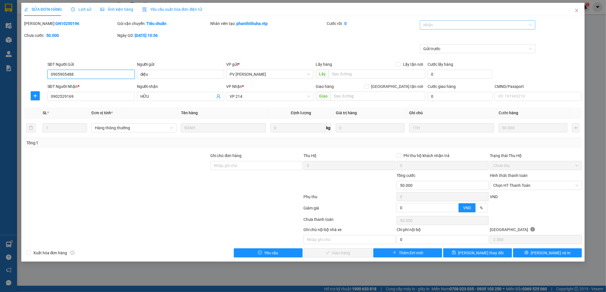
click at [497, 26] on div at bounding box center [474, 25] width 107 height 7
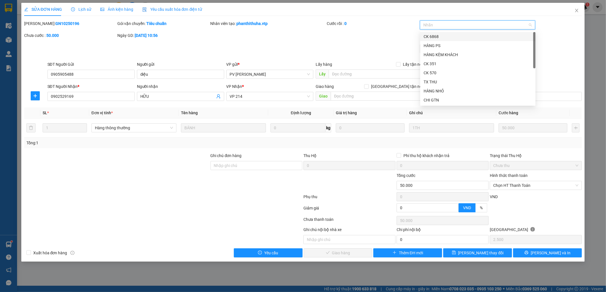
click at [480, 34] on div "CK 6868" at bounding box center [477, 37] width 108 height 6
click at [267, 168] on input "Ghi chú đơn hàng" at bounding box center [256, 165] width 92 height 9
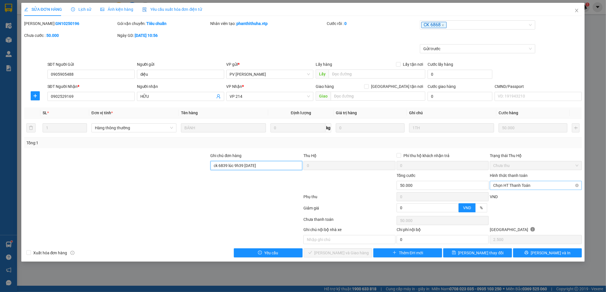
click at [549, 189] on span "Chọn HT Thanh Toán" at bounding box center [535, 185] width 85 height 9
type input "ck 6839 lúc 9h39 ngày 12/10/2025"
click at [549, 189] on span "Chọn HT Thanh Toán" at bounding box center [535, 185] width 85 height 9
click at [533, 234] on div "Chuyển khoản" at bounding box center [535, 234] width 85 height 6
type input "0"
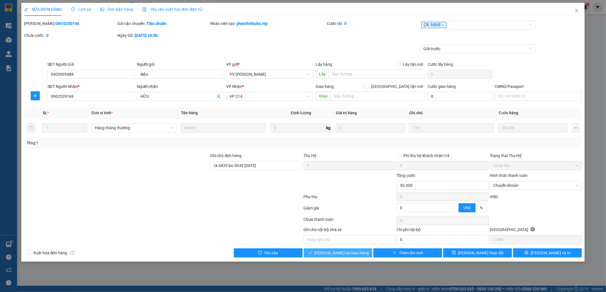
click at [349, 254] on span "[PERSON_NAME] và [PERSON_NAME] hàng" at bounding box center [341, 253] width 55 height 6
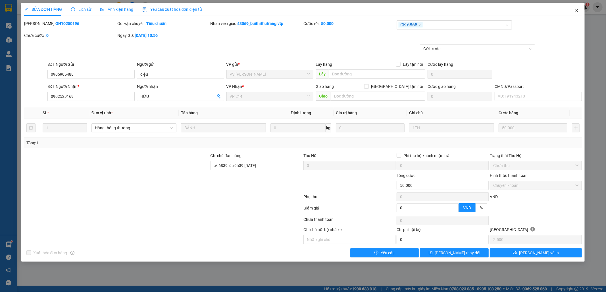
click at [575, 12] on icon "close" at bounding box center [576, 10] width 5 height 5
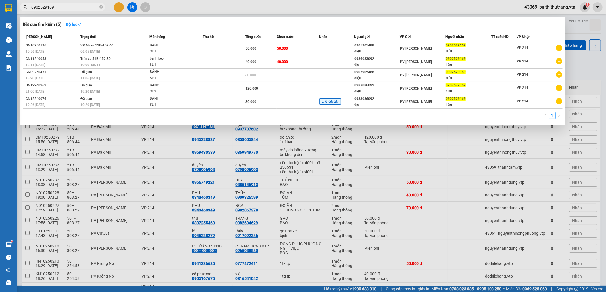
drag, startPoint x: 55, startPoint y: 9, endPoint x: 30, endPoint y: 15, distance: 26.2
click at [30, 12] on div "Kết quả tìm kiếm ( 5 ) Bộ lọc Mã ĐH Trạng thái Món hàng Thu hộ Tổng cước Chưa c…" at bounding box center [55, 7] width 111 height 10
type input "0926546591"
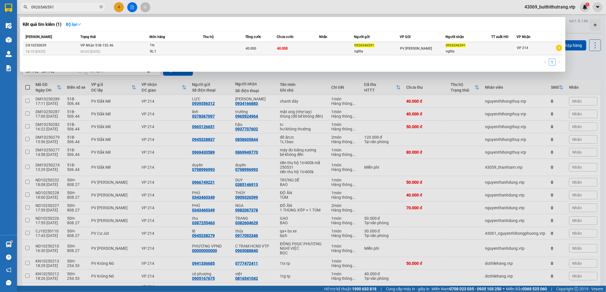
click at [319, 51] on td at bounding box center [336, 48] width 35 height 13
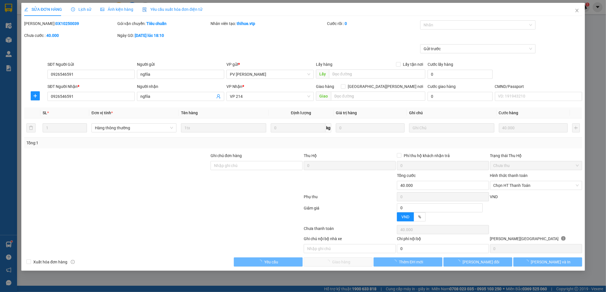
type input "0926546591"
type input "nghĩa"
type input "0926546591"
type input "nghĩa"
type input "0"
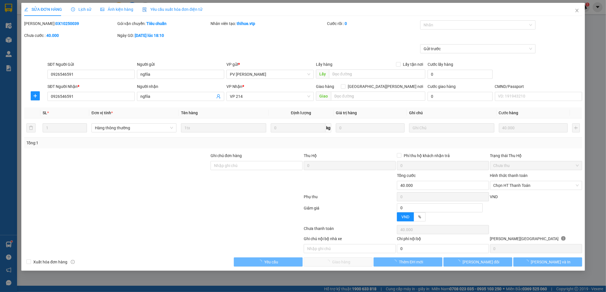
type input "40.000"
type input "2.000"
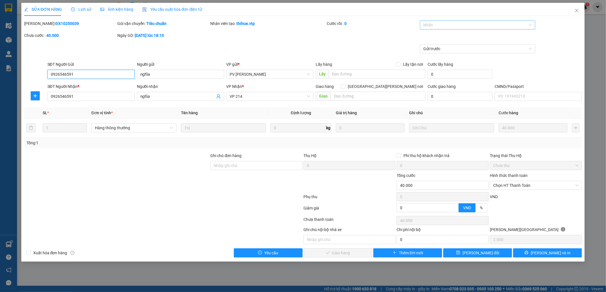
click at [447, 25] on div at bounding box center [474, 25] width 107 height 7
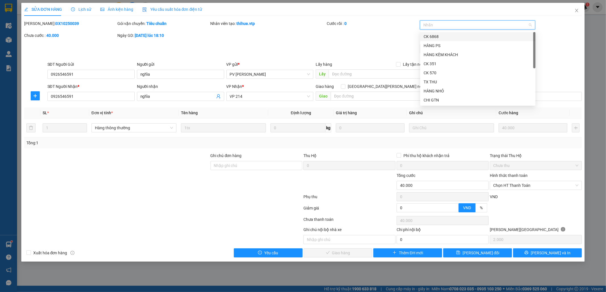
click at [450, 37] on div "CK 6868" at bounding box center [477, 37] width 108 height 6
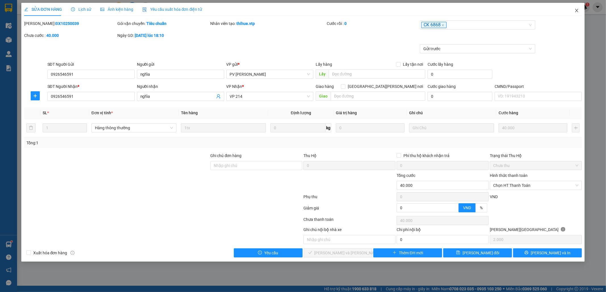
click at [577, 10] on icon "close" at bounding box center [576, 10] width 3 height 3
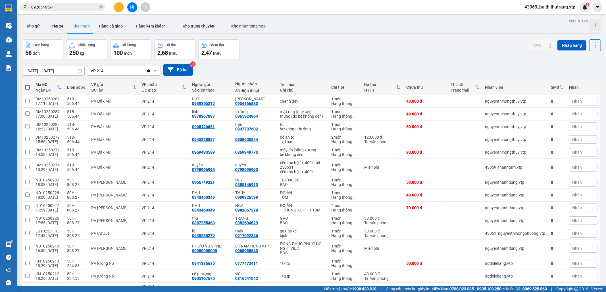
click at [66, 7] on input "0926546591" at bounding box center [64, 7] width 67 height 6
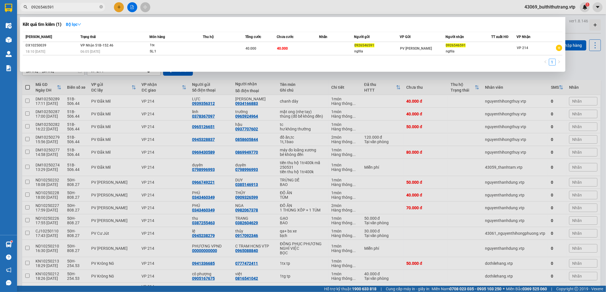
drag, startPoint x: 59, startPoint y: 7, endPoint x: 16, endPoint y: 9, distance: 42.9
click at [23, 7] on span "0926546591" at bounding box center [62, 7] width 85 height 9
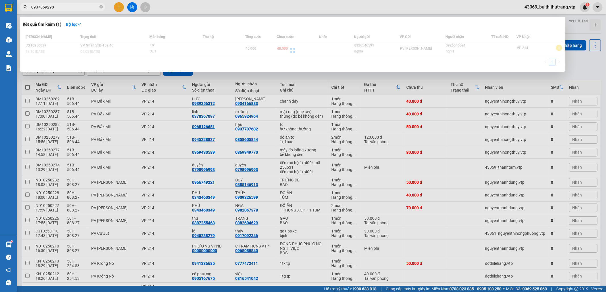
type input "0937869298"
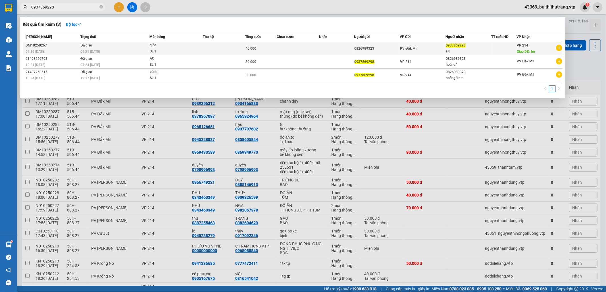
click at [340, 48] on td at bounding box center [336, 48] width 35 height 13
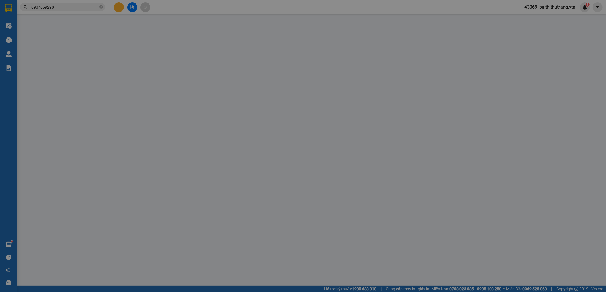
type input "2.000"
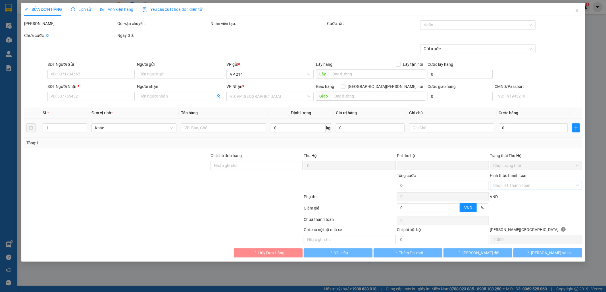
type input "0826989323"
type input "0937869298"
type input "siu"
type input "hn"
type input "0"
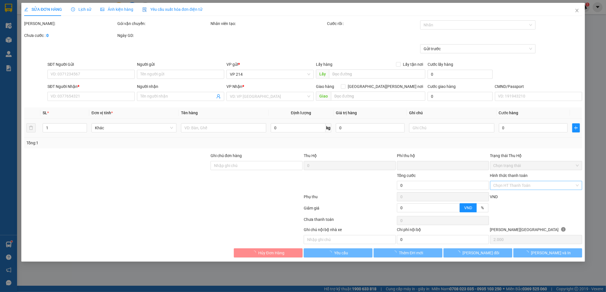
type input "40.000"
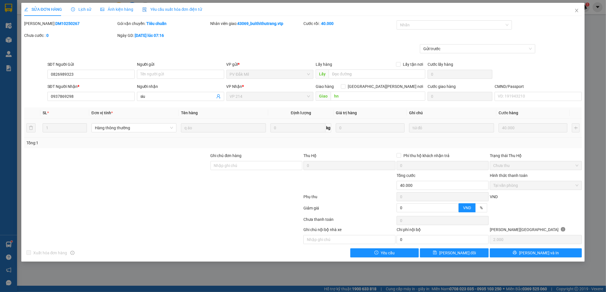
click at [82, 10] on span "Lịch sử" at bounding box center [81, 9] width 20 height 5
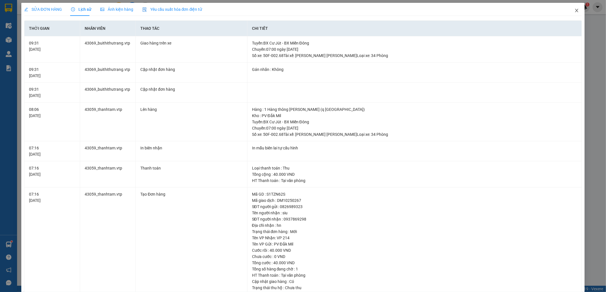
click at [574, 12] on icon "close" at bounding box center [576, 10] width 5 height 5
click at [571, 11] on span "43069_buithithutrang.vtp" at bounding box center [550, 6] width 60 height 7
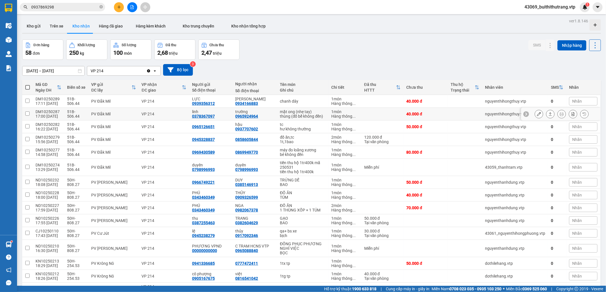
drag, startPoint x: 571, startPoint y: 11, endPoint x: 54, endPoint y: 6, distance: 517.6
click at [54, 6] on input "0937869298" at bounding box center [64, 7] width 67 height 6
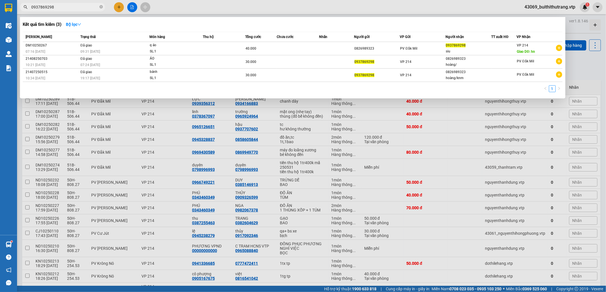
drag, startPoint x: 54, startPoint y: 6, endPoint x: 24, endPoint y: 7, distance: 29.8
click at [27, 6] on div "0937869298" at bounding box center [55, 7] width 111 height 9
click at [26, 6] on icon "search" at bounding box center [26, 7] width 4 height 4
click at [24, 7] on icon "search" at bounding box center [26, 7] width 4 height 4
click at [65, 4] on input "0937869298" at bounding box center [64, 7] width 67 height 6
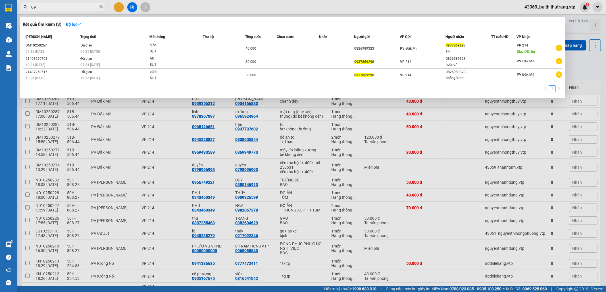
type input "0"
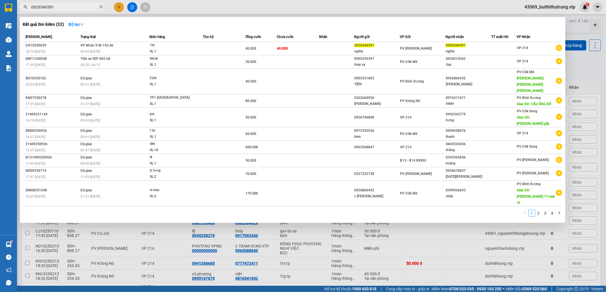
type input "0926546591"
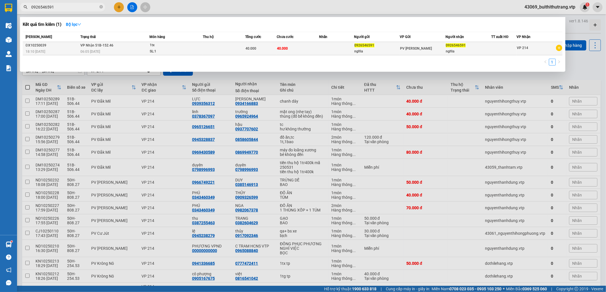
click at [294, 46] on td "40.000" at bounding box center [298, 48] width 42 height 13
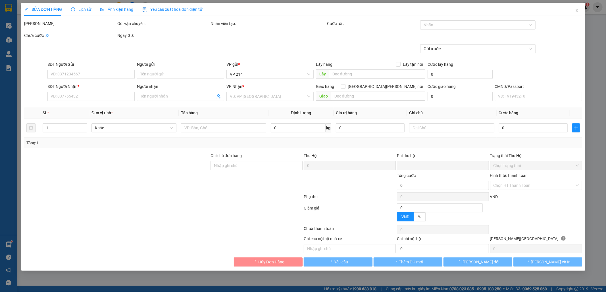
type input "0926546591"
type input "nghĩa"
type input "0926546591"
type input "nghĩa"
type input "0"
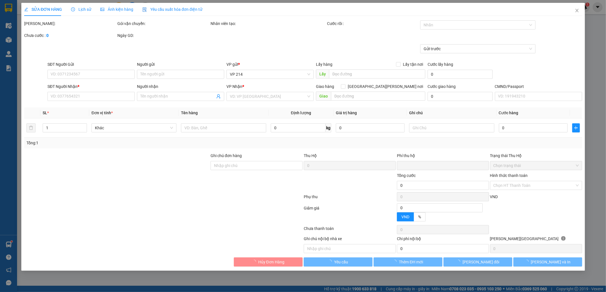
type input "40.000"
type input "2.000"
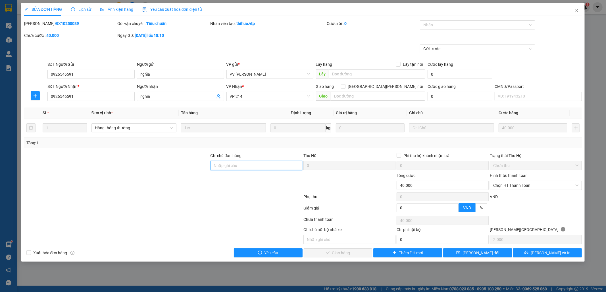
click at [225, 162] on input "Ghi chú đơn hàng" at bounding box center [256, 165] width 92 height 9
click at [484, 26] on div at bounding box center [474, 25] width 107 height 7
type input "ck 6839 lúc 9h41 ngày 12/10/2025"
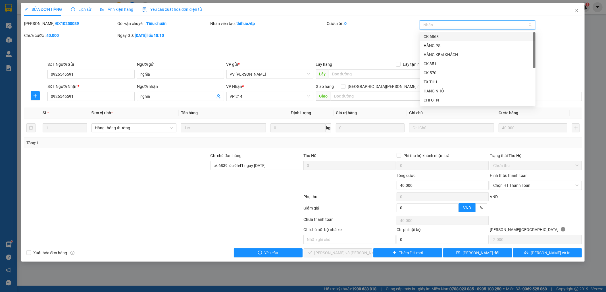
click at [471, 37] on div "CK 6868" at bounding box center [477, 37] width 108 height 6
click at [557, 65] on div "SĐT Người Gửi 0926546591 Người gửi nghĩa VP gửi * PV Đức Xuyên Lấy hàng Lấy tận…" at bounding box center [314, 71] width 537 height 20
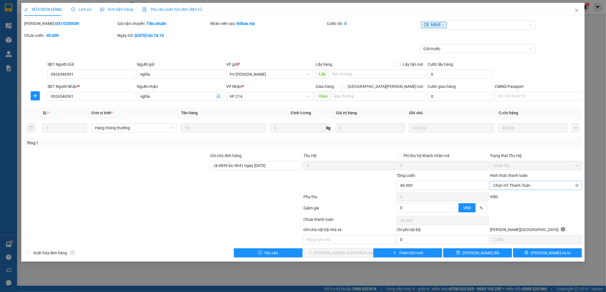
click at [526, 188] on span "Chọn HT Thanh Toán" at bounding box center [535, 185] width 85 height 9
click at [528, 232] on div "Chuyển khoản" at bounding box center [535, 234] width 85 height 6
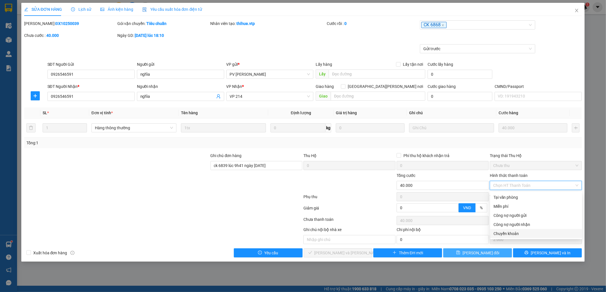
type input "0"
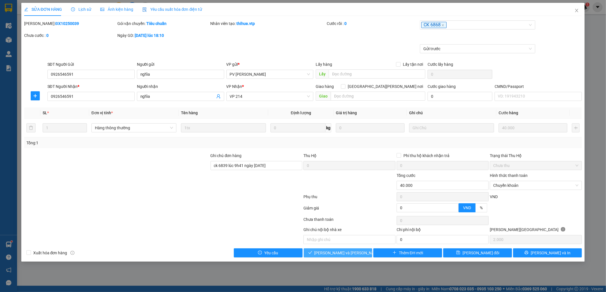
click at [350, 256] on span "[PERSON_NAME] và Giao hàng" at bounding box center [352, 253] width 77 height 6
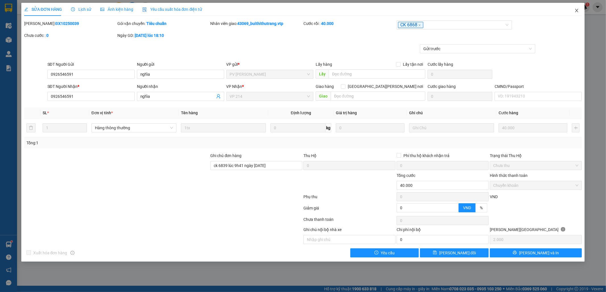
click at [577, 11] on icon "close" at bounding box center [576, 10] width 3 height 3
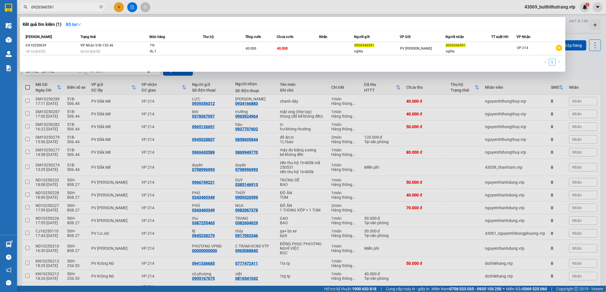
drag, startPoint x: 53, startPoint y: 7, endPoint x: 26, endPoint y: 14, distance: 28.0
click at [26, 12] on div "Kết quả tìm kiếm ( 1 ) Bộ lọc Mã ĐH Trạng thái Món hàng Thu hộ Tổng cước Chưa c…" at bounding box center [55, 7] width 111 height 10
type input "0824460966"
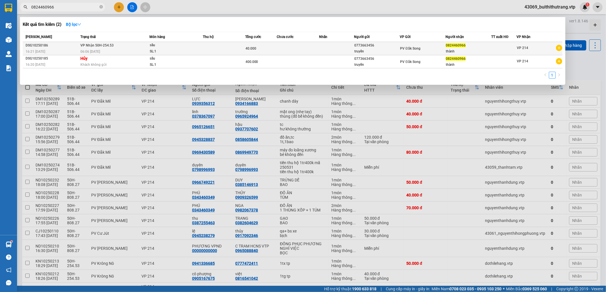
click at [307, 48] on td at bounding box center [298, 48] width 42 height 13
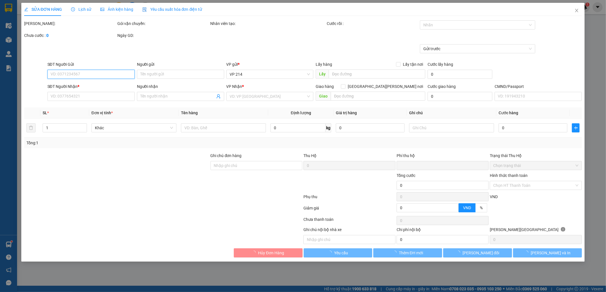
type input "0773663456"
type input "truyền"
type input "0824460966"
type input "thành"
type input "0"
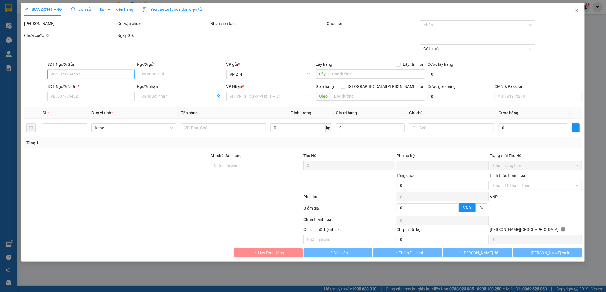
type input "40.000"
type input "2.000"
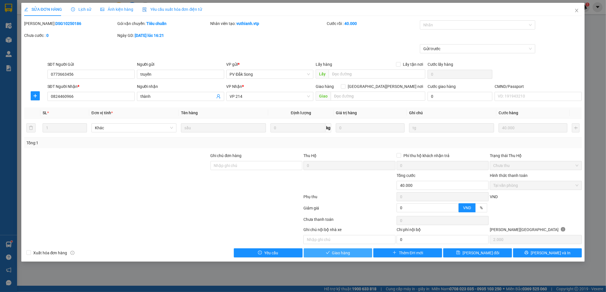
click at [349, 256] on span "Giao hàng" at bounding box center [341, 253] width 18 height 6
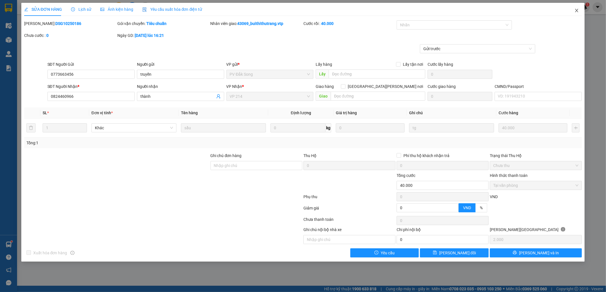
click at [575, 12] on icon "close" at bounding box center [576, 10] width 5 height 5
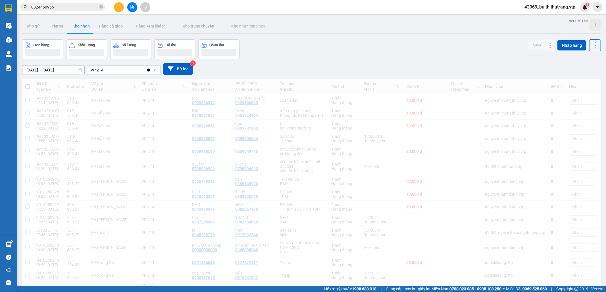
click at [60, 7] on input "0824460966" at bounding box center [64, 7] width 67 height 6
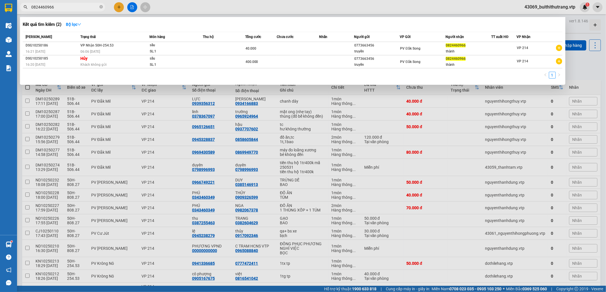
drag, startPoint x: 55, startPoint y: 7, endPoint x: 28, endPoint y: 14, distance: 27.3
click at [28, 12] on div "Kết quả tìm kiếm ( 2 ) Bộ lọc Mã ĐH Trạng thái Món hàng Thu hộ Tổng cước Chưa c…" at bounding box center [55, 7] width 111 height 10
type input "0979067076"
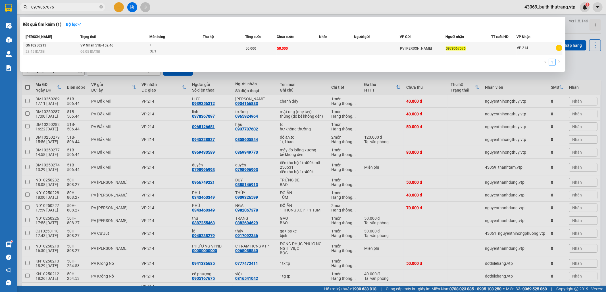
click at [313, 45] on td "50.000" at bounding box center [298, 48] width 42 height 13
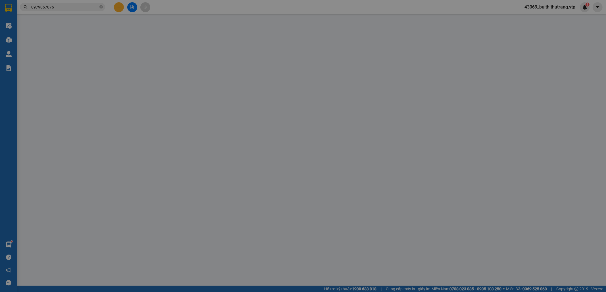
type input "10.000"
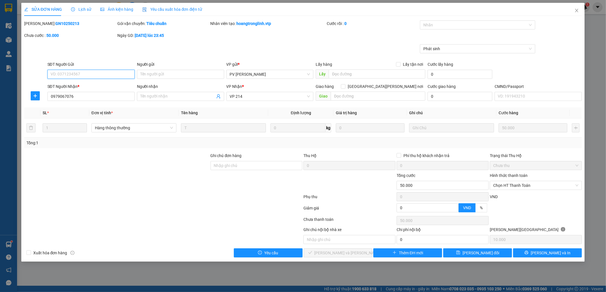
type input "0979067076"
type input "0"
type input "50.000"
click at [532, 183] on span "Chọn HT Thanh Toán" at bounding box center [535, 185] width 85 height 9
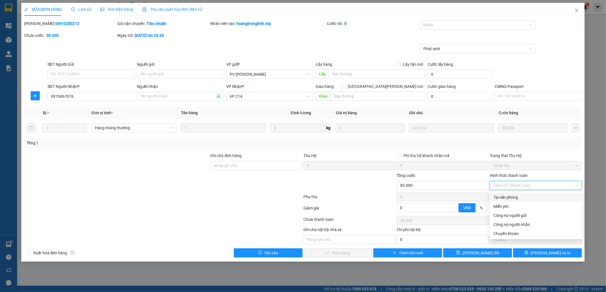
click at [535, 200] on div "Tại văn phòng" at bounding box center [535, 197] width 85 height 6
type input "0"
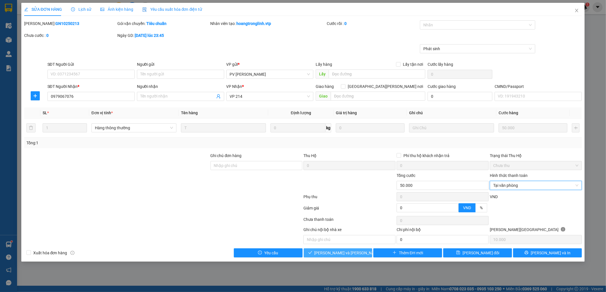
click at [342, 255] on span "[PERSON_NAME] và Giao hàng" at bounding box center [352, 253] width 77 height 6
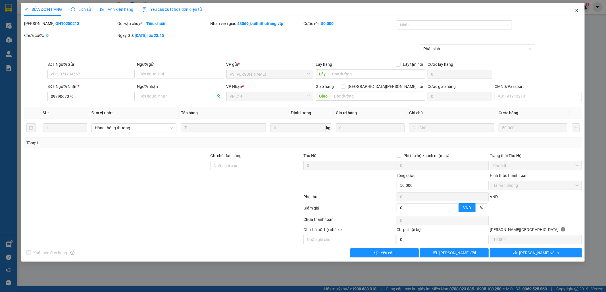
click at [575, 11] on icon "close" at bounding box center [576, 10] width 5 height 5
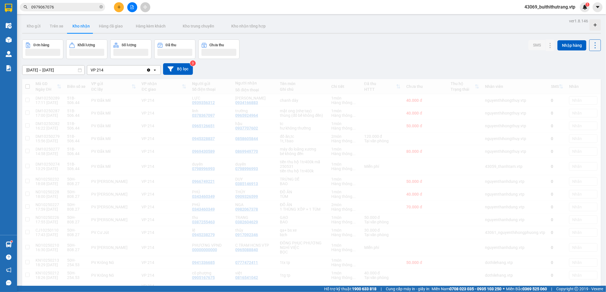
click at [57, 5] on input "0979067076" at bounding box center [64, 7] width 67 height 6
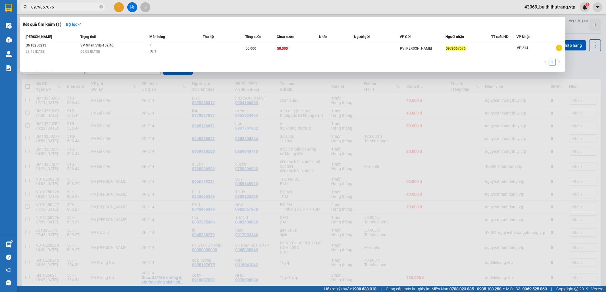
click at [55, 7] on input "0979067076" at bounding box center [64, 7] width 67 height 6
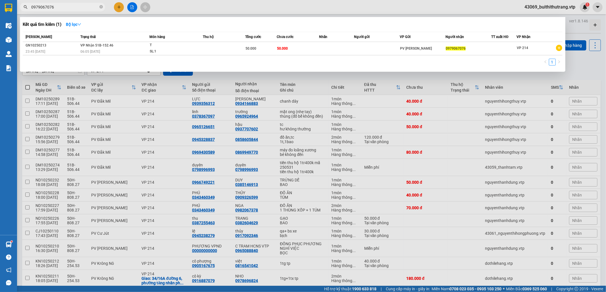
drag, startPoint x: 55, startPoint y: 7, endPoint x: 29, endPoint y: 7, distance: 26.1
click at [29, 7] on span "0979067076" at bounding box center [62, 7] width 85 height 9
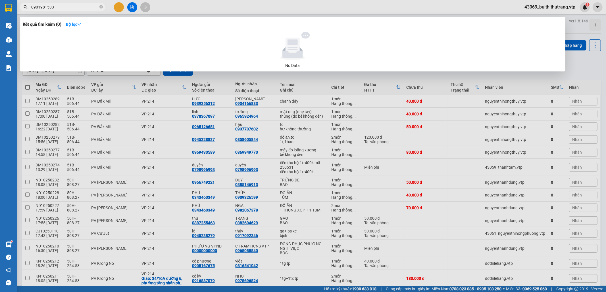
drag, startPoint x: 57, startPoint y: 7, endPoint x: 27, endPoint y: 13, distance: 30.3
click at [27, 12] on div "Kết quả tìm kiếm ( 0 ) Bộ lọc No Data 0901981533" at bounding box center [55, 7] width 111 height 10
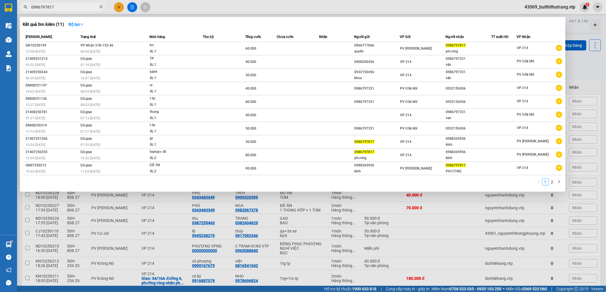
type input "0986797817"
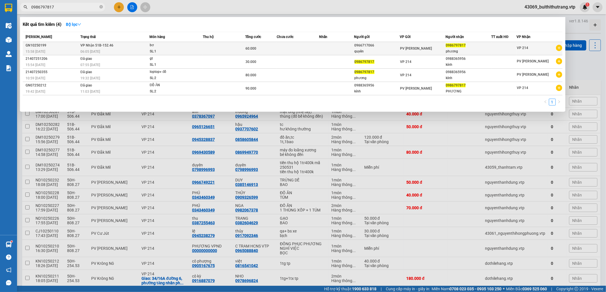
click at [235, 49] on td at bounding box center [224, 48] width 42 height 13
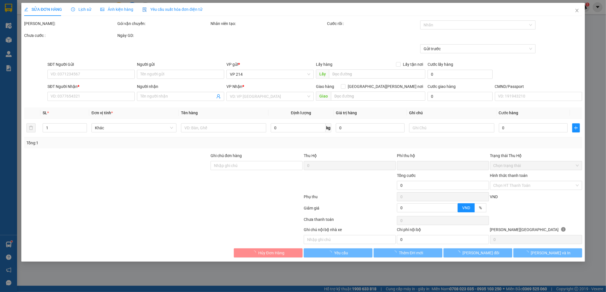
type input "3.000"
type input "0966717066"
type input "quyên"
type input "0986797817"
type input "phương"
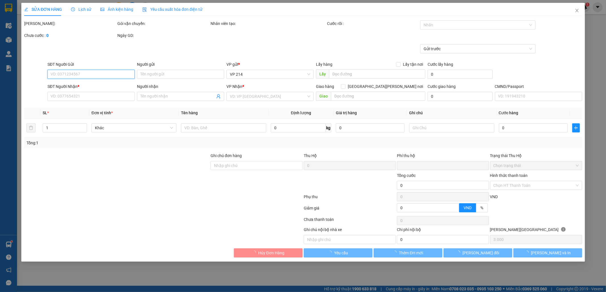
type input "0"
type input "60.000"
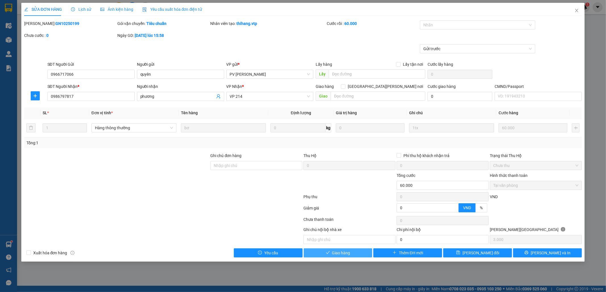
click at [350, 251] on button "Giao hàng" at bounding box center [338, 253] width 69 height 9
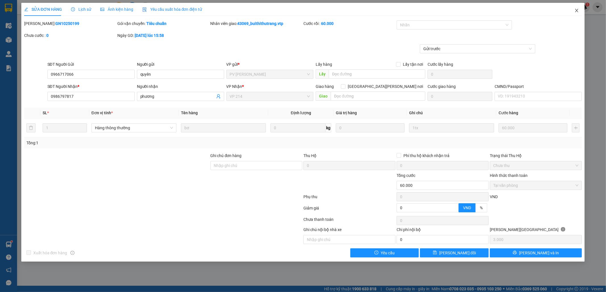
click at [575, 10] on icon "close" at bounding box center [576, 10] width 5 height 5
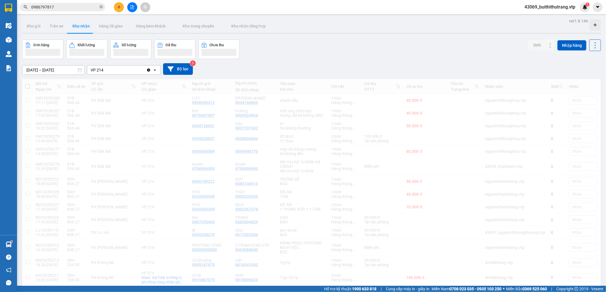
click at [57, 7] on input "0986797817" at bounding box center [64, 7] width 67 height 6
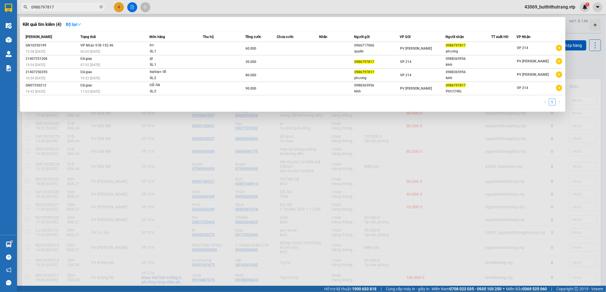
drag, startPoint x: 56, startPoint y: 7, endPoint x: 31, endPoint y: 11, distance: 25.6
click at [31, 11] on div "Kết quả tìm kiếm ( 4 ) Bộ lọc Mã ĐH Trạng thái Món hàng Thu hộ Tổng cước Chưa c…" at bounding box center [55, 7] width 111 height 10
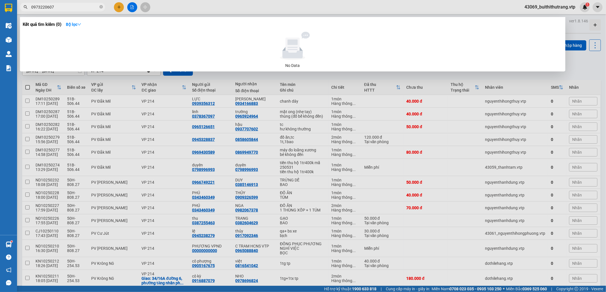
drag, startPoint x: 56, startPoint y: 7, endPoint x: 27, endPoint y: 11, distance: 29.1
click at [27, 11] on span "0973220607" at bounding box center [62, 7] width 85 height 9
click at [447, 166] on div at bounding box center [303, 146] width 606 height 292
drag, startPoint x: 57, startPoint y: 9, endPoint x: 20, endPoint y: 12, distance: 37.0
click at [20, 12] on div "Kết quả tìm kiếm ( 0 ) Bộ lọc No Data 0933121101" at bounding box center [55, 7] width 111 height 10
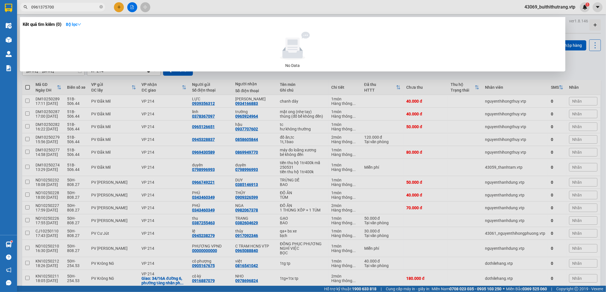
drag, startPoint x: 55, startPoint y: 5, endPoint x: 27, endPoint y: 11, distance: 28.3
click at [27, 11] on span "0961375700" at bounding box center [62, 7] width 85 height 9
drag, startPoint x: 58, startPoint y: 10, endPoint x: 30, endPoint y: 11, distance: 27.9
click at [30, 11] on div "Kết quả tìm kiếm ( 0 ) Bộ lọc No Data 0858606844" at bounding box center [55, 7] width 111 height 10
click at [66, 6] on input "0858606844" at bounding box center [64, 7] width 67 height 6
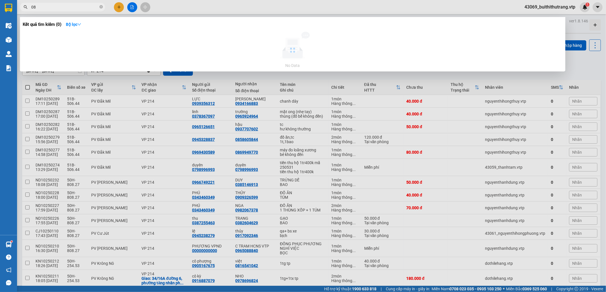
type input "0"
drag, startPoint x: 59, startPoint y: 7, endPoint x: 22, endPoint y: 8, distance: 37.5
click at [22, 8] on span "0355568453" at bounding box center [62, 7] width 85 height 9
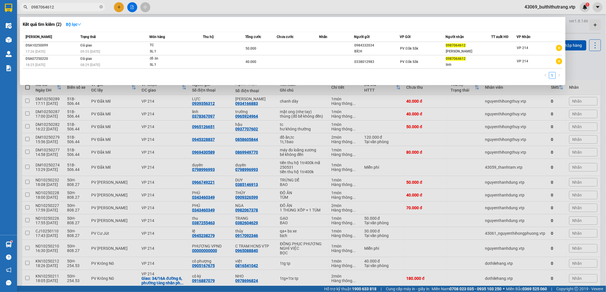
drag, startPoint x: 58, startPoint y: 9, endPoint x: 29, endPoint y: 8, distance: 29.2
click at [29, 8] on span "0987064612" at bounding box center [62, 7] width 85 height 9
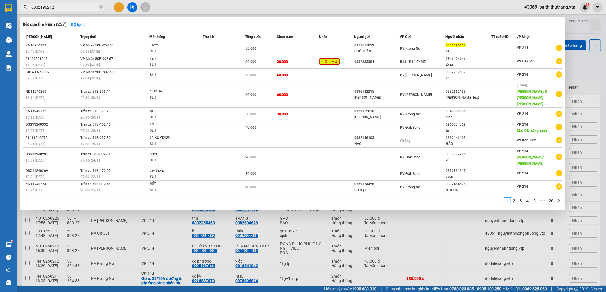
type input "0332196212"
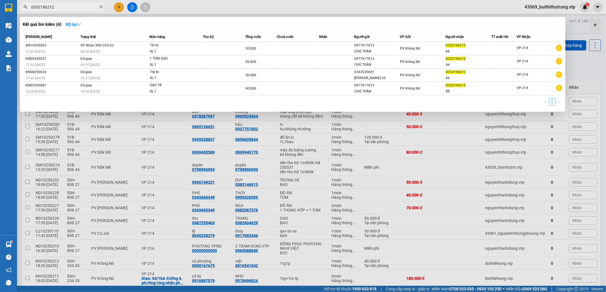
click at [417, 50] on span "PV Krông Nô" at bounding box center [410, 49] width 20 height 4
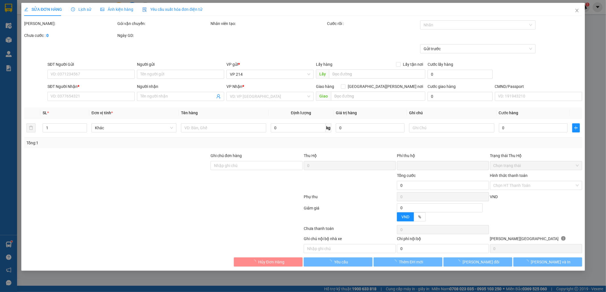
type input "2.500"
type input "0977617013"
type input "CHÚ TOÀN"
type input "0332196212"
type input "bé"
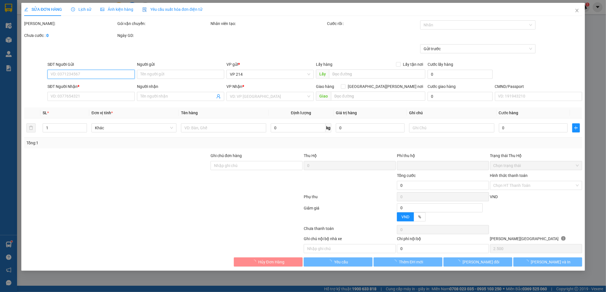
type input "0"
type input "50.000"
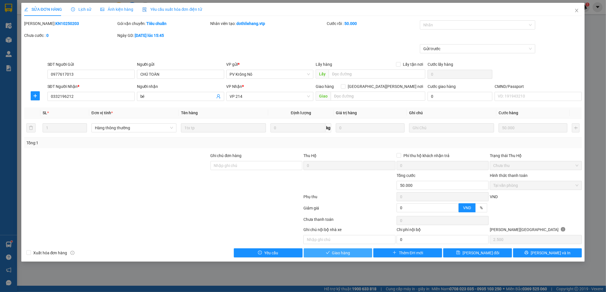
click at [353, 257] on button "Giao hàng" at bounding box center [338, 253] width 69 height 9
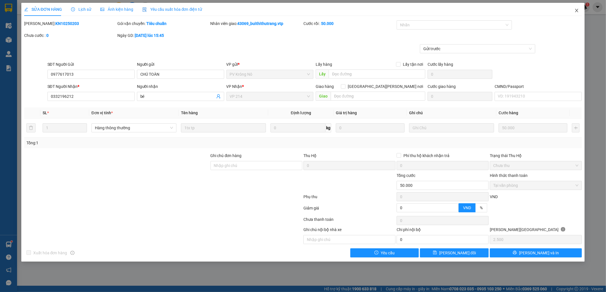
click at [578, 14] on span "Close" at bounding box center [576, 11] width 16 height 16
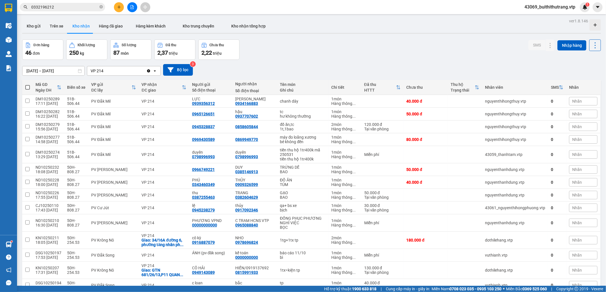
click at [56, 9] on input "0332196212" at bounding box center [64, 7] width 67 height 6
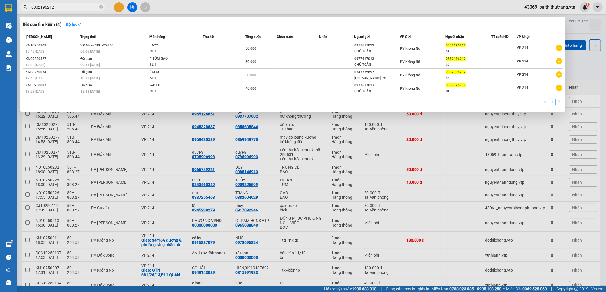
drag, startPoint x: 56, startPoint y: 9, endPoint x: 31, endPoint y: 10, distance: 25.0
click at [31, 10] on span "0332196212" at bounding box center [62, 7] width 85 height 9
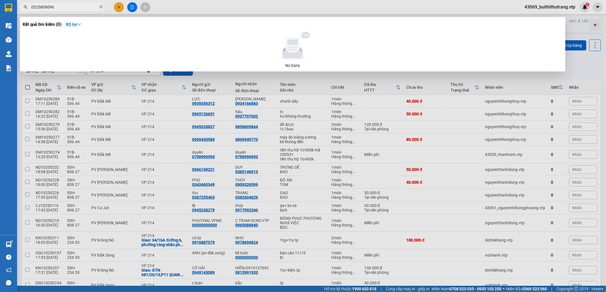
drag, startPoint x: 56, startPoint y: 9, endPoint x: 28, endPoint y: 12, distance: 28.3
click at [28, 12] on div "Kết quả tìm kiếm ( 0 ) Bộ lọc No Data 0325809096" at bounding box center [55, 7] width 111 height 10
type input "0977025345"
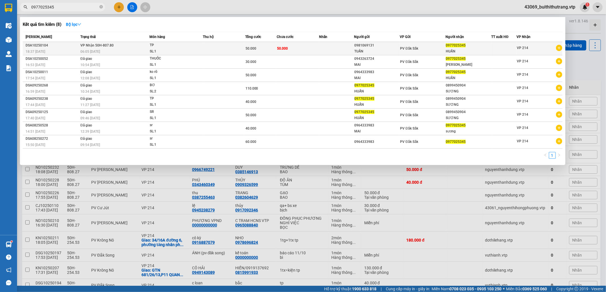
click at [296, 49] on td "50.000" at bounding box center [298, 48] width 42 height 13
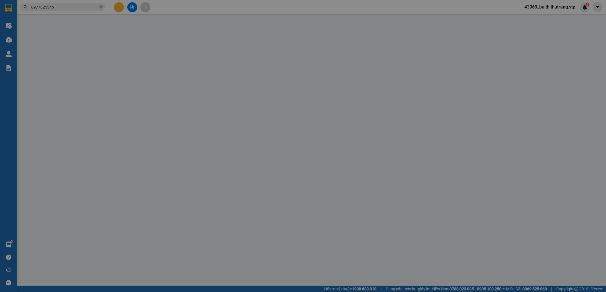
type input "2.500"
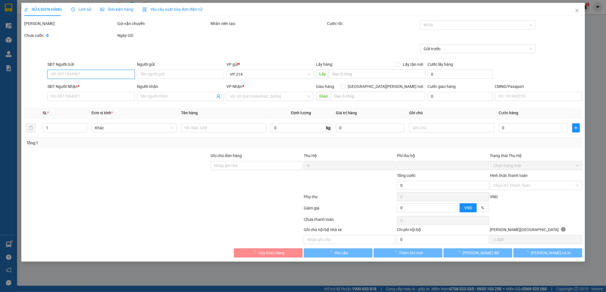
type input "0981069131"
type input "TUẤN"
type input "0977025345"
type input "HUẤN"
type input "0"
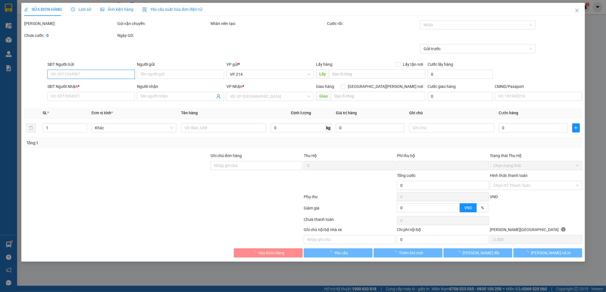
type input "50.000"
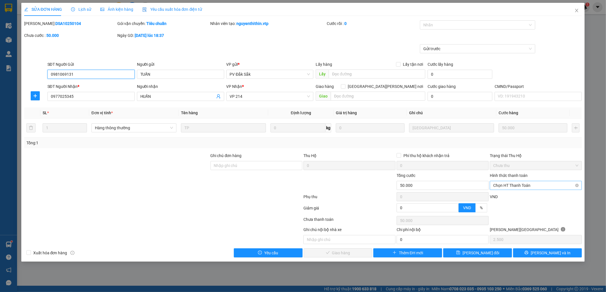
click at [537, 187] on span "Chọn HT Thanh Toán" at bounding box center [535, 185] width 85 height 9
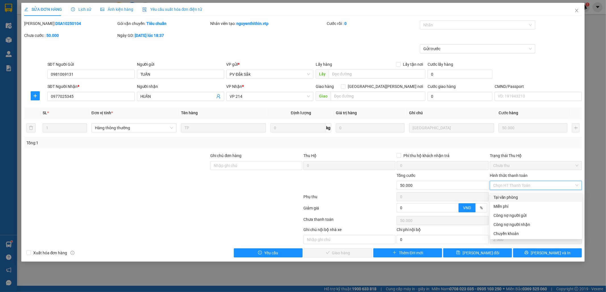
click at [529, 197] on div "Tại văn phòng" at bounding box center [535, 197] width 85 height 6
type input "0"
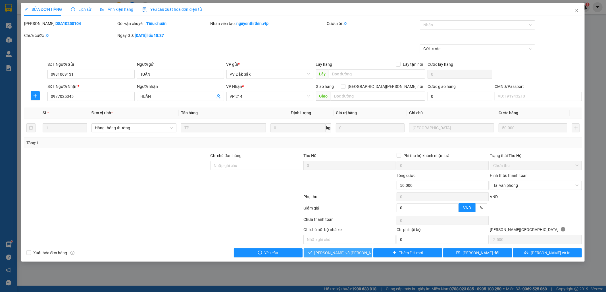
click at [345, 256] on span "[PERSON_NAME] và Giao hàng" at bounding box center [352, 253] width 77 height 6
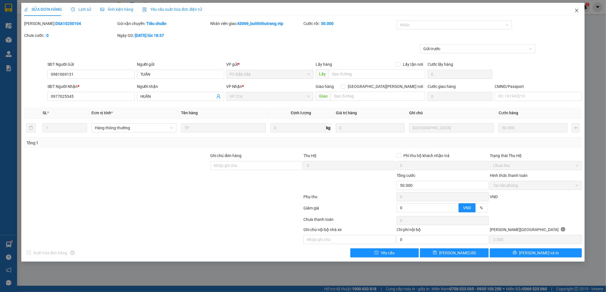
click at [576, 11] on icon "close" at bounding box center [576, 10] width 3 height 3
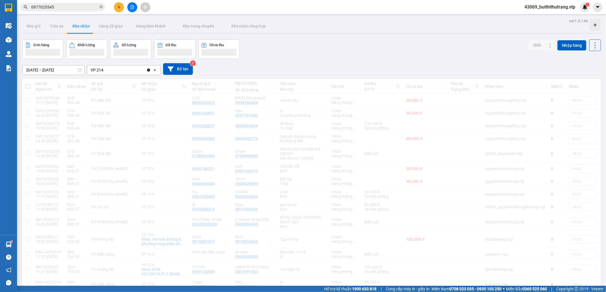
click at [55, 8] on input "0977025345" at bounding box center [64, 7] width 67 height 6
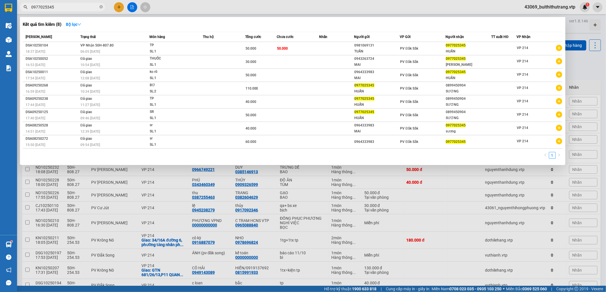
drag, startPoint x: 55, startPoint y: 8, endPoint x: 24, endPoint y: 9, distance: 30.7
click at [24, 9] on span "0977025345" at bounding box center [62, 7] width 85 height 9
type input "0393954083"
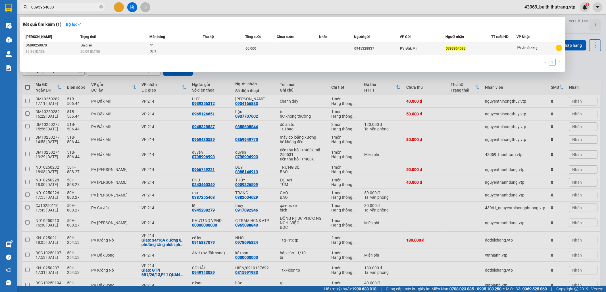
click at [428, 45] on td "PV Đắk Mil" at bounding box center [423, 48] width 46 height 13
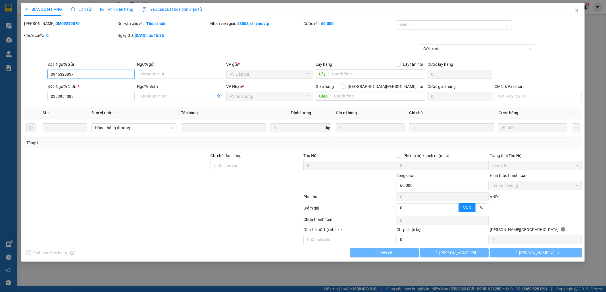
type input "0945328837"
type input "0393954083"
type input "0"
type input "60.000"
type input "3.000"
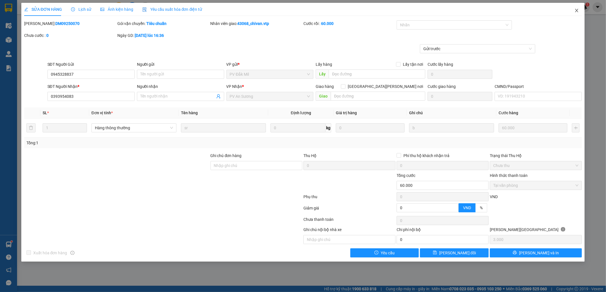
click at [577, 9] on icon "close" at bounding box center [576, 10] width 5 height 5
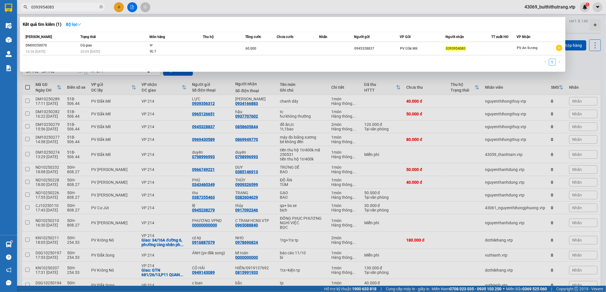
drag, startPoint x: 565, startPoint y: 13, endPoint x: 63, endPoint y: 7, distance: 502.0
click at [63, 7] on input "0393954083" at bounding box center [64, 7] width 67 height 6
drag, startPoint x: 54, startPoint y: 5, endPoint x: 39, endPoint y: 11, distance: 16.3
click at [26, 11] on span "0393954083" at bounding box center [62, 7] width 85 height 9
type input "0858605844"
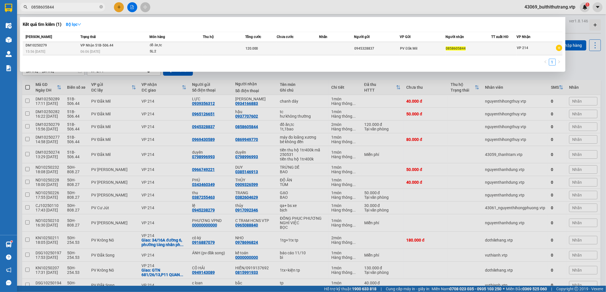
click at [190, 51] on div "SL: 2" at bounding box center [171, 52] width 43 height 6
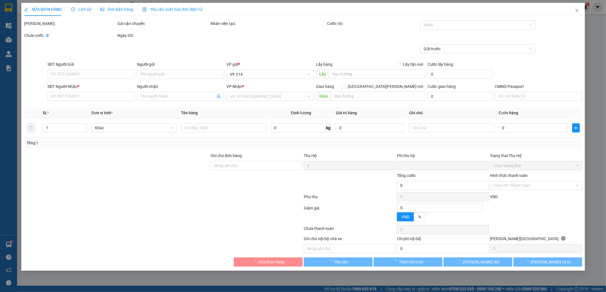
type input "6.000"
type input "0945328837"
type input "0858605844"
type input "0"
type input "120.000"
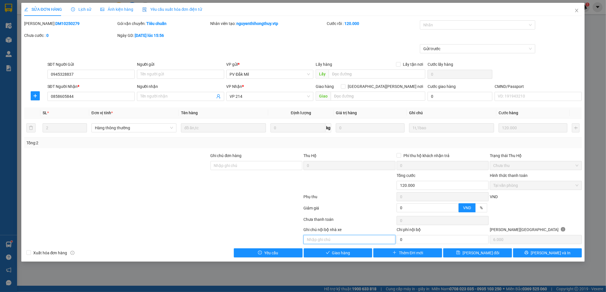
click at [355, 241] on input "text" at bounding box center [349, 239] width 92 height 9
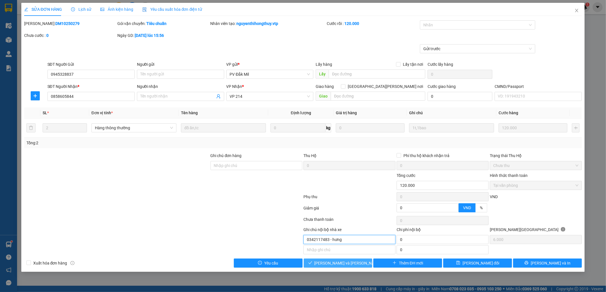
type input "0342117483 - hưng"
click at [342, 267] on span "[PERSON_NAME] và [PERSON_NAME] hàng" at bounding box center [352, 263] width 77 height 6
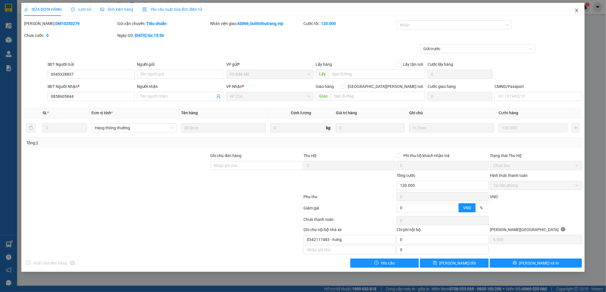
drag, startPoint x: 576, startPoint y: 11, endPoint x: 483, endPoint y: 290, distance: 294.0
click at [577, 12] on icon "close" at bounding box center [576, 10] width 5 height 5
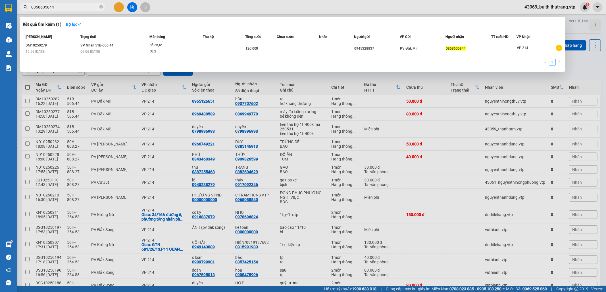
drag, startPoint x: 56, startPoint y: 7, endPoint x: 27, endPoint y: 14, distance: 30.0
click at [26, 12] on div "Kết quả tìm kiếm ( 1 ) Bộ lọc Mã ĐH Trạng thái Món hàng Thu hộ Tổng cước Chưa c…" at bounding box center [55, 7] width 111 height 10
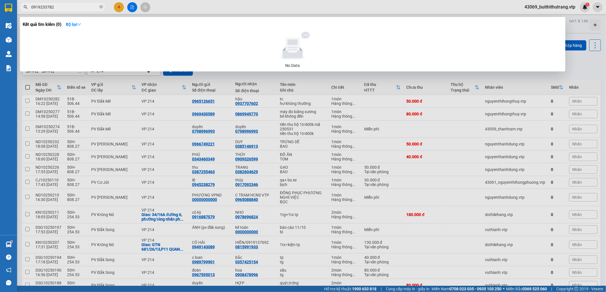
drag, startPoint x: 58, startPoint y: 9, endPoint x: 24, endPoint y: 15, distance: 34.5
click at [24, 12] on div "Kết quả tìm kiếm ( 0 ) Bộ lọc No Data 0919233782" at bounding box center [55, 7] width 111 height 10
type input "0355880399"
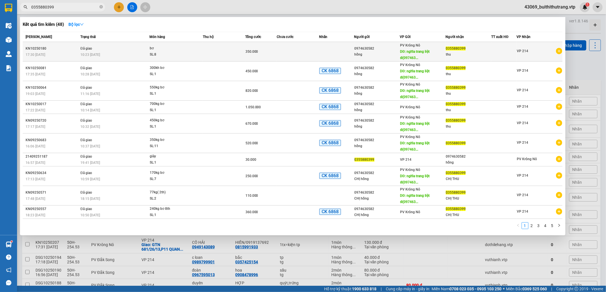
click at [468, 52] on div "thu" at bounding box center [467, 55] width 45 height 6
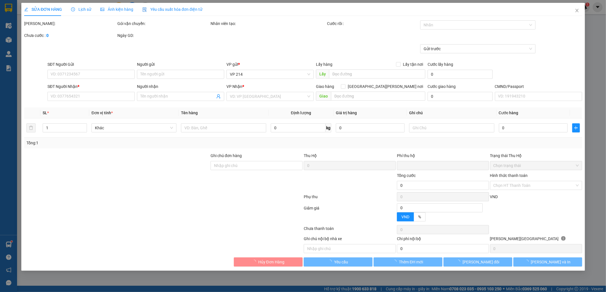
type input "17.500"
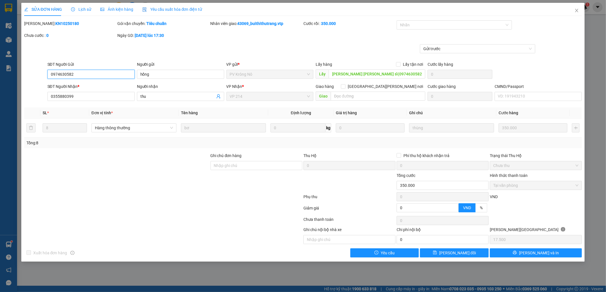
type input "0974630582"
type input "hồng"
type input "nghĩa trang liệt sĩ(0974630582)"
type input "0355880399"
type input "thu"
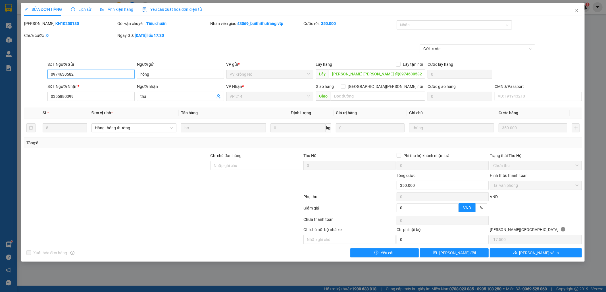
type input "0"
type input "350.000"
click at [576, 11] on icon "close" at bounding box center [576, 10] width 5 height 5
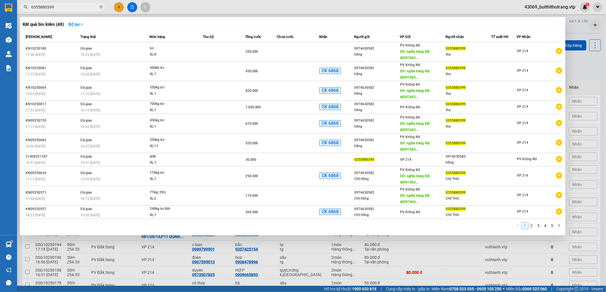
drag, startPoint x: 58, startPoint y: 8, endPoint x: 17, endPoint y: 9, distance: 40.6
click at [17, 9] on div "0355880399" at bounding box center [55, 7] width 111 height 9
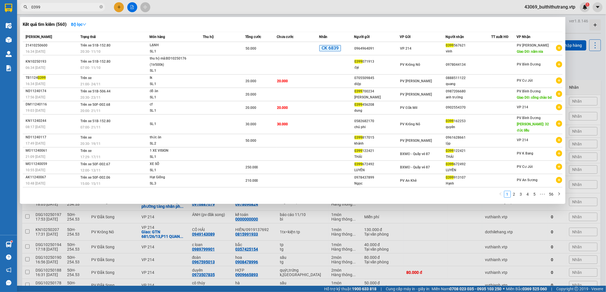
drag, startPoint x: 46, startPoint y: 7, endPoint x: 21, endPoint y: 7, distance: 25.0
click at [22, 7] on span "0399" at bounding box center [62, 7] width 85 height 9
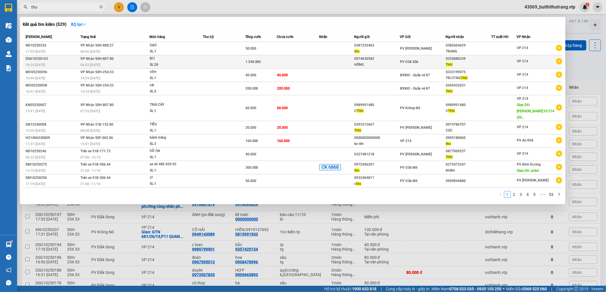
type input "thu"
click at [467, 62] on div "THU" at bounding box center [467, 65] width 45 height 6
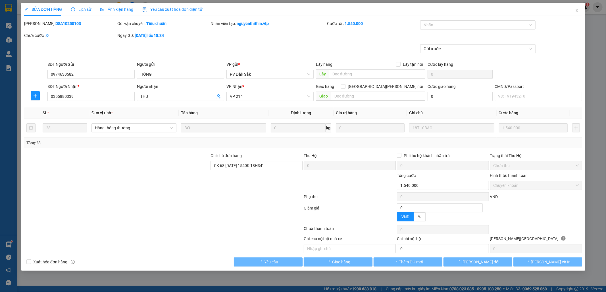
type input "0974630582"
type input "HỒNG"
type input "0355880339"
type input "THU"
type input "CK 68 [DATE] 1540K 18H34'"
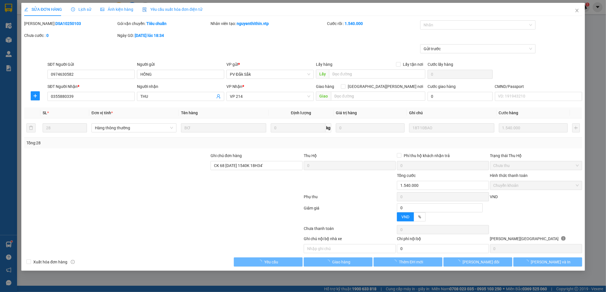
type input "0"
type input "1.540.000"
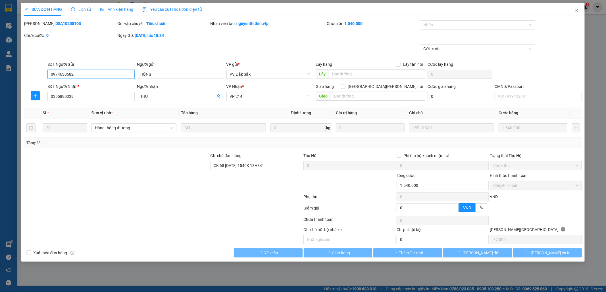
type input "77.000"
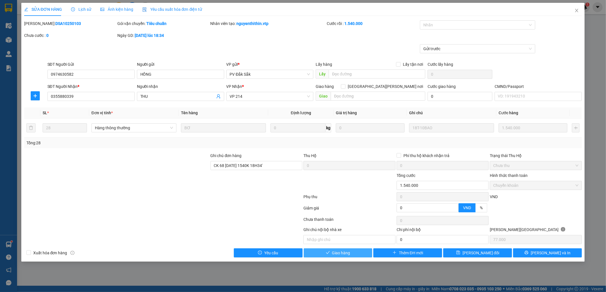
click at [355, 256] on button "Giao hàng" at bounding box center [338, 253] width 69 height 9
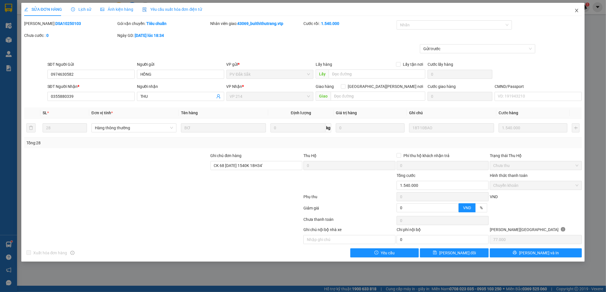
click at [576, 12] on icon "close" at bounding box center [576, 10] width 5 height 5
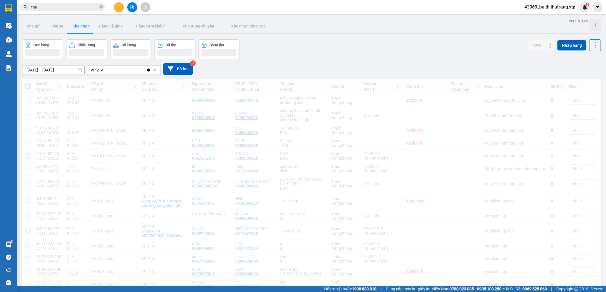
click at [43, 7] on input "thu" at bounding box center [64, 7] width 67 height 6
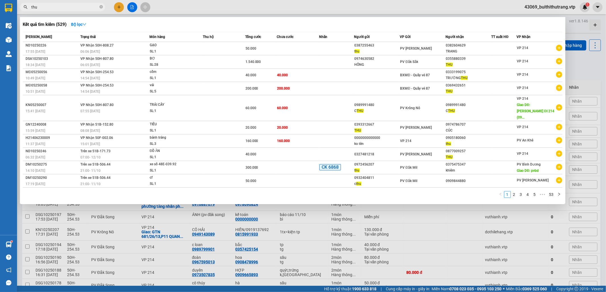
drag, startPoint x: 40, startPoint y: 9, endPoint x: 20, endPoint y: 11, distance: 19.4
click at [20, 11] on div "thu" at bounding box center [55, 7] width 111 height 9
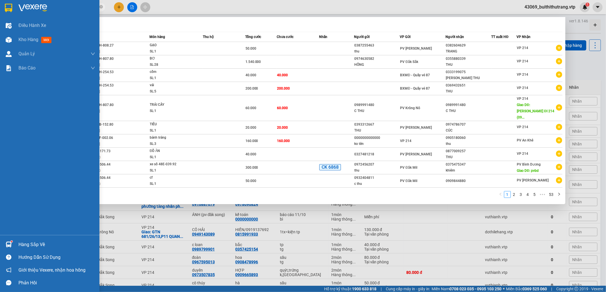
type input "0907351798"
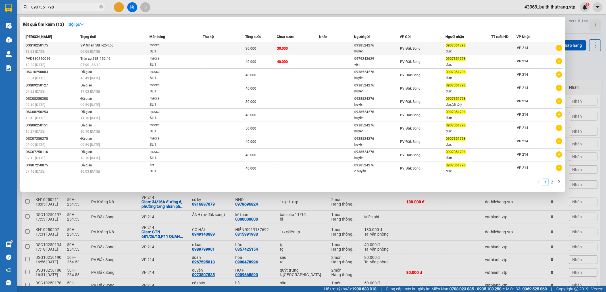
click at [311, 49] on td "30.000" at bounding box center [298, 48] width 42 height 13
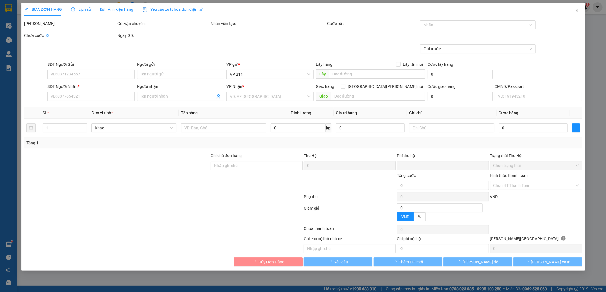
type input "0938524276"
type input "huyền"
type input "0907351798"
type input "đức"
type input "0"
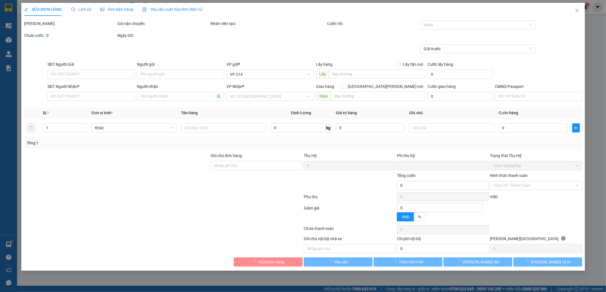
type input "30.000"
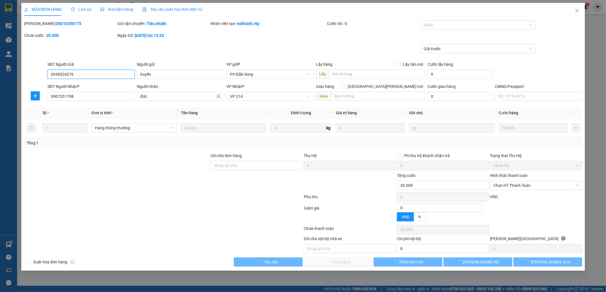
type input "1.500"
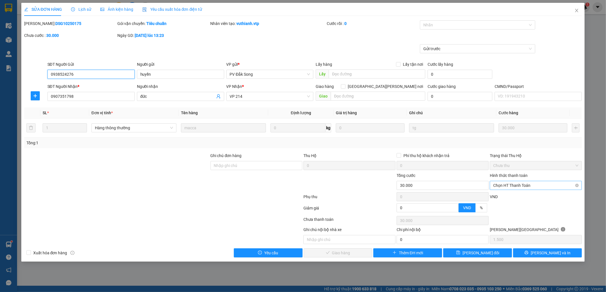
click at [542, 188] on span "Chọn HT Thanh Toán" at bounding box center [535, 185] width 85 height 9
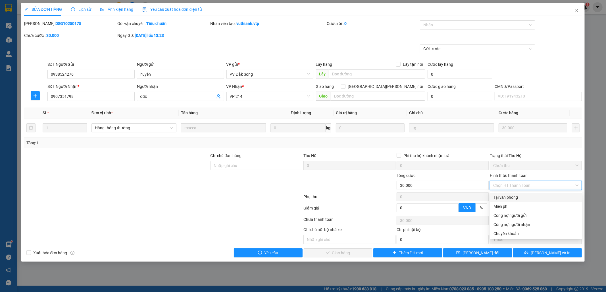
click at [540, 198] on div "Tại văn phòng" at bounding box center [535, 197] width 85 height 6
type input "0"
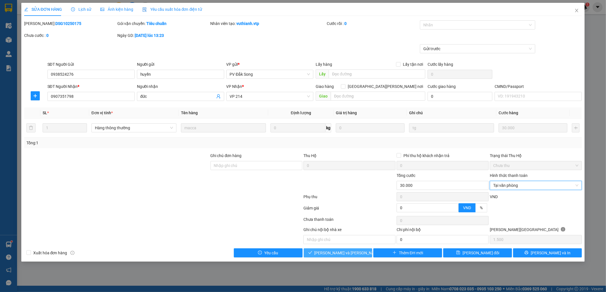
click at [352, 256] on span "[PERSON_NAME] và [PERSON_NAME] hàng" at bounding box center [352, 253] width 77 height 6
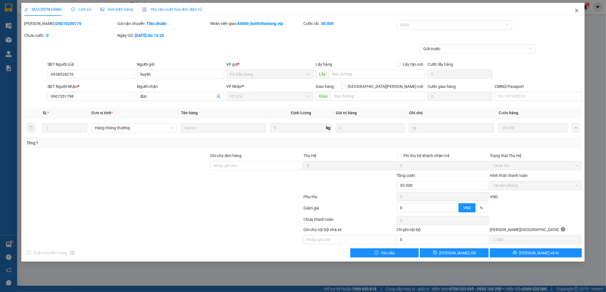
click at [576, 11] on icon "close" at bounding box center [576, 10] width 5 height 5
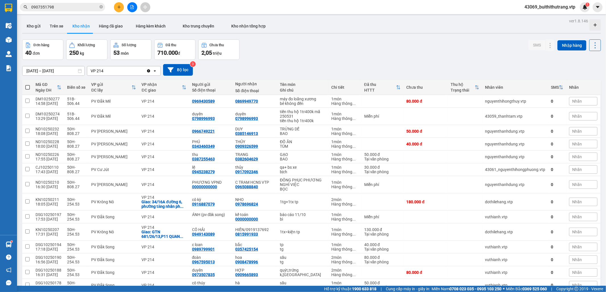
click at [55, 7] on input "0907351798" at bounding box center [64, 7] width 67 height 6
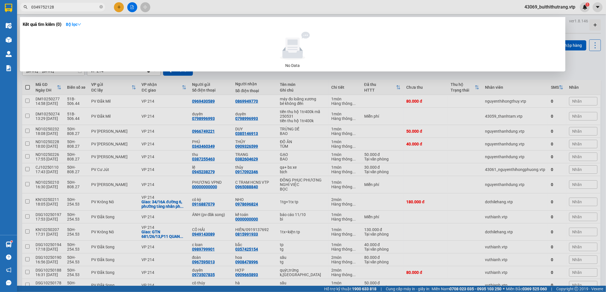
drag, startPoint x: 57, startPoint y: 6, endPoint x: 25, endPoint y: 7, distance: 32.1
click at [25, 7] on div "0349752128" at bounding box center [55, 7] width 111 height 9
click at [65, 5] on input "0826333355" at bounding box center [64, 7] width 67 height 6
type input "0911544330"
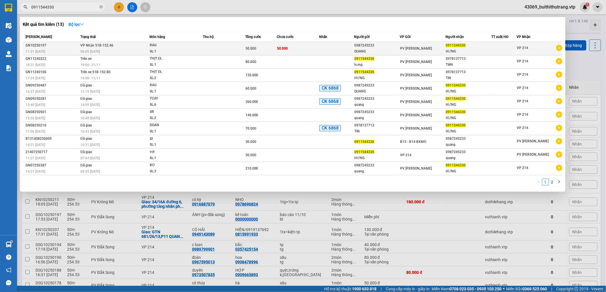
click at [408, 51] on div "PV [PERSON_NAME]" at bounding box center [422, 48] width 45 height 6
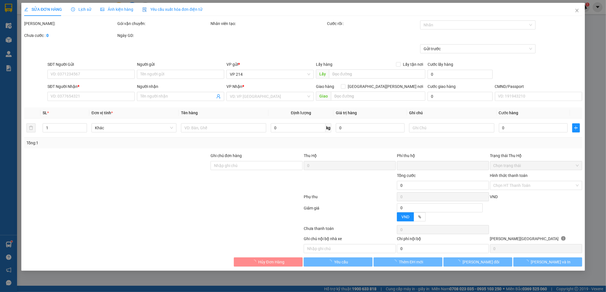
type input "2.500"
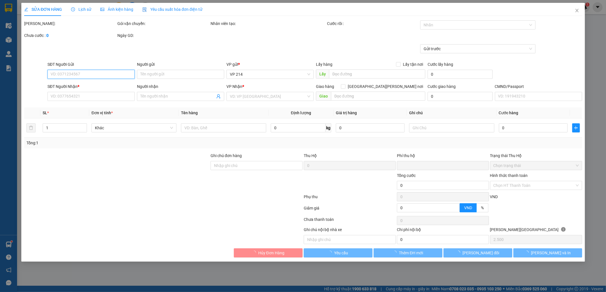
type input "0987245233"
type input "QUANG"
type input "0911544330"
type input "HƯNG"
type input "0"
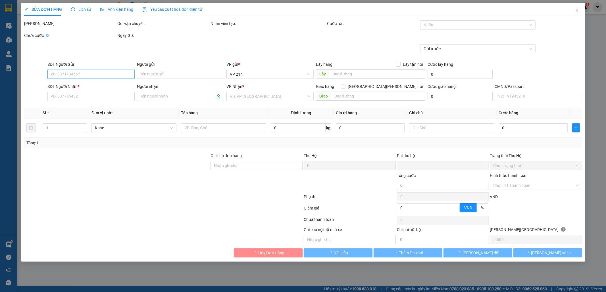
type input "50.000"
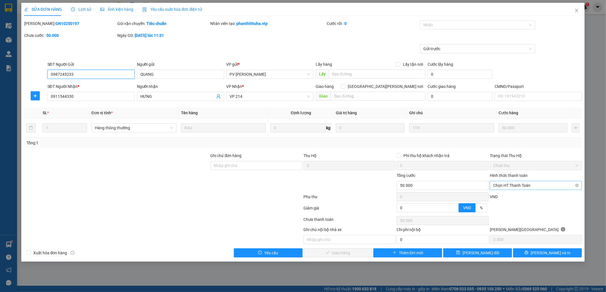
click at [532, 188] on span "Chọn HT Thanh Toán" at bounding box center [535, 185] width 85 height 9
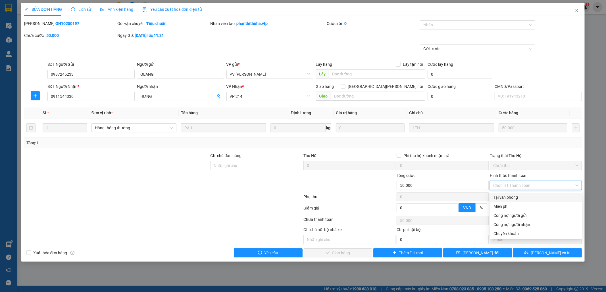
click at [522, 197] on div "Tại văn phòng" at bounding box center [535, 197] width 85 height 6
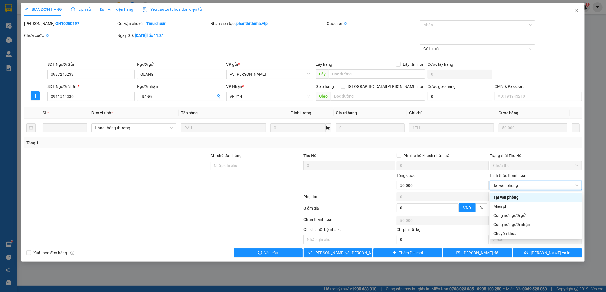
type input "0"
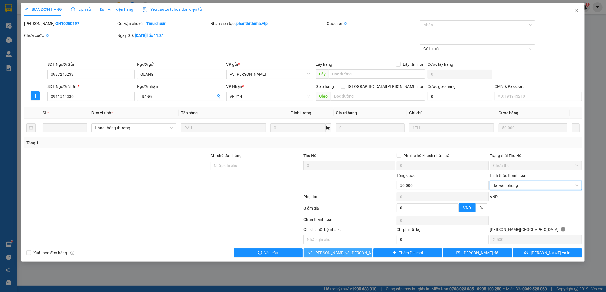
click at [338, 254] on span "[PERSON_NAME] và [PERSON_NAME] hàng" at bounding box center [352, 253] width 77 height 6
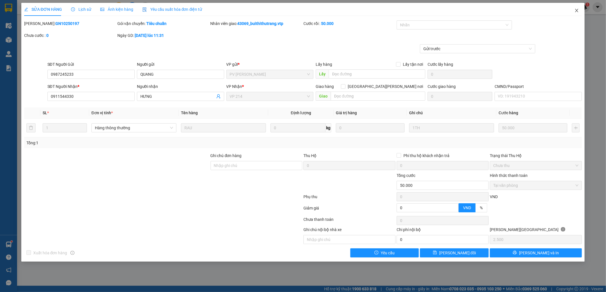
click at [575, 12] on icon "close" at bounding box center [576, 10] width 5 height 5
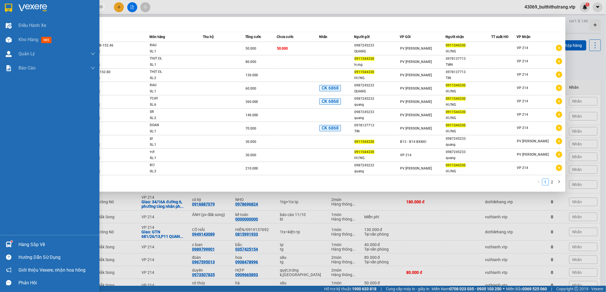
drag, startPoint x: 55, startPoint y: 9, endPoint x: 10, endPoint y: 12, distance: 44.4
click at [11, 12] on section "Kết quả [PERSON_NAME] ( 13 ) Bộ lọc Mã ĐH Trạng thái Món hàng Thu hộ Tổng [PERS…" at bounding box center [303, 146] width 606 height 292
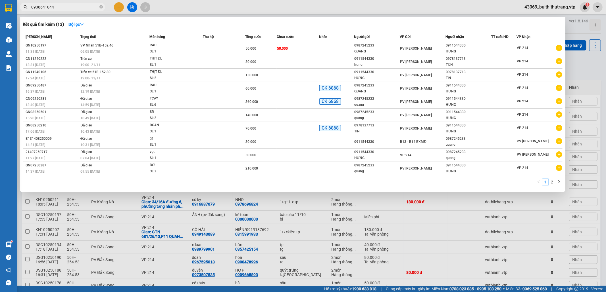
type input "0938641044"
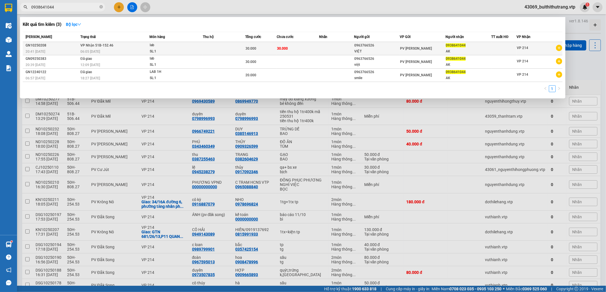
click at [324, 49] on td at bounding box center [336, 48] width 35 height 13
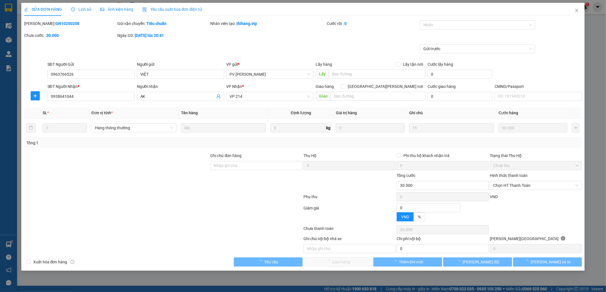
type input "0963766526"
type input "VIỆT"
type input "0938641044"
type input "AK"
type input "0"
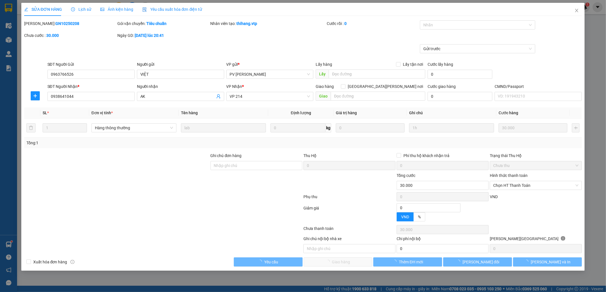
type input "30.000"
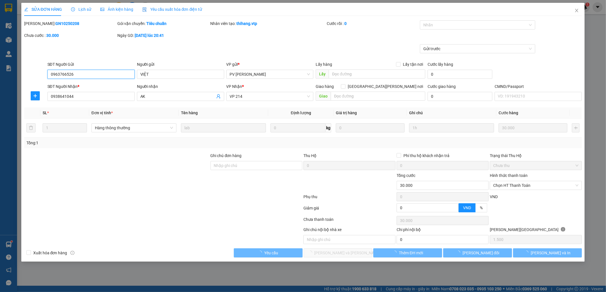
type input "1.500"
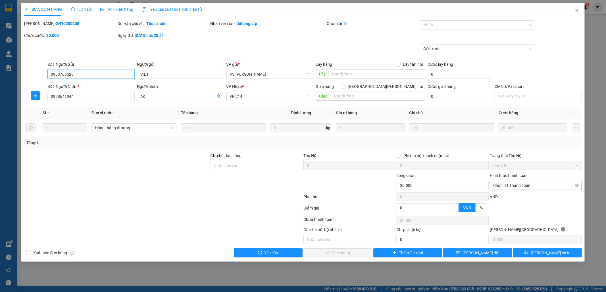
click at [539, 188] on span "Chọn HT Thanh Toán" at bounding box center [535, 185] width 85 height 9
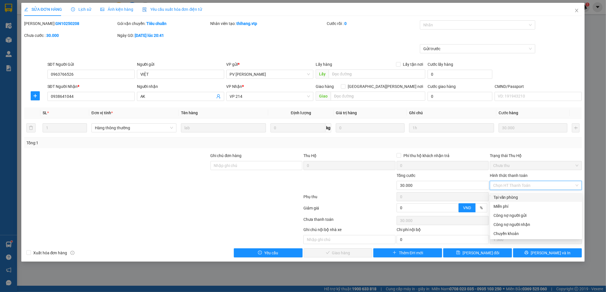
click at [524, 198] on div "Tại văn phòng" at bounding box center [535, 197] width 85 height 6
type input "0"
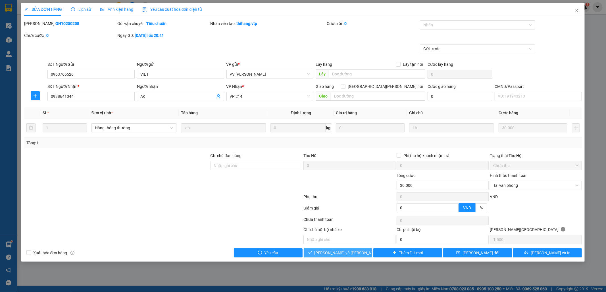
click at [344, 255] on span "[PERSON_NAME] và [PERSON_NAME] hàng" at bounding box center [352, 253] width 77 height 6
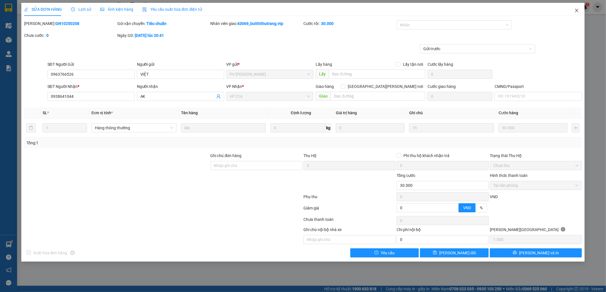
click at [578, 11] on icon "close" at bounding box center [576, 10] width 5 height 5
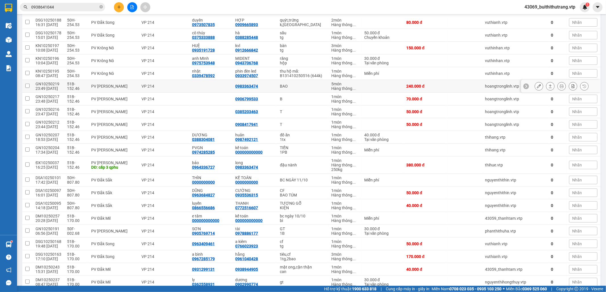
scroll to position [336, 0]
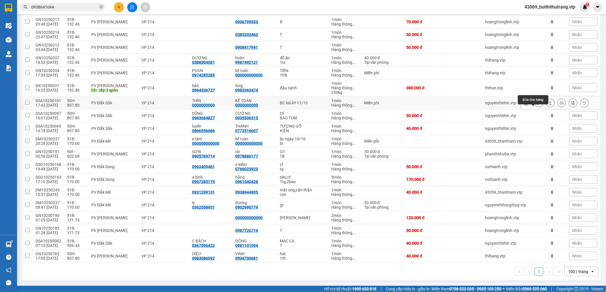
click at [537, 101] on icon at bounding box center [539, 103] width 4 height 4
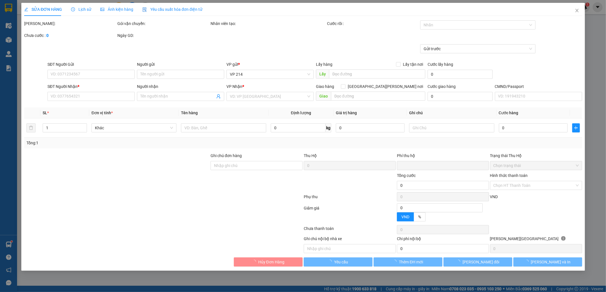
type input "0000000000"
type input "THÌN"
type input "0000000000"
type input "KẾ TOÁN"
type input "0"
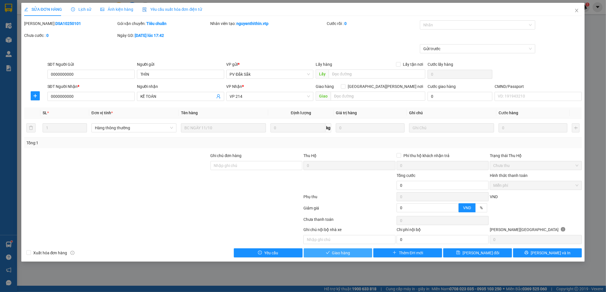
click at [355, 254] on button "Giao hàng" at bounding box center [338, 253] width 69 height 9
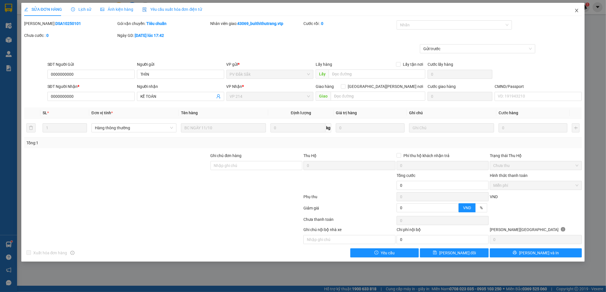
click at [578, 12] on icon "close" at bounding box center [576, 10] width 3 height 3
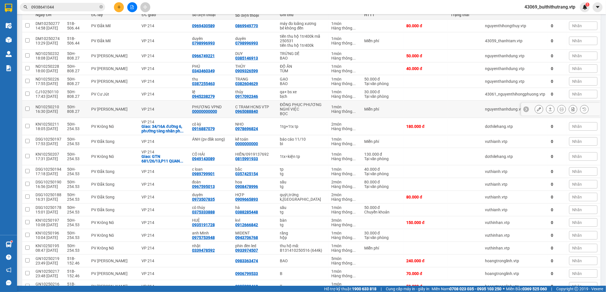
scroll to position [114, 0]
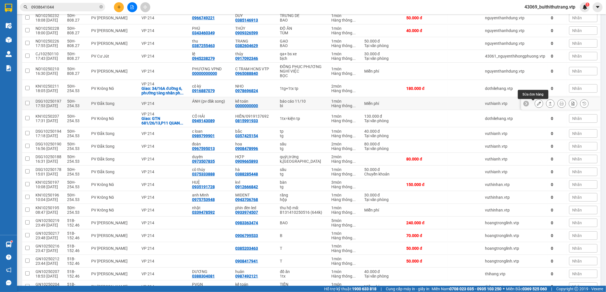
click at [535, 107] on button at bounding box center [539, 104] width 8 height 10
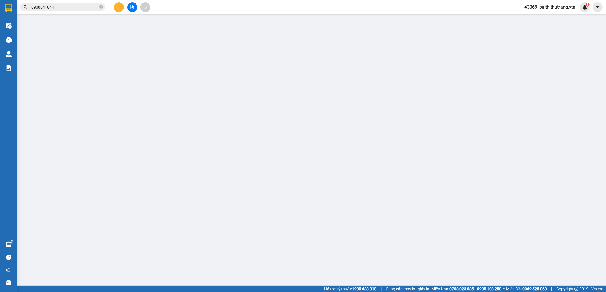
type input "ÁNH (pv đăk song)"
type input "0000000000"
type input "kế toán"
type input "0"
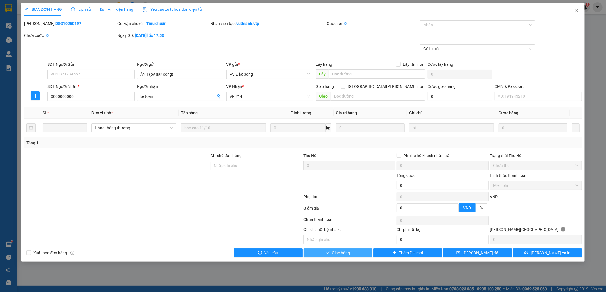
click at [332, 256] on span "Giao hàng" at bounding box center [341, 253] width 18 height 6
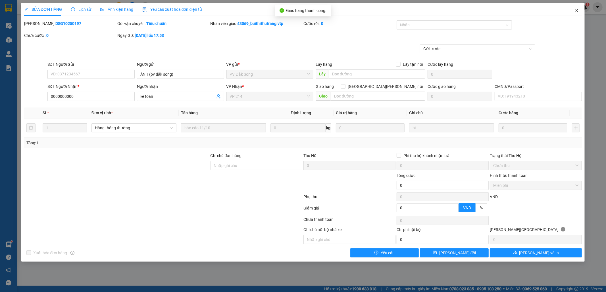
click at [577, 11] on icon "close" at bounding box center [576, 10] width 5 height 5
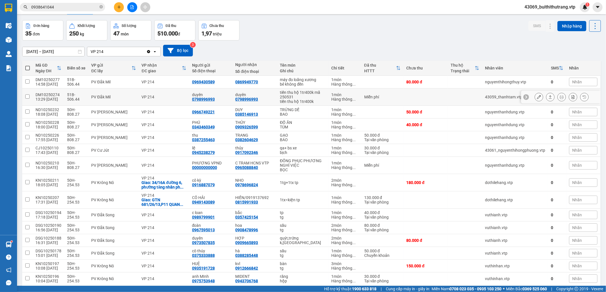
scroll to position [76, 0]
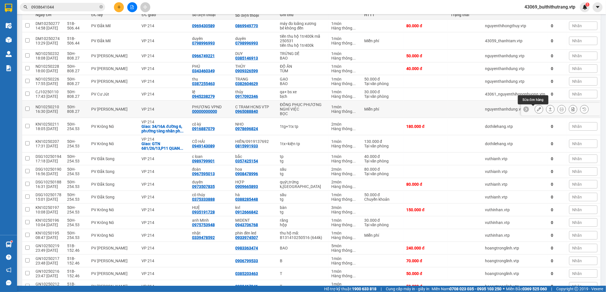
click at [537, 111] on icon at bounding box center [539, 109] width 4 height 4
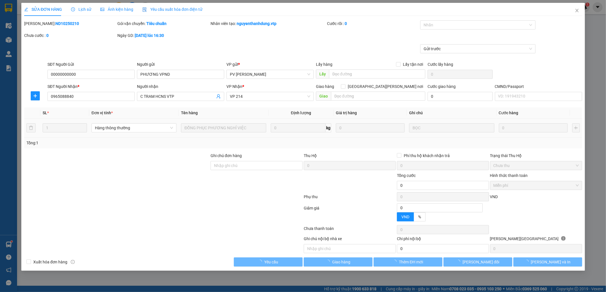
type input "00000000000"
type input "PHƯƠNG VPND"
type input "0965088840"
type input "C TRAM HCNS VTP"
type input "0"
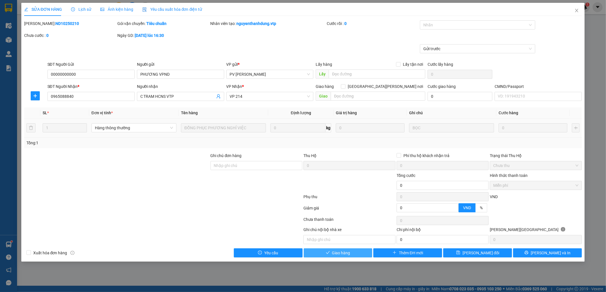
click at [347, 256] on span "Giao hàng" at bounding box center [341, 253] width 18 height 6
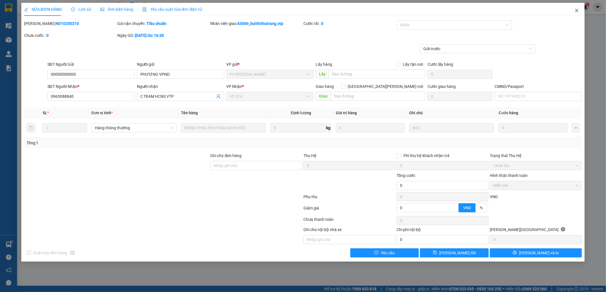
click at [578, 11] on icon "close" at bounding box center [576, 10] width 5 height 5
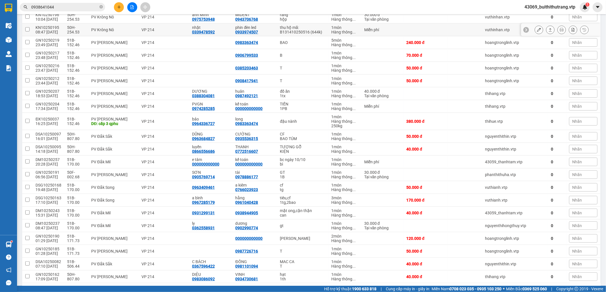
scroll to position [265, 0]
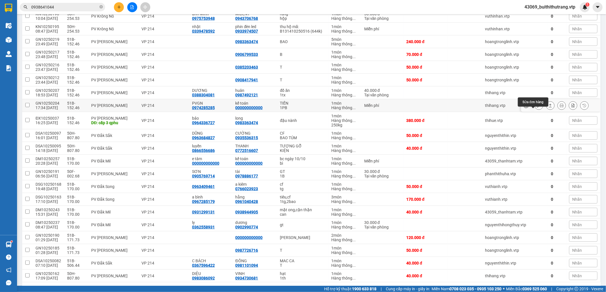
click at [537, 108] on icon at bounding box center [539, 106] width 4 height 4
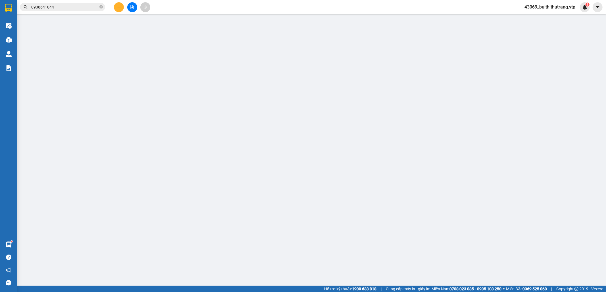
type input "0974285285"
type input "PVGN"
type input "000000000000"
type input "kế toán"
type input "0"
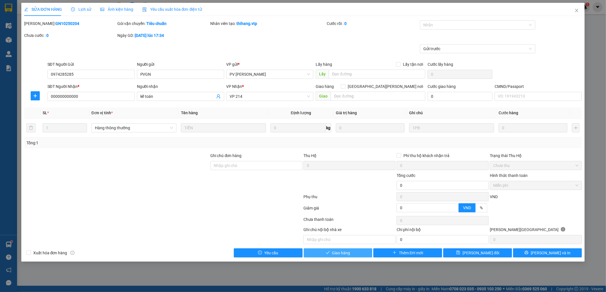
click at [335, 254] on span "Giao hàng" at bounding box center [341, 253] width 18 height 6
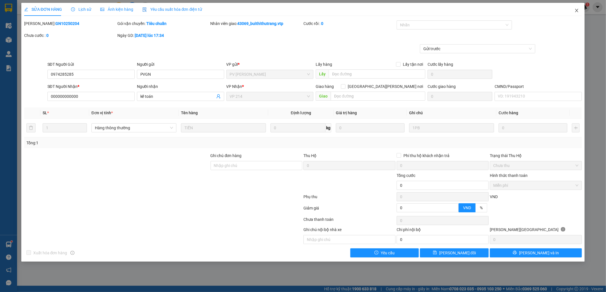
click at [577, 11] on icon "close" at bounding box center [576, 10] width 3 height 3
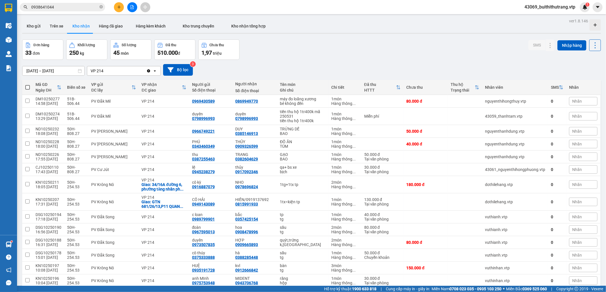
click at [56, 8] on input "0938641044" at bounding box center [64, 7] width 67 height 6
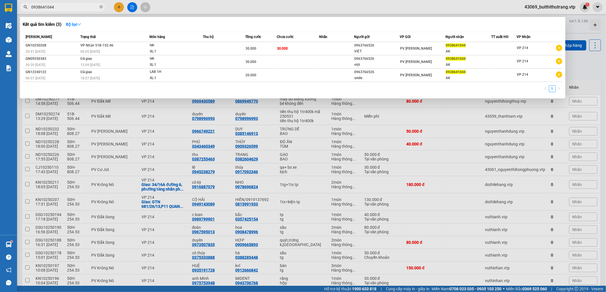
drag, startPoint x: 55, startPoint y: 8, endPoint x: 30, endPoint y: 12, distance: 25.9
click at [30, 12] on div "Kết quả [PERSON_NAME] ( 3 ) Bộ lọc Mã ĐH Trạng thái Món hàng Thu hộ Tổng [PERSO…" at bounding box center [55, 7] width 111 height 10
type input "0399288656"
